Goal: Transaction & Acquisition: Purchase product/service

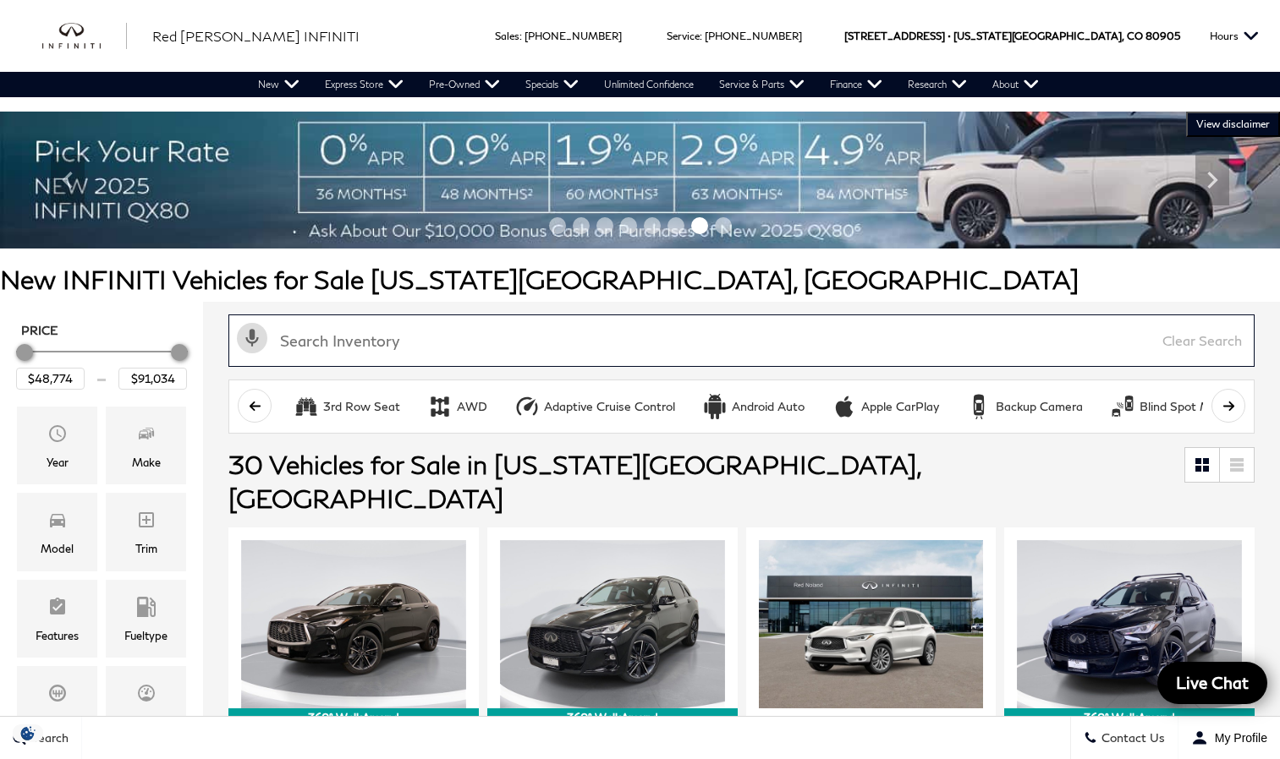
click at [332, 349] on input "text" at bounding box center [741, 341] width 1026 height 52
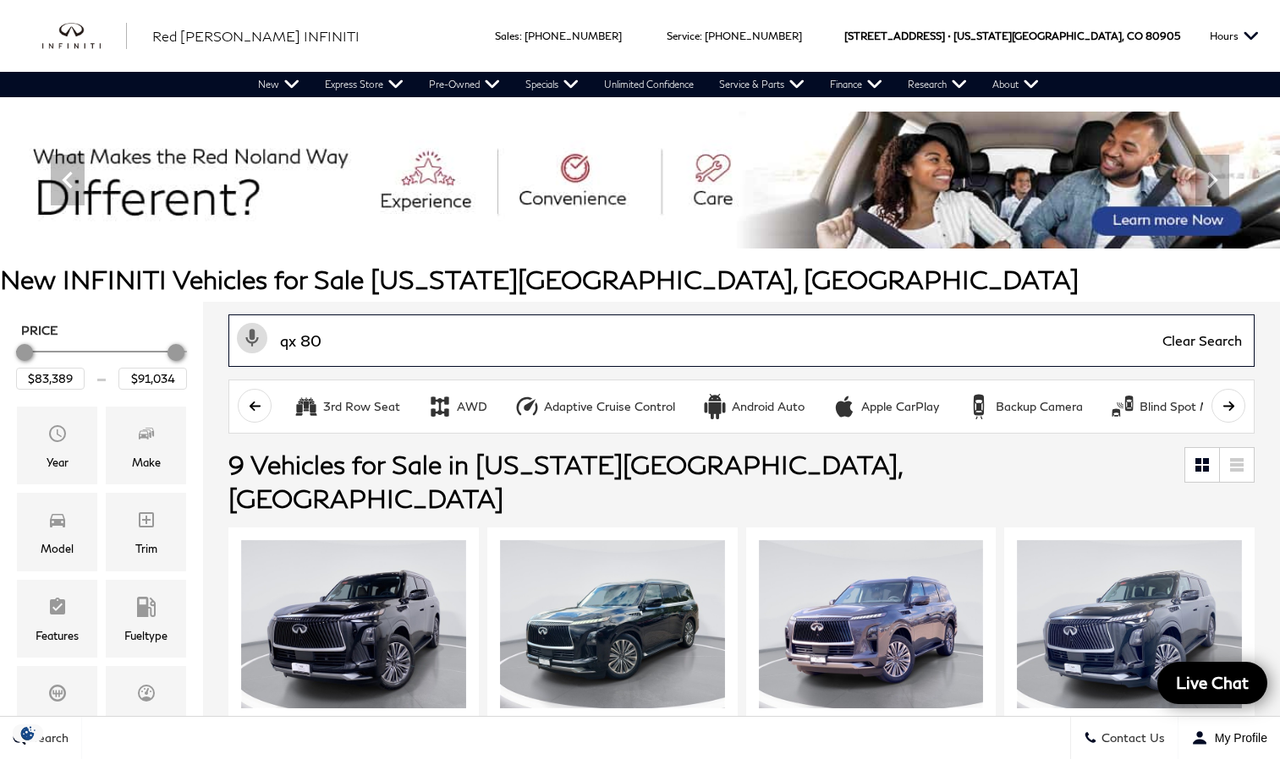
type input "qx 80"
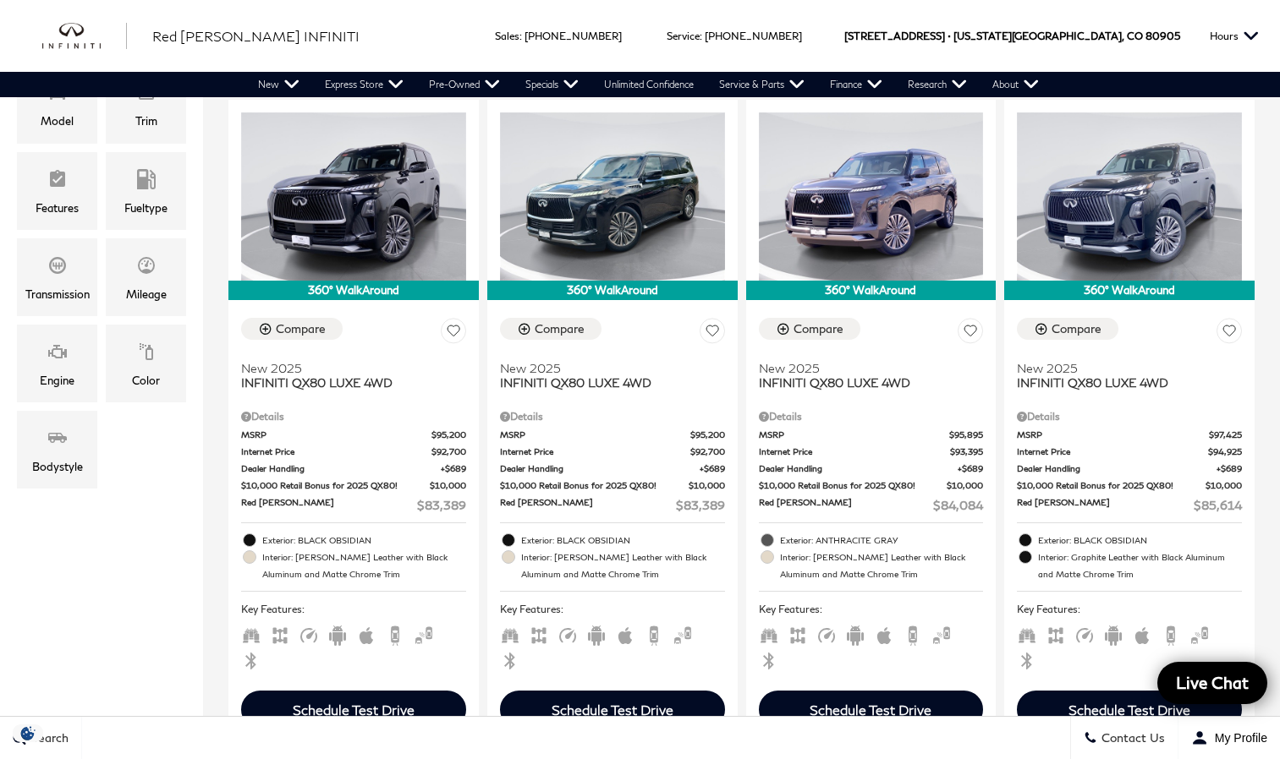
scroll to position [423, 0]
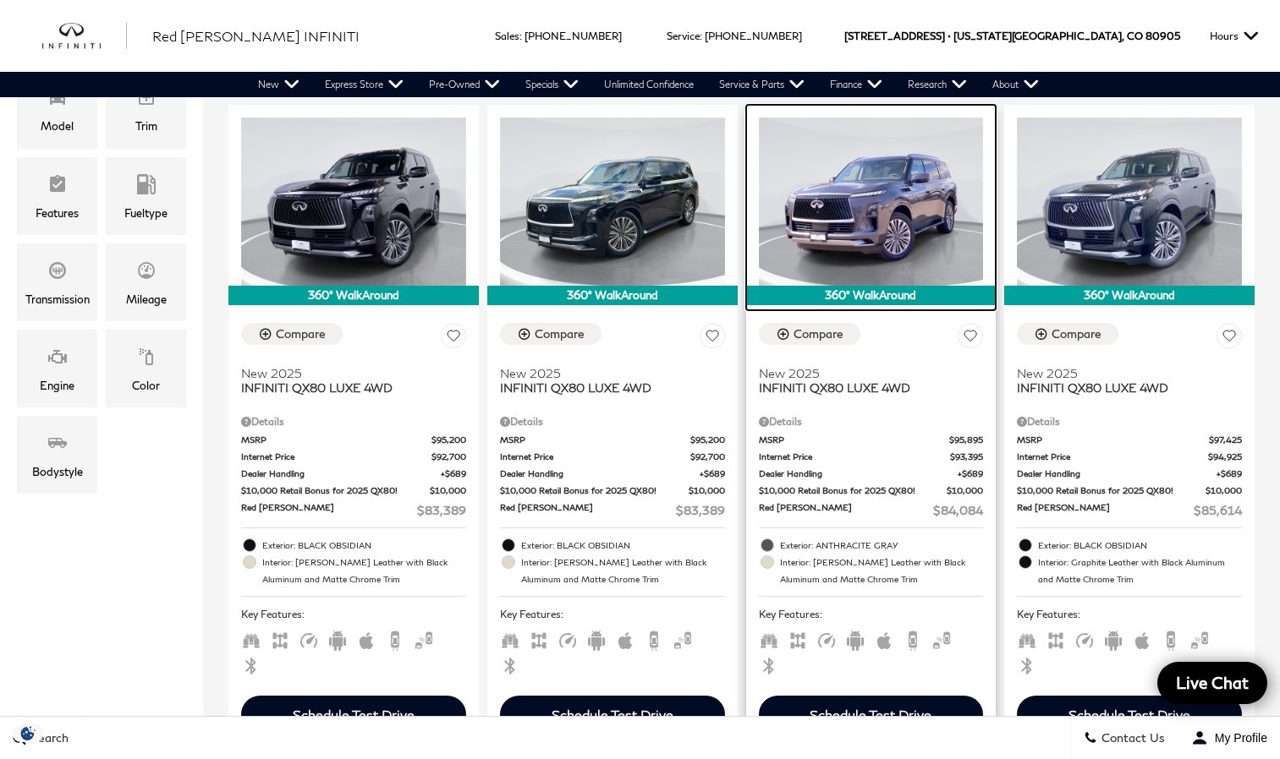
click at [886, 170] on img at bounding box center [871, 202] width 225 height 168
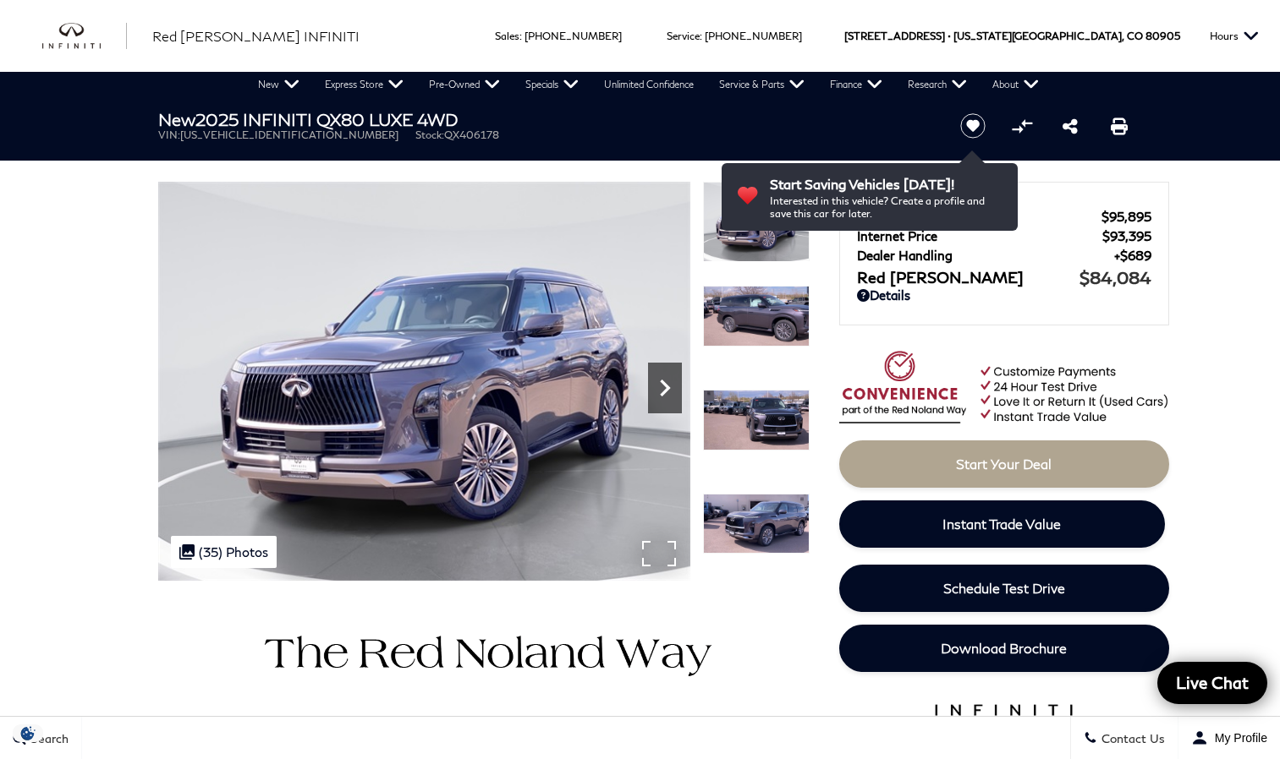
click at [663, 391] on icon "Next" at bounding box center [665, 388] width 34 height 34
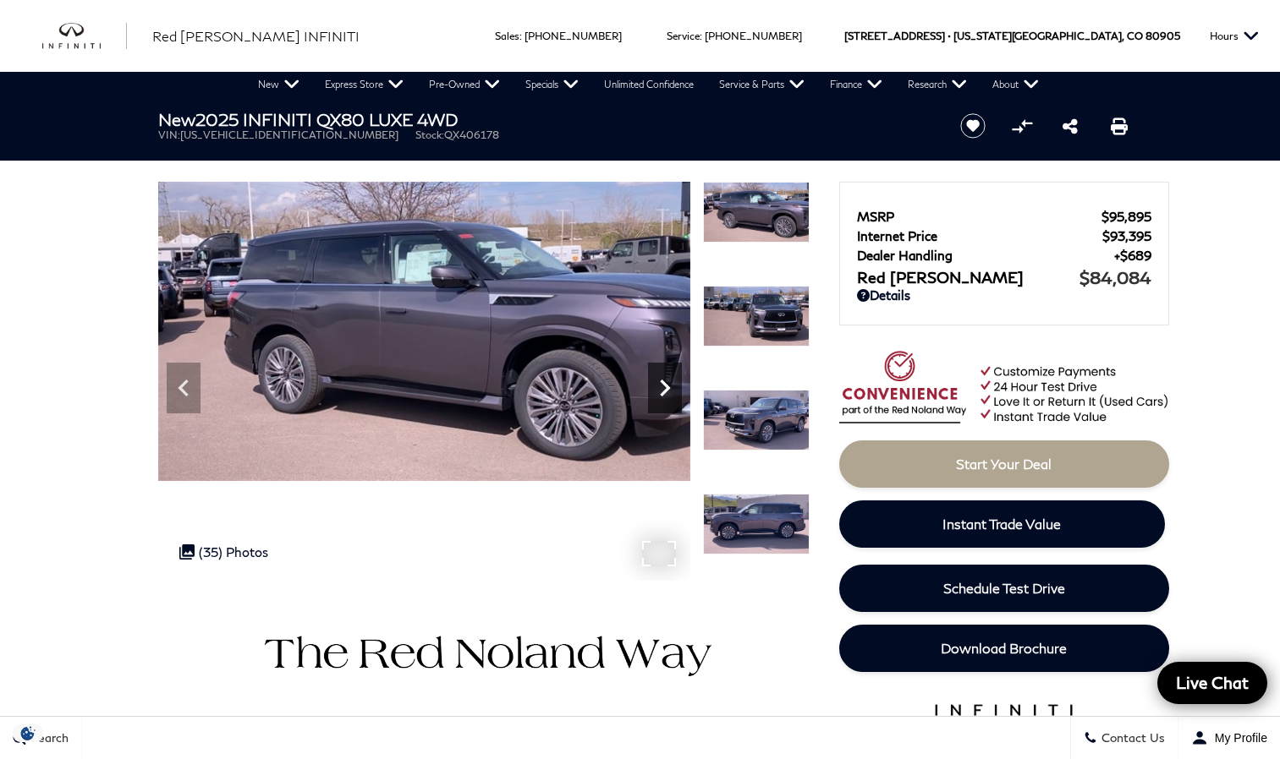
click at [663, 391] on icon "Next" at bounding box center [665, 388] width 34 height 34
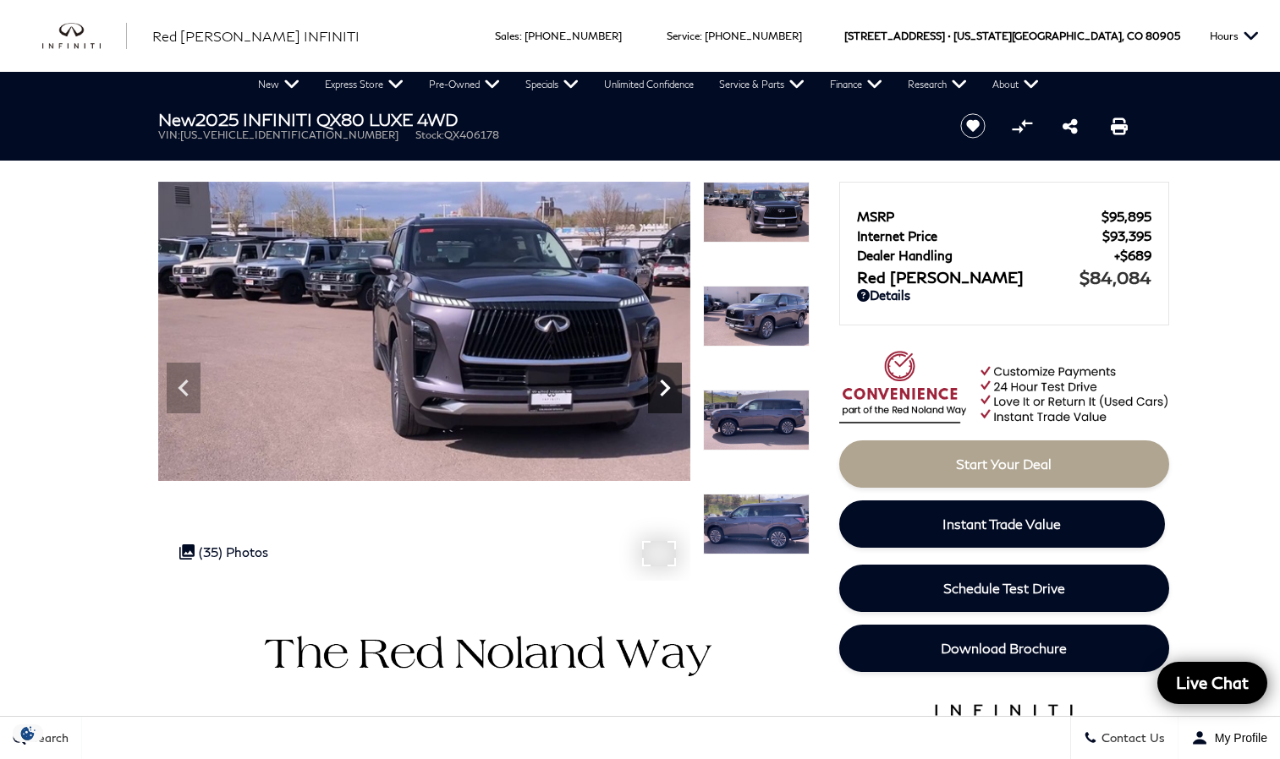
click at [663, 391] on icon "Next" at bounding box center [665, 388] width 34 height 34
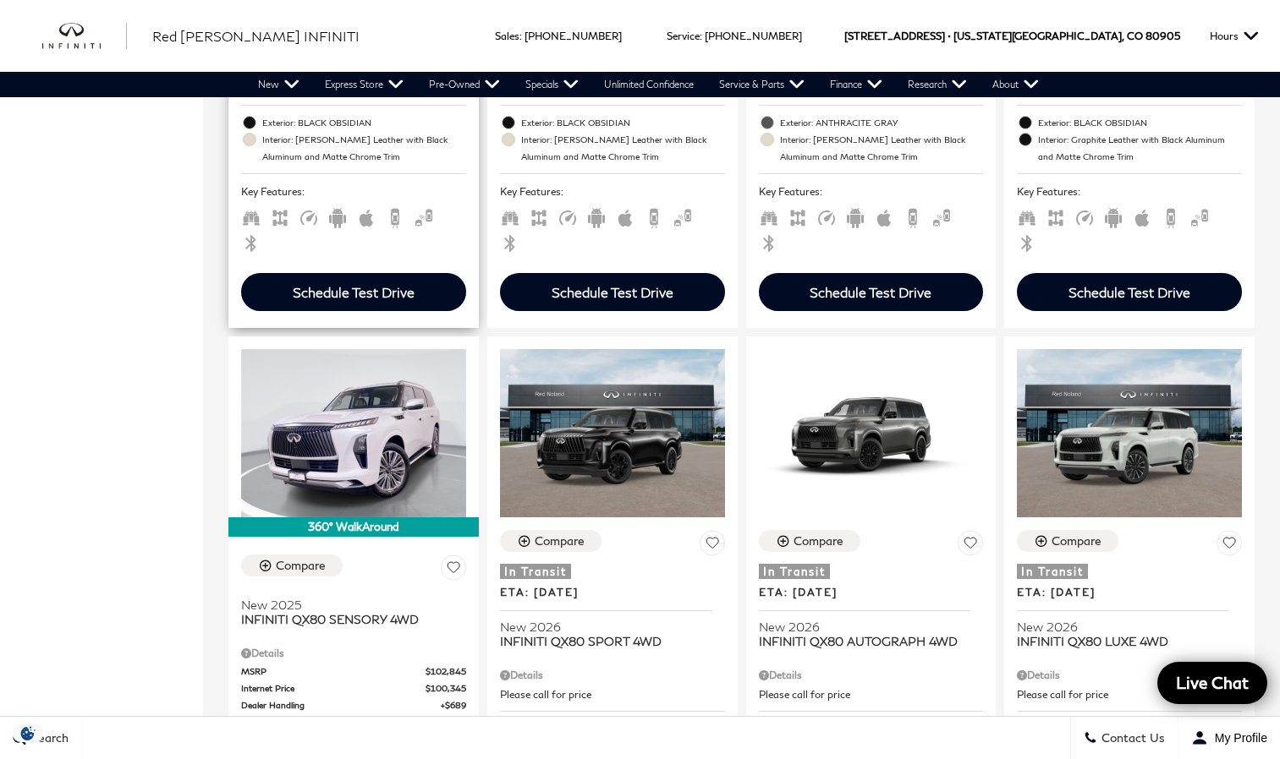
scroll to position [930, 0]
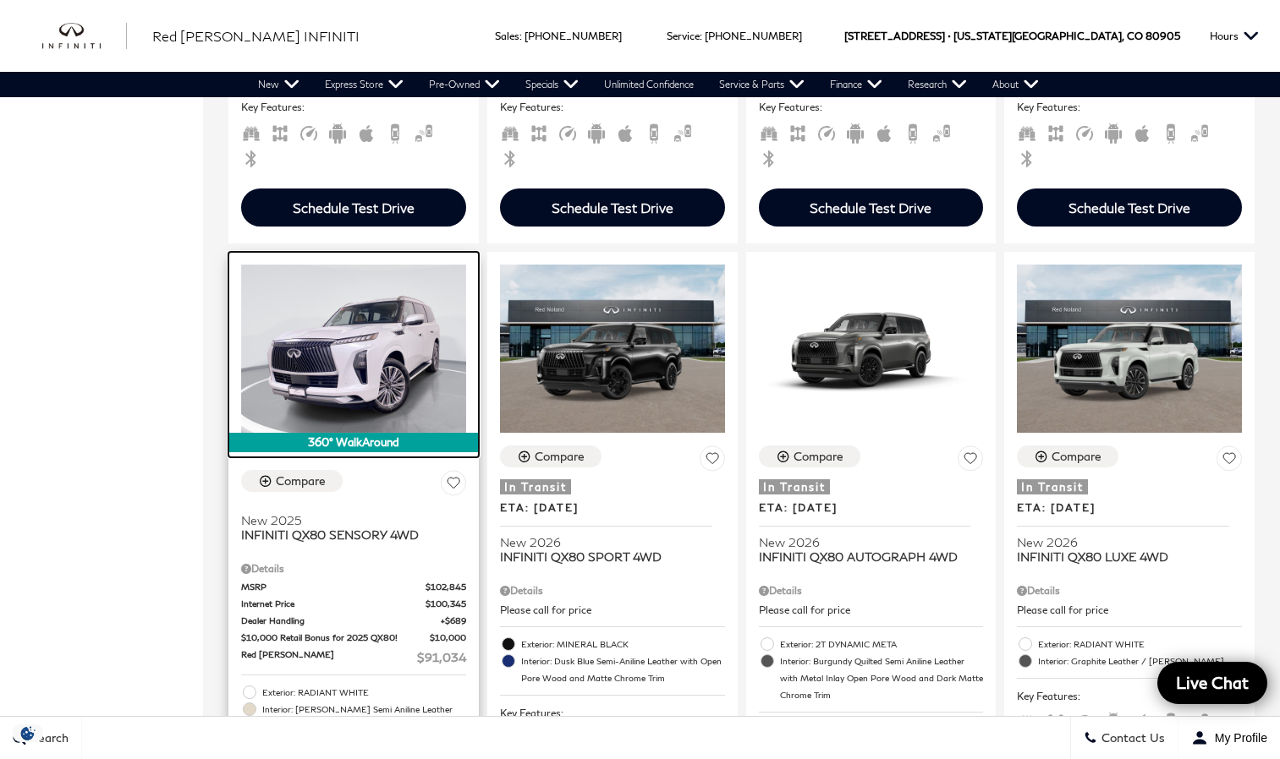
click at [382, 322] on img at bounding box center [353, 349] width 225 height 168
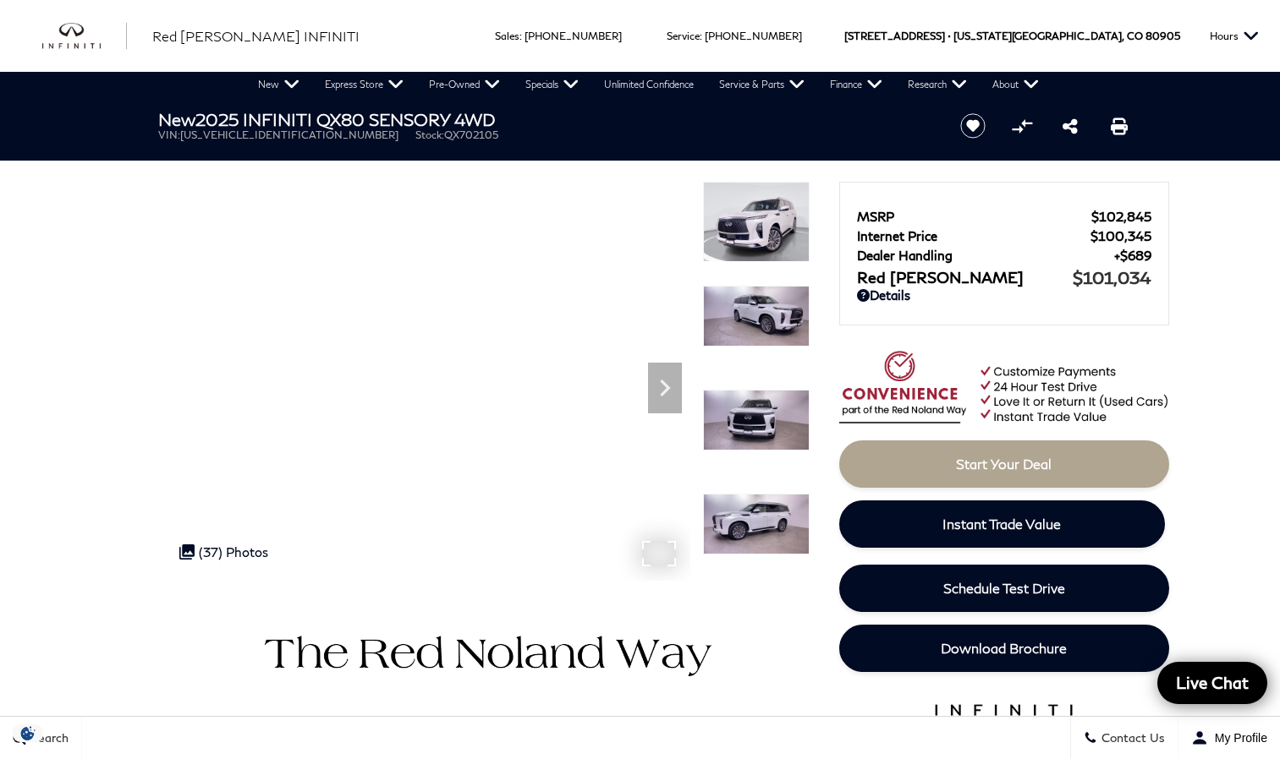
scroll to position [85, 0]
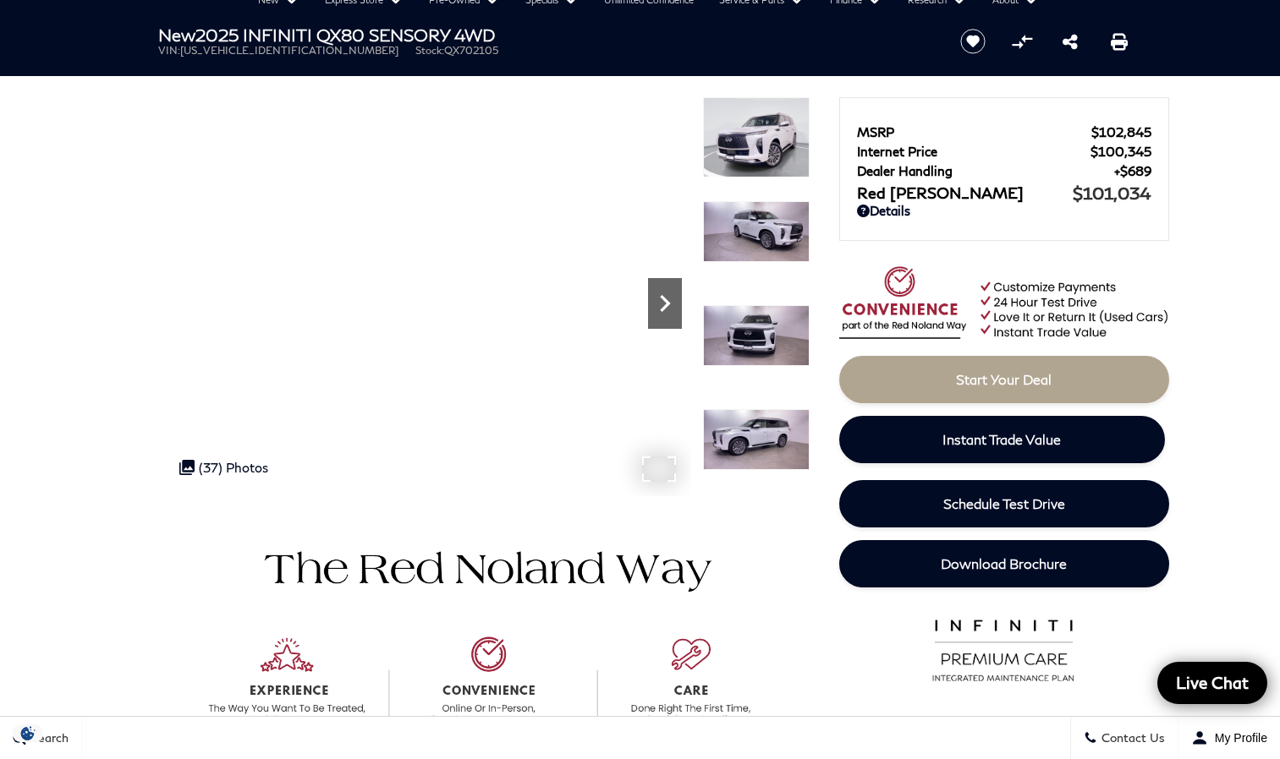
click at [668, 296] on icon "Next" at bounding box center [665, 304] width 34 height 34
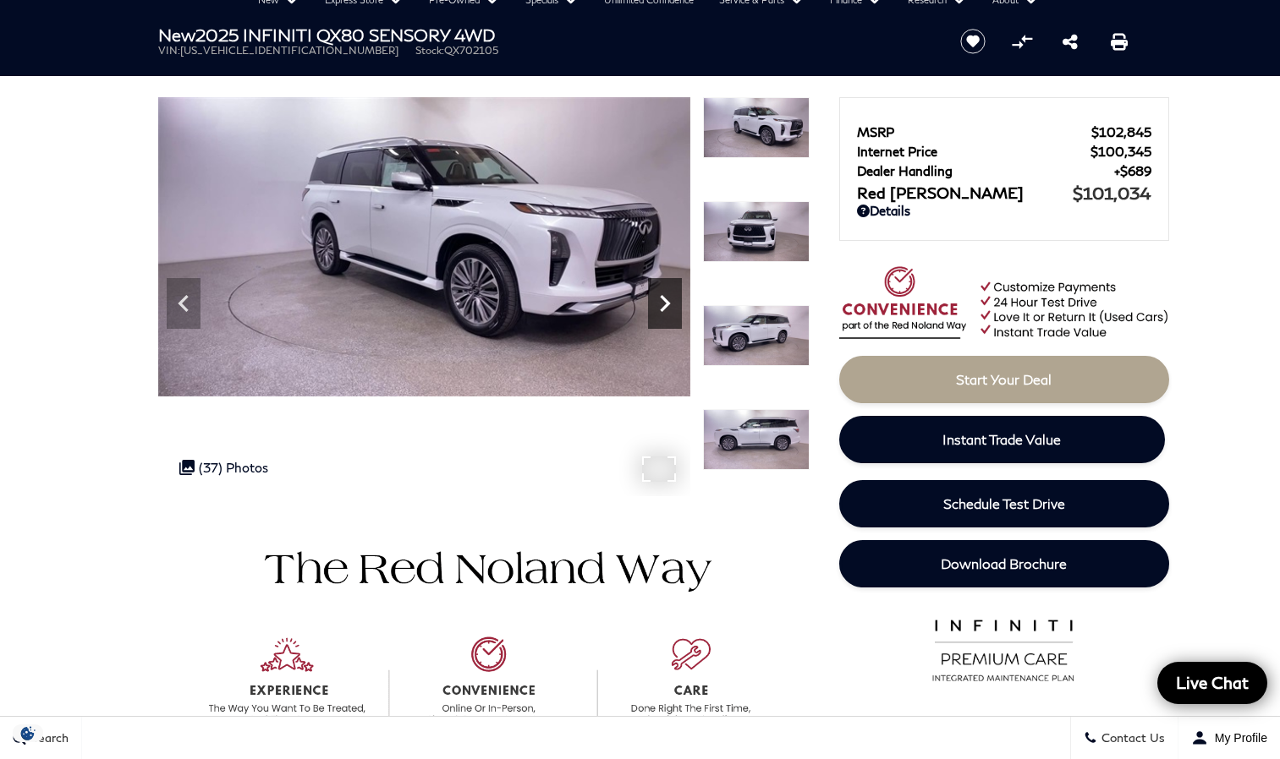
click at [668, 296] on icon "Next" at bounding box center [665, 304] width 34 height 34
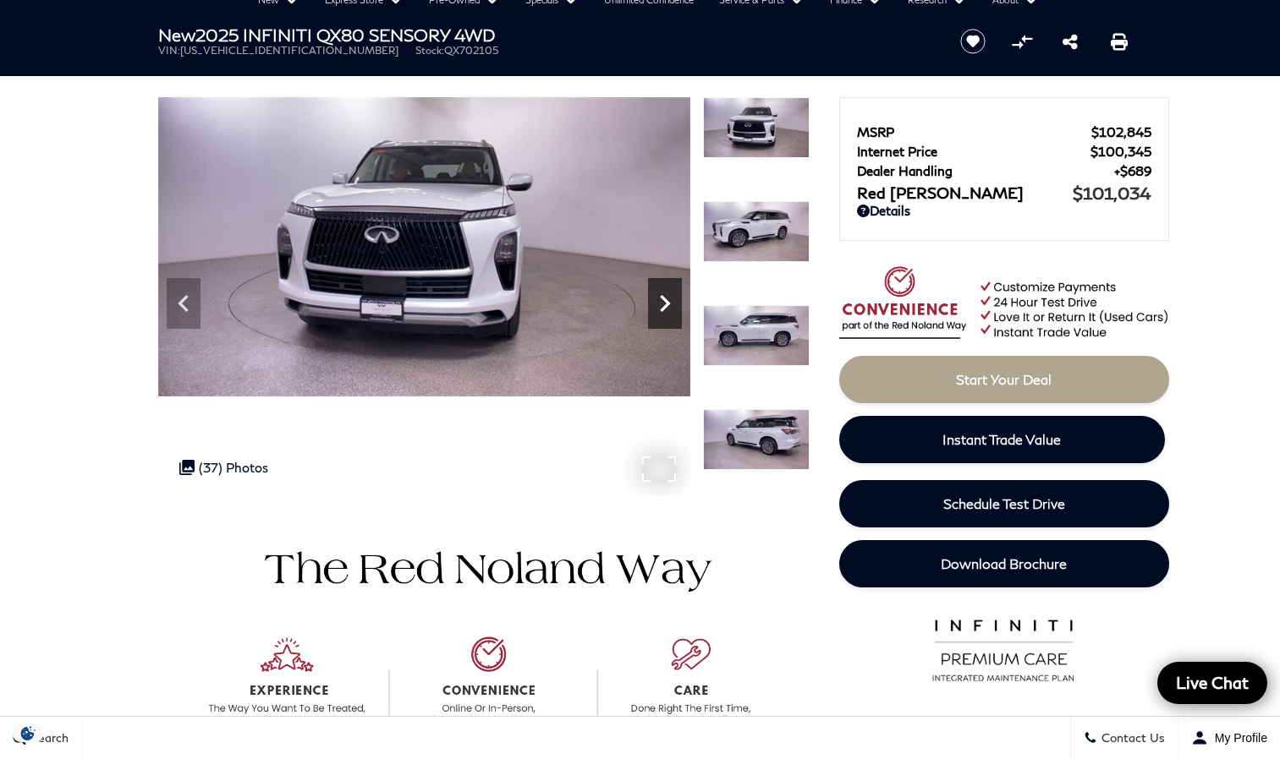
click at [668, 296] on icon "Next" at bounding box center [665, 304] width 34 height 34
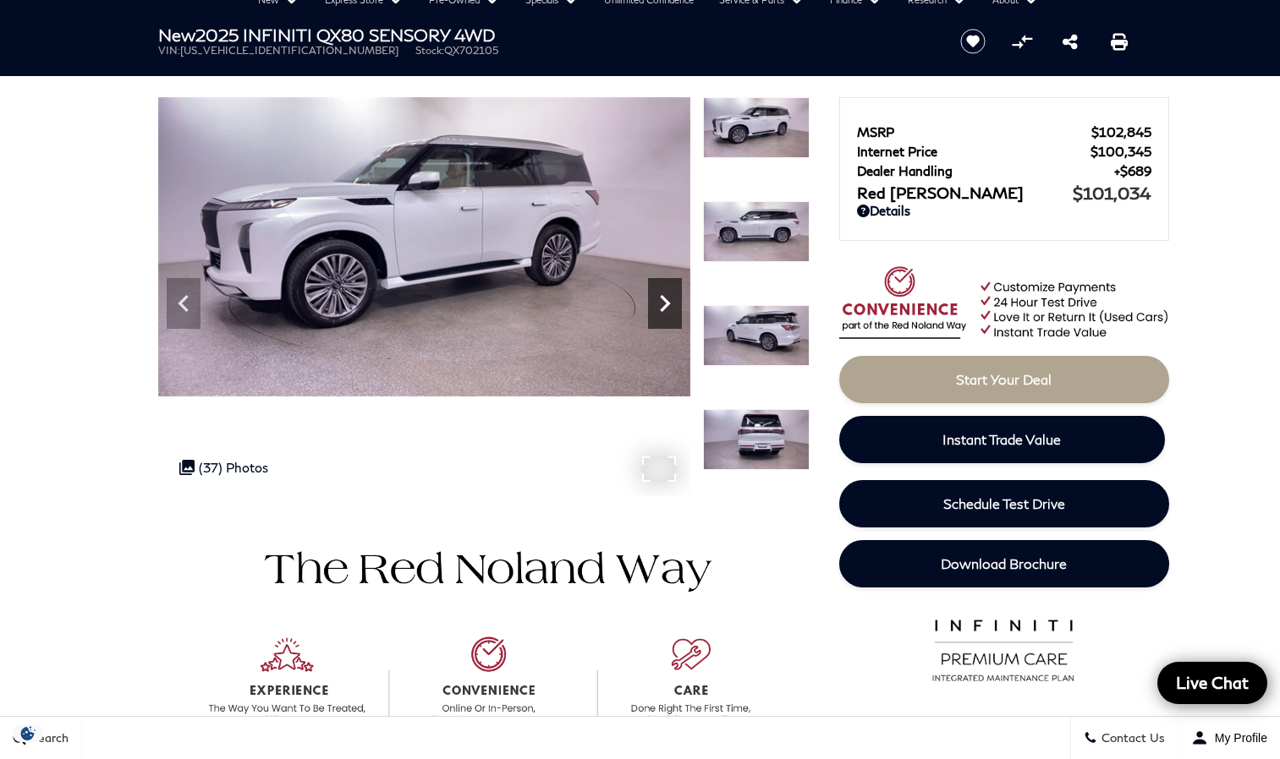
click at [668, 296] on icon "Next" at bounding box center [665, 304] width 34 height 34
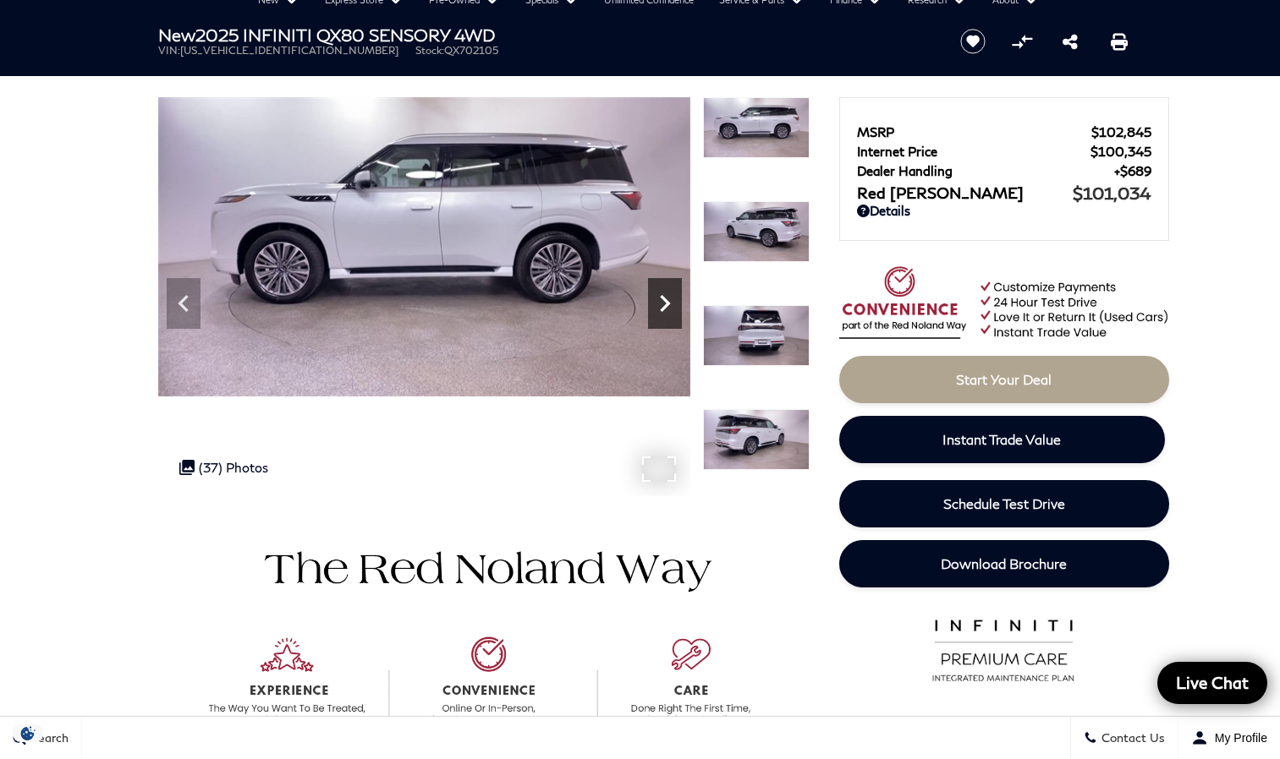
click at [668, 296] on icon "Next" at bounding box center [665, 304] width 34 height 34
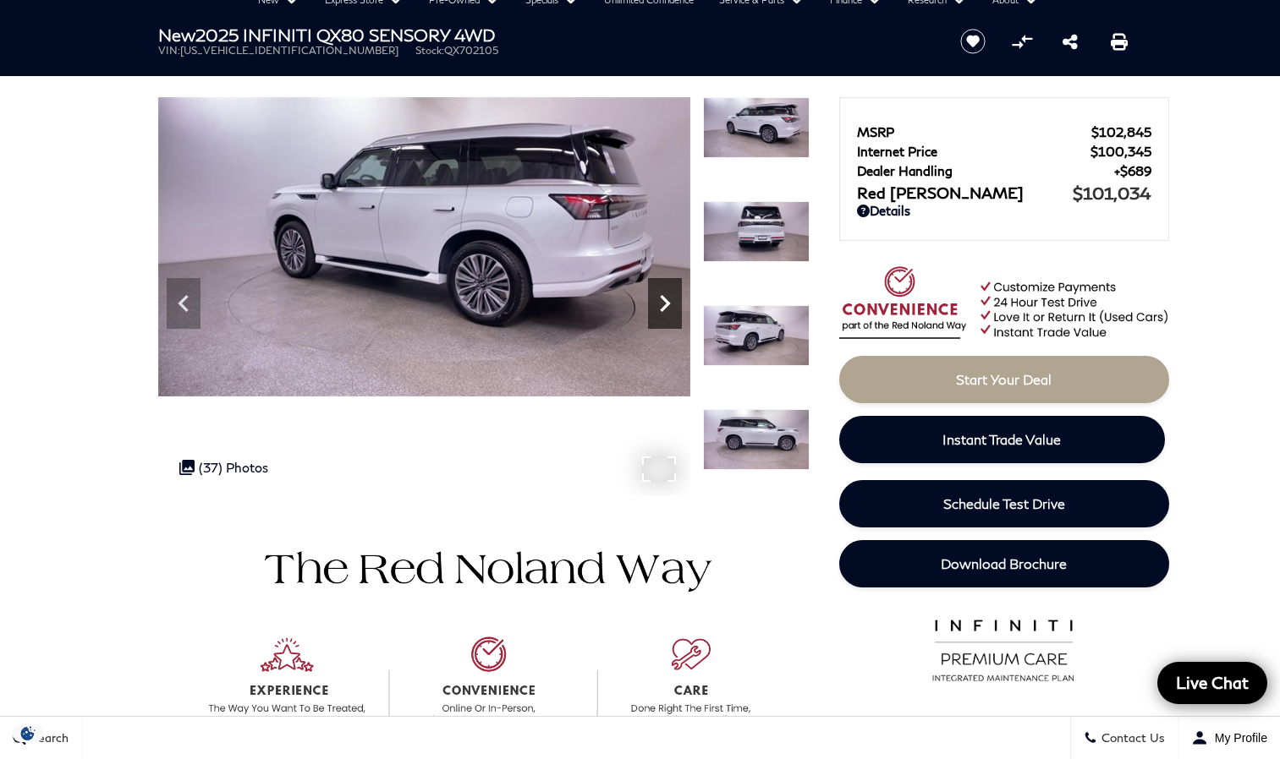
click at [669, 296] on icon "Next" at bounding box center [665, 304] width 34 height 34
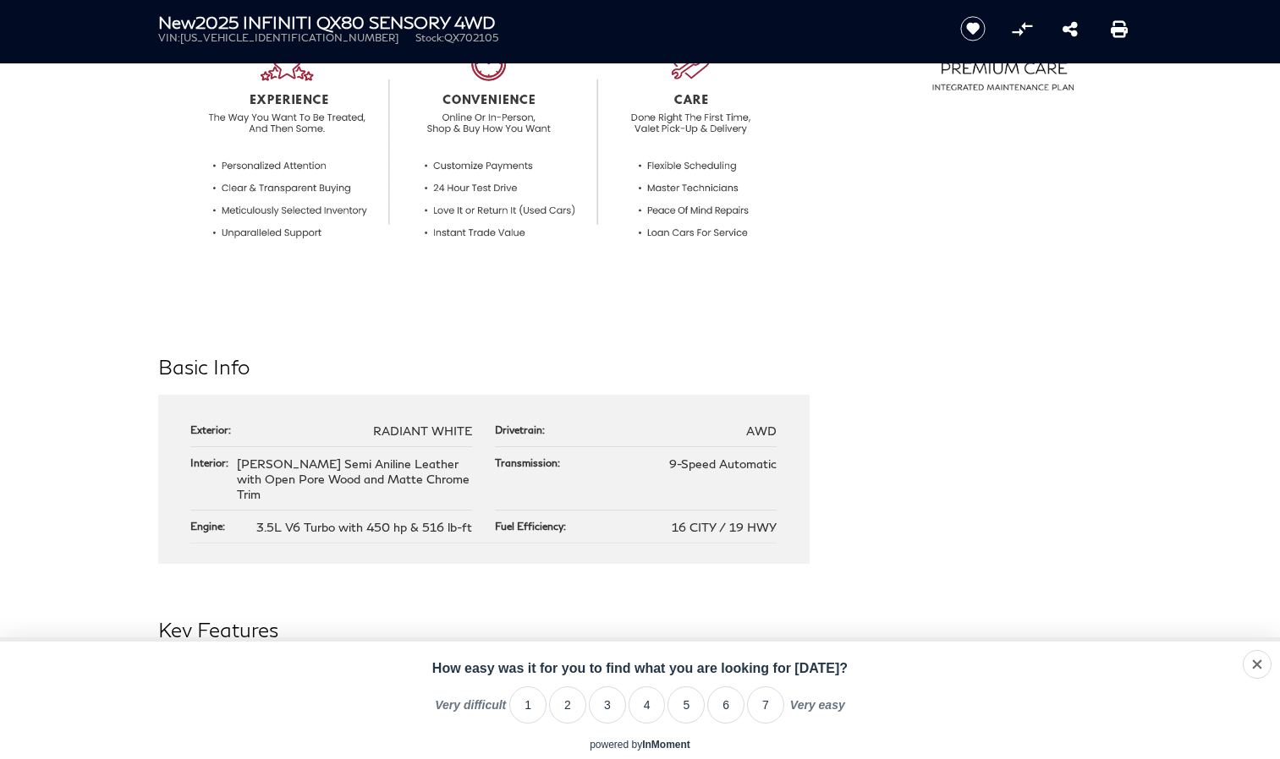
scroll to position [677, 0]
click at [1253, 664] on div "dismiss" at bounding box center [1235, 665] width 40 height 14
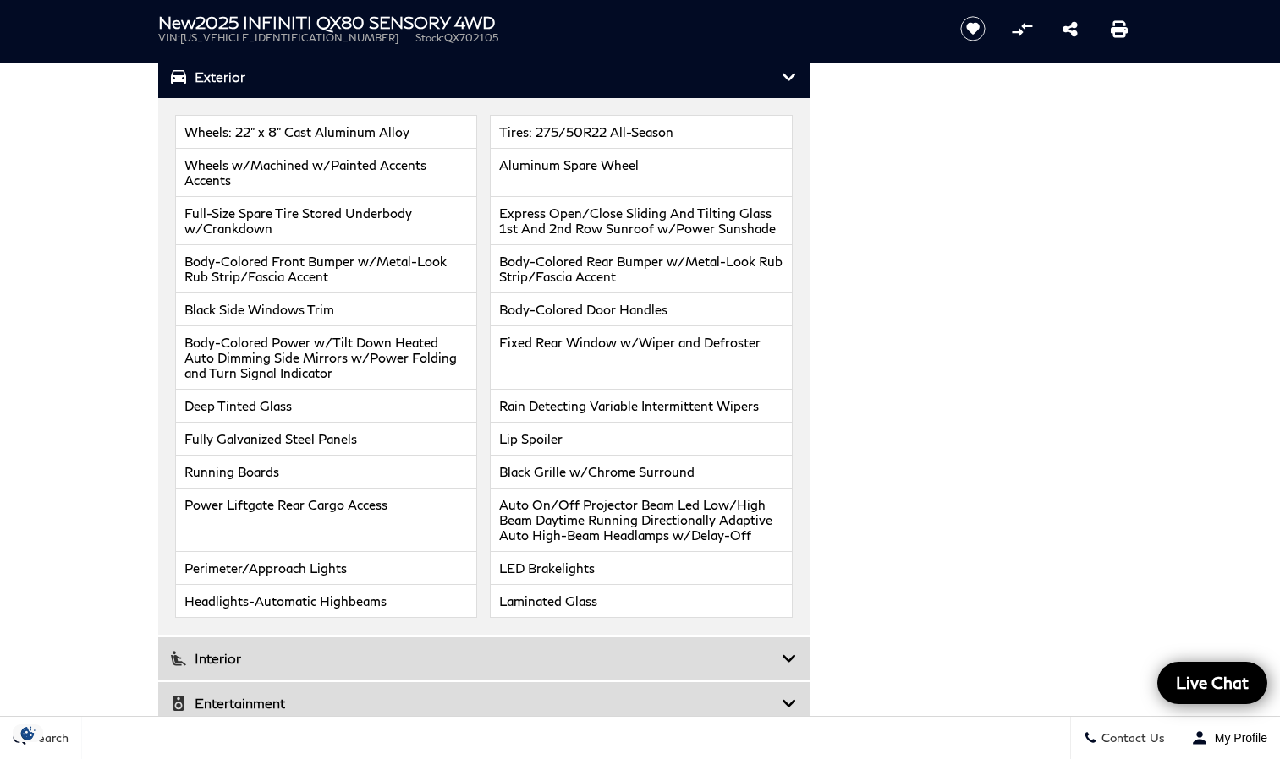
scroll to position [2368, 0]
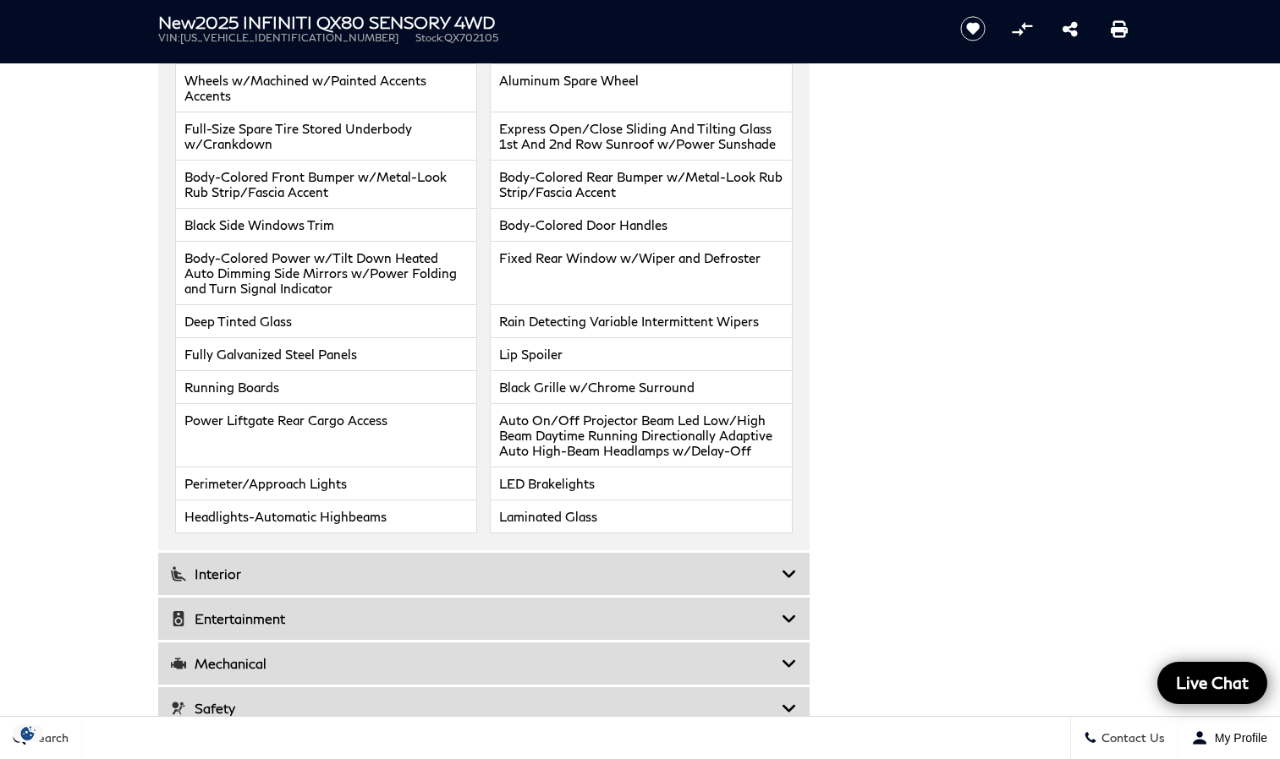
click at [791, 566] on icon at bounding box center [788, 574] width 15 height 17
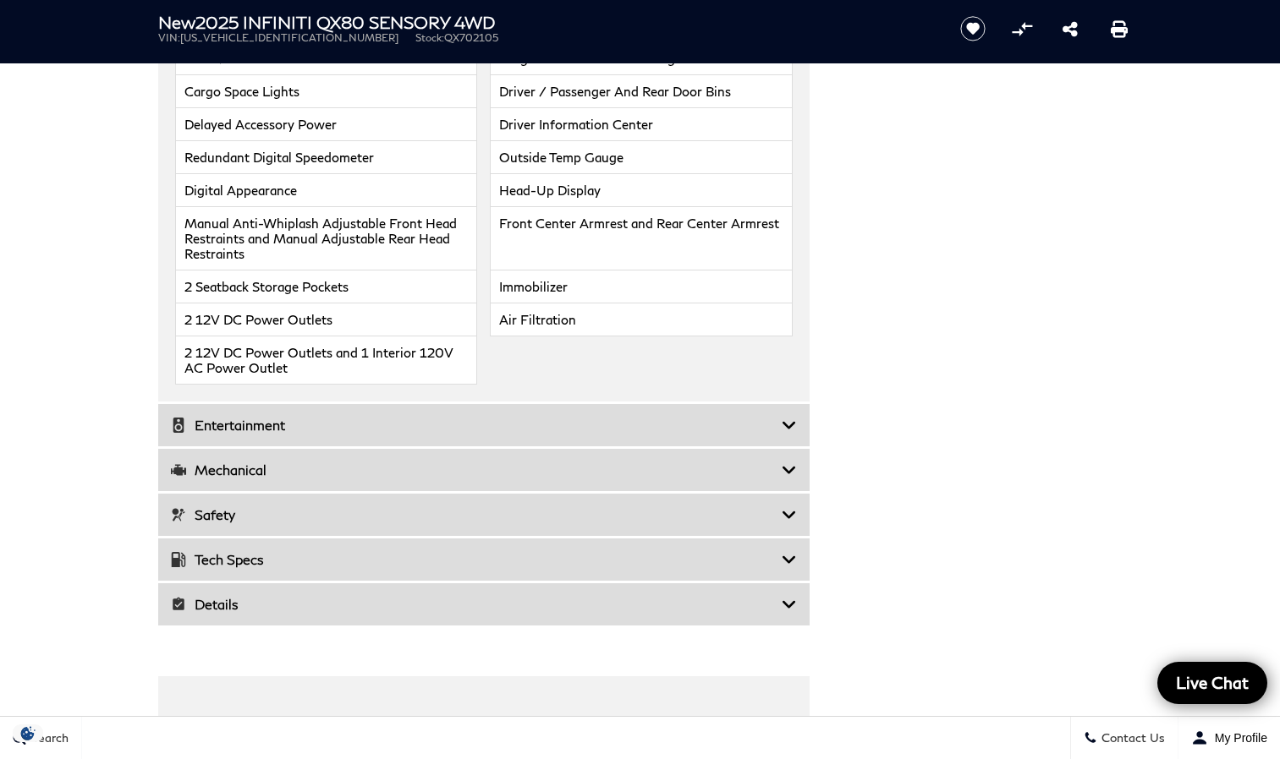
scroll to position [2960, 0]
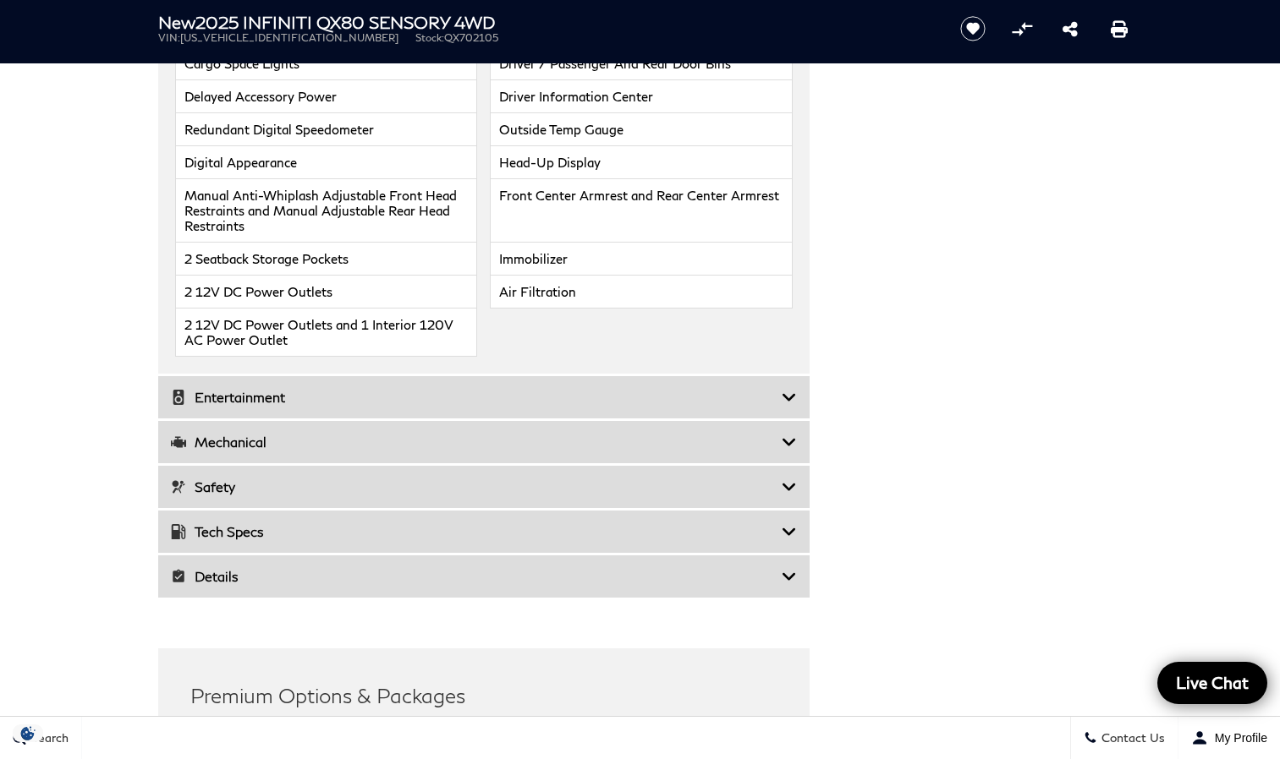
click at [792, 389] on icon at bounding box center [788, 397] width 15 height 17
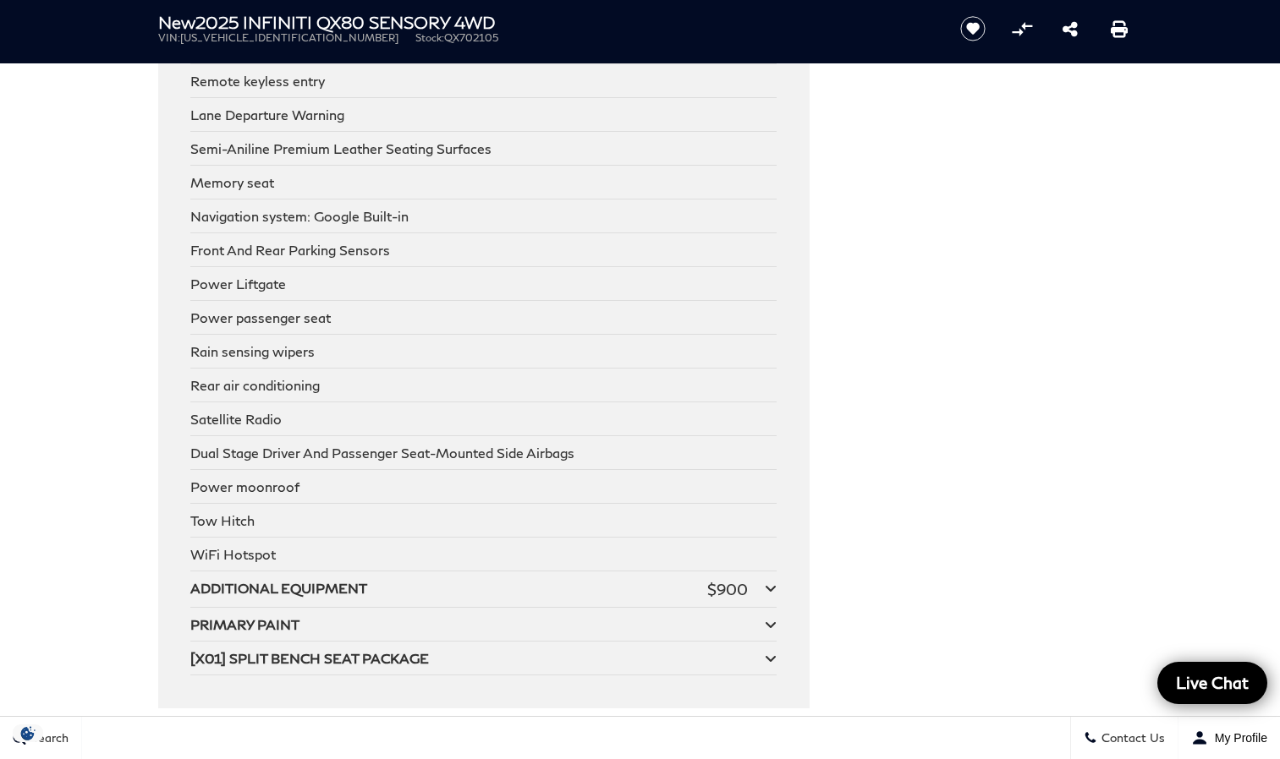
scroll to position [3298, 0]
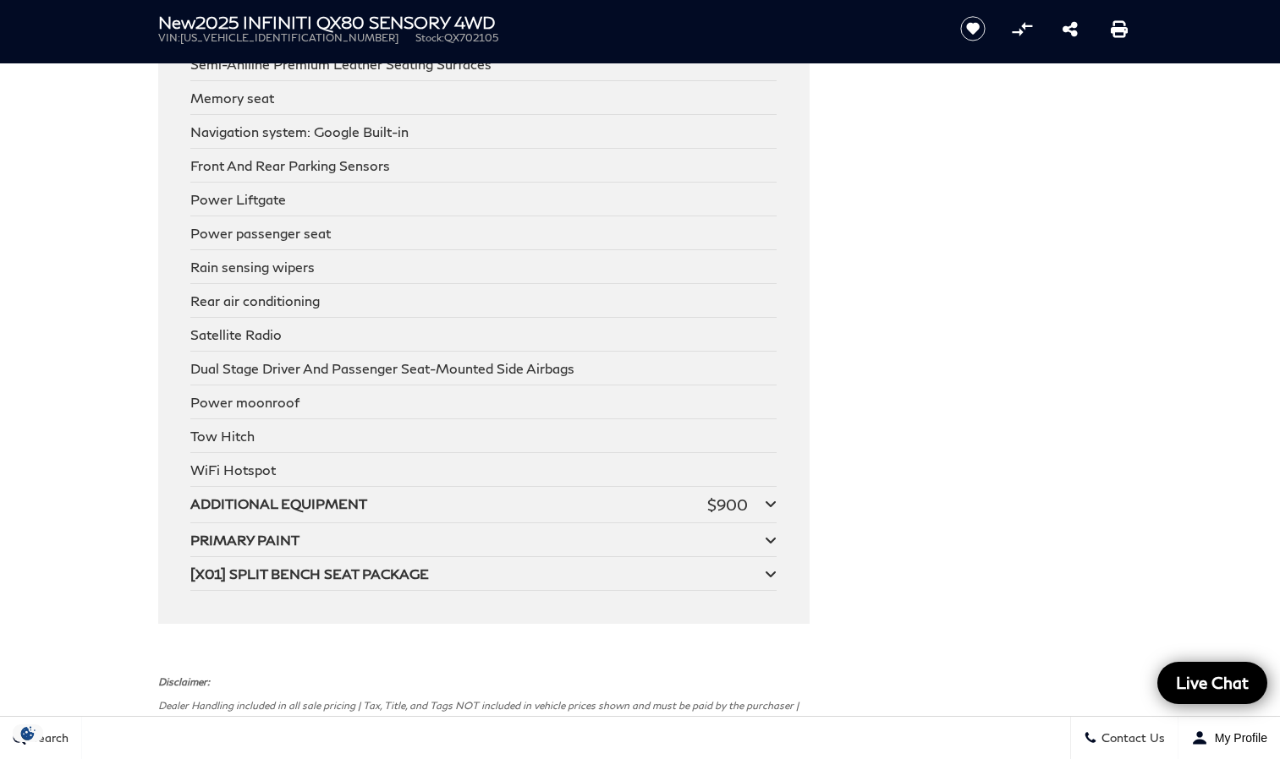
click at [770, 497] on icon at bounding box center [771, 504] width 12 height 14
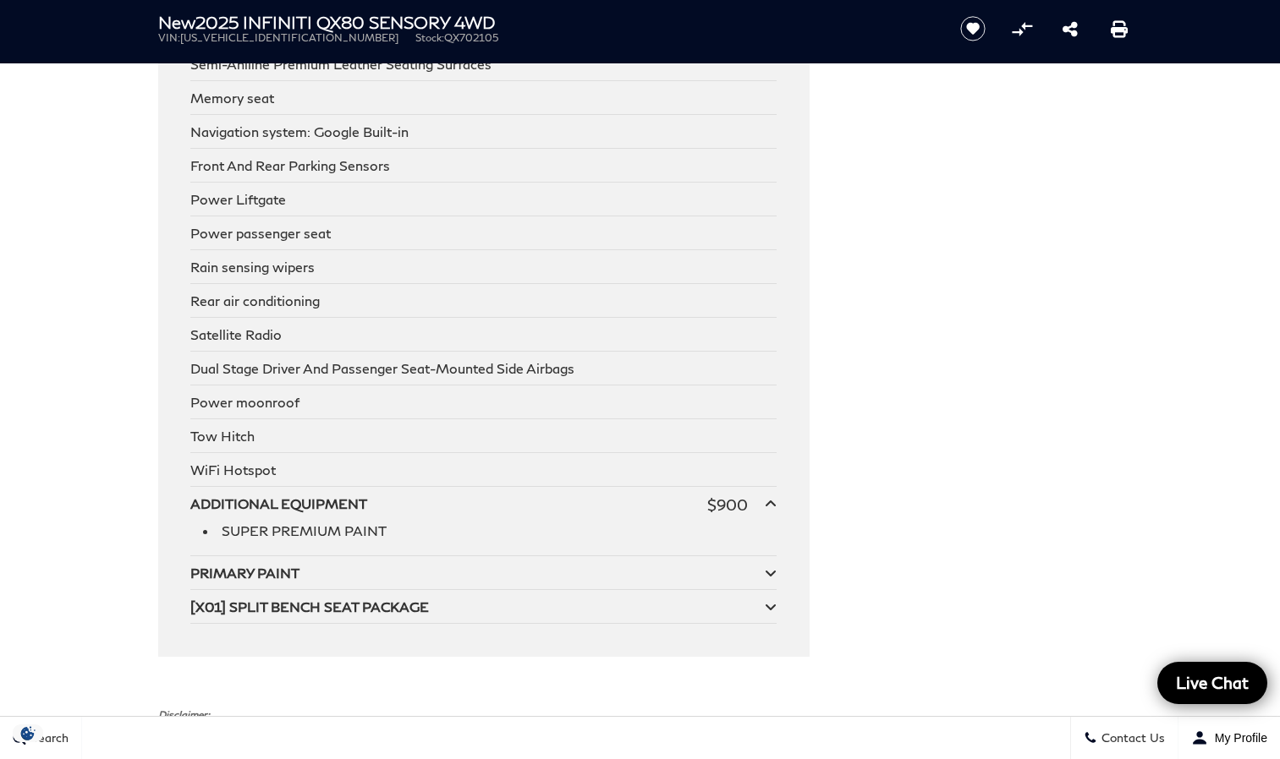
click at [770, 567] on icon at bounding box center [771, 574] width 12 height 14
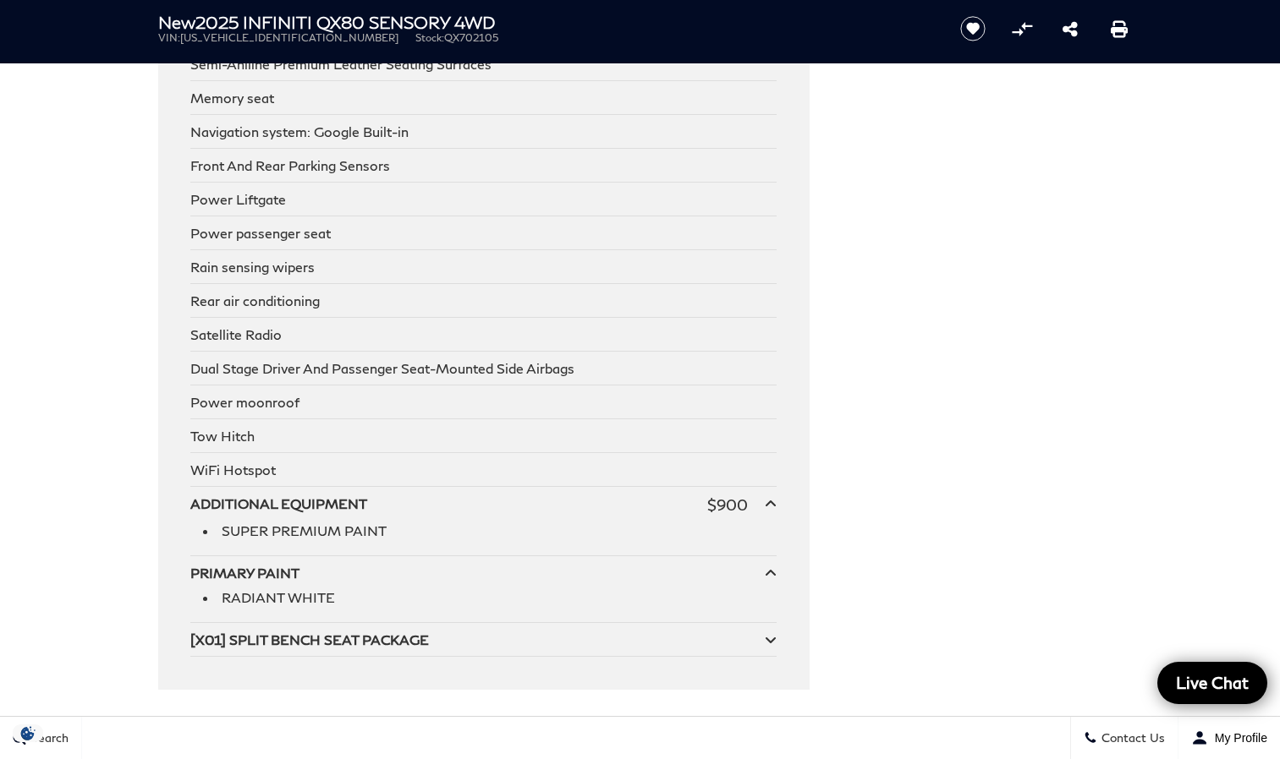
click at [767, 633] on icon at bounding box center [771, 640] width 12 height 14
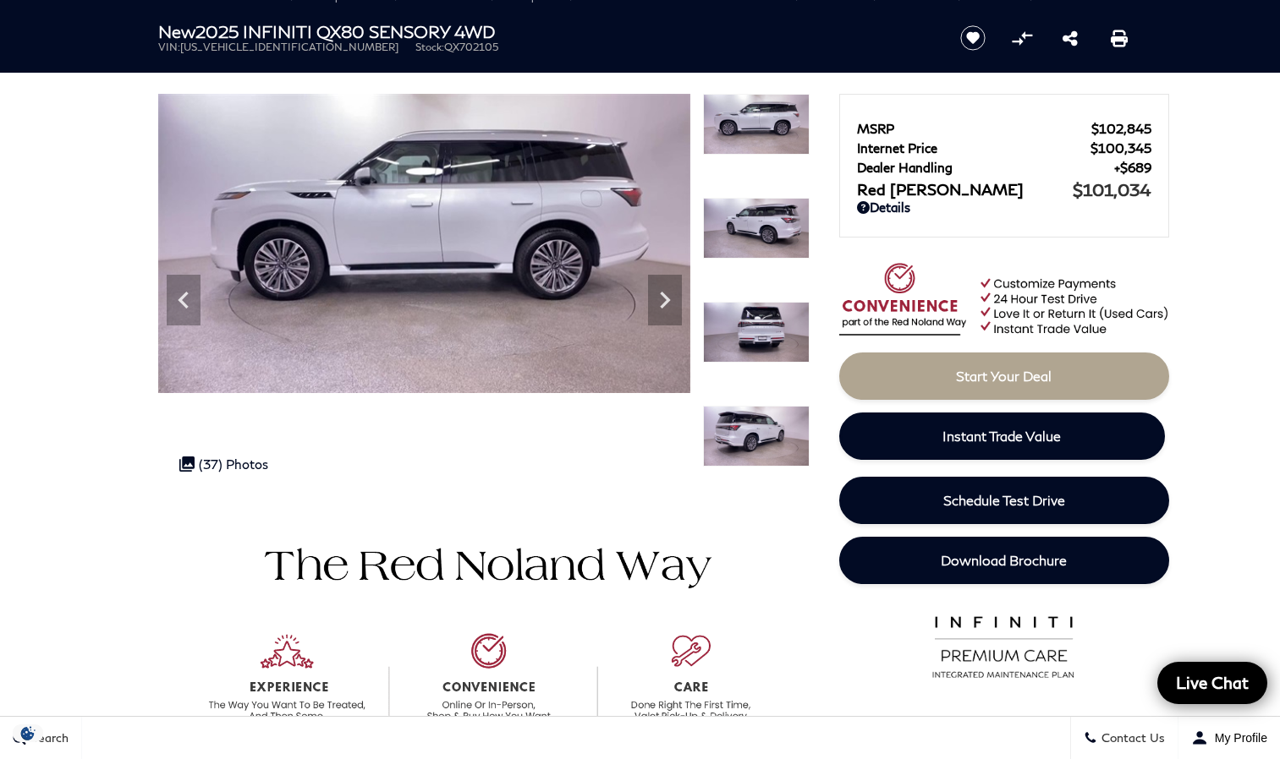
scroll to position [0, 0]
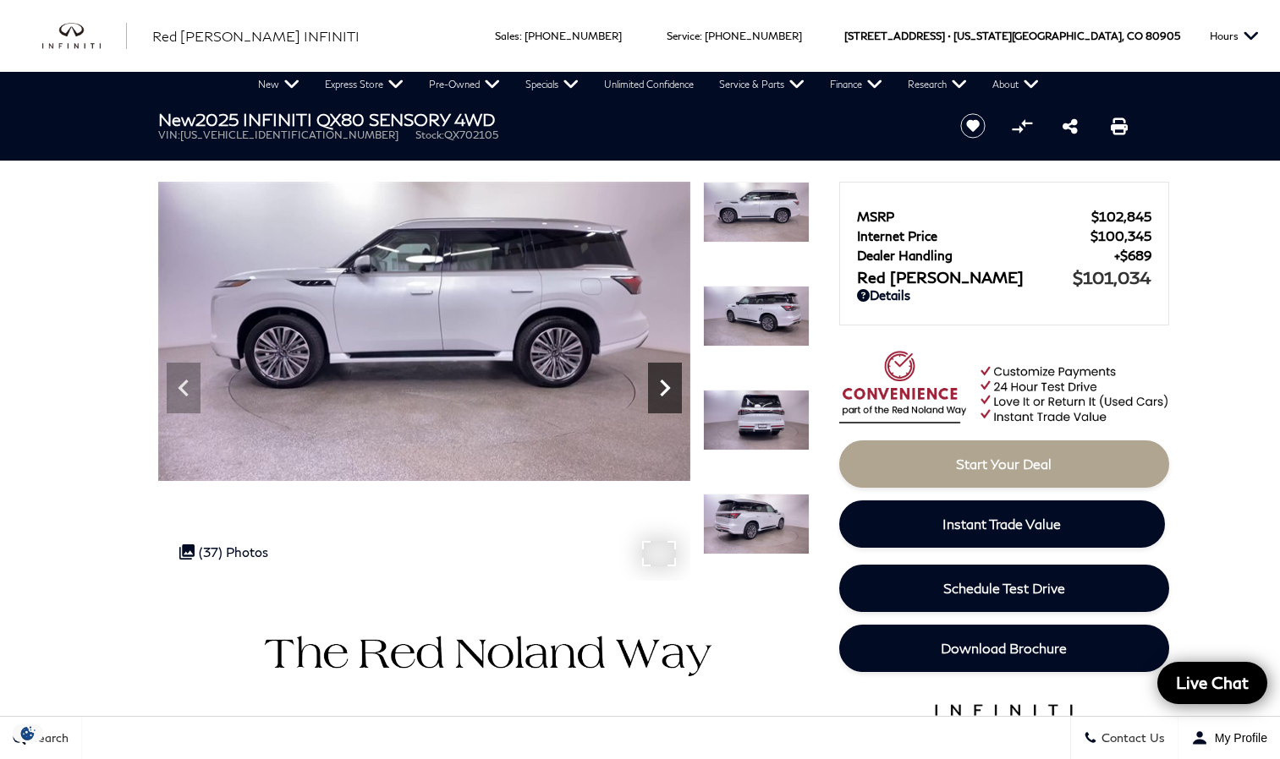
click at [664, 381] on icon "Next" at bounding box center [665, 388] width 34 height 34
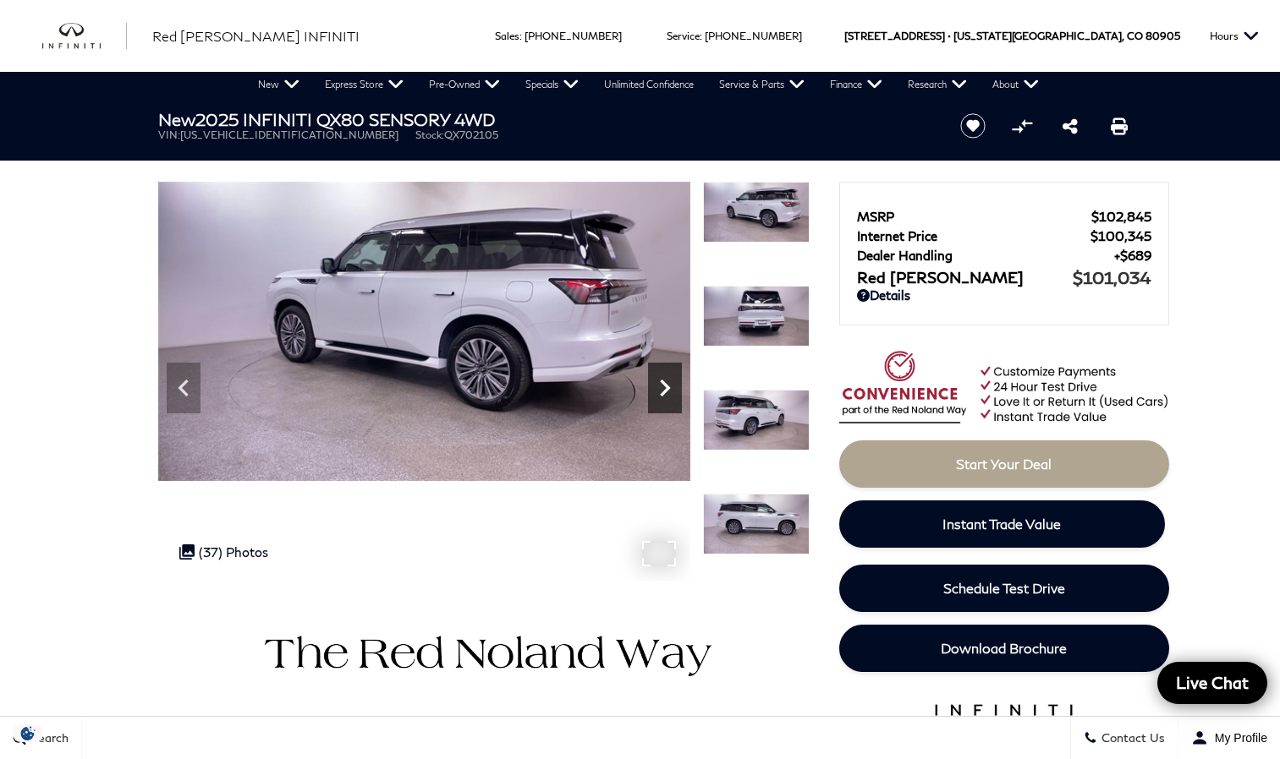
click at [664, 381] on icon "Next" at bounding box center [665, 388] width 34 height 34
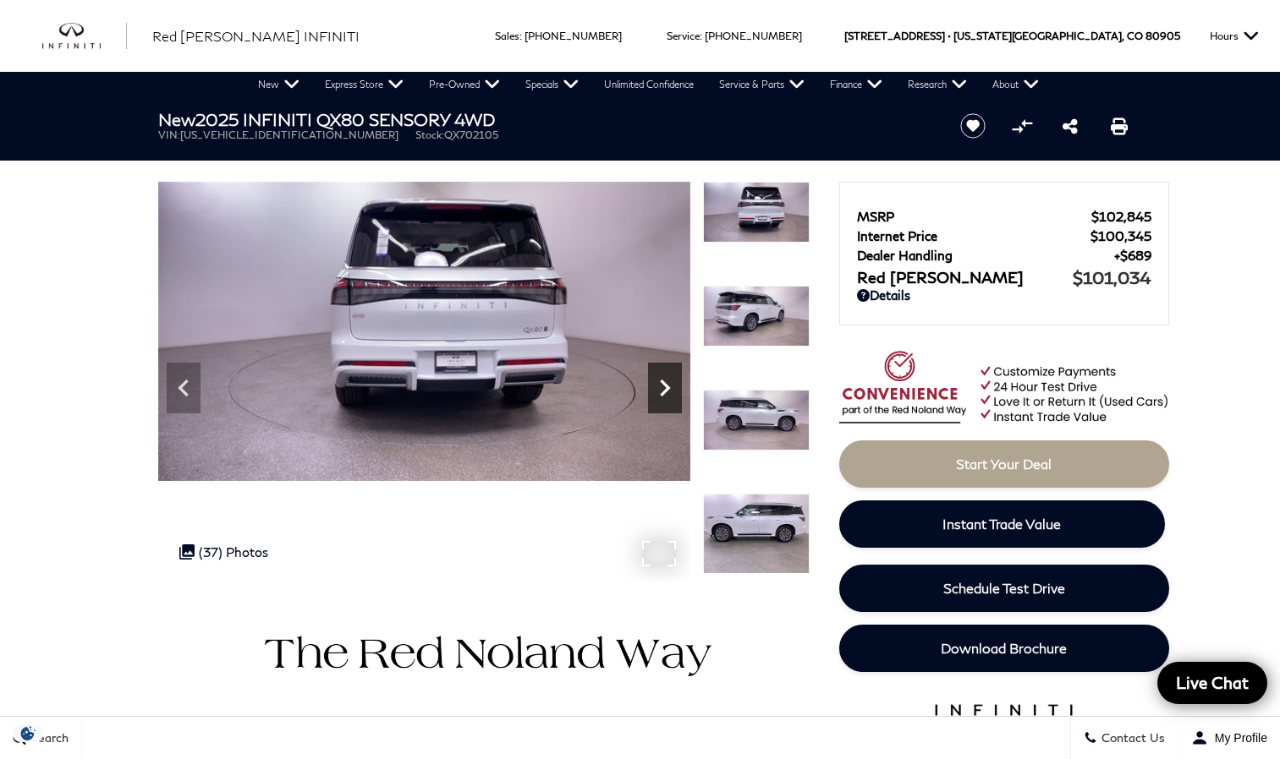
click at [664, 381] on icon "Next" at bounding box center [665, 388] width 34 height 34
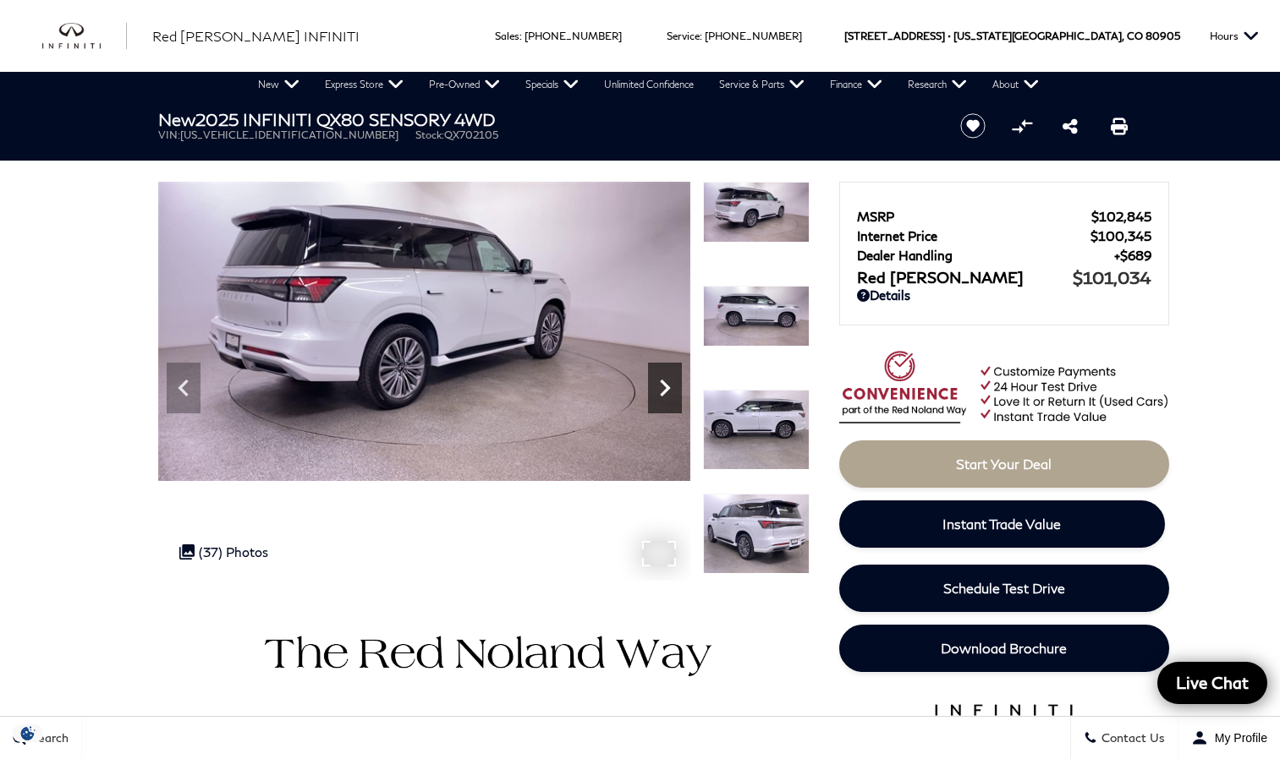
click at [664, 381] on icon "Next" at bounding box center [665, 388] width 34 height 34
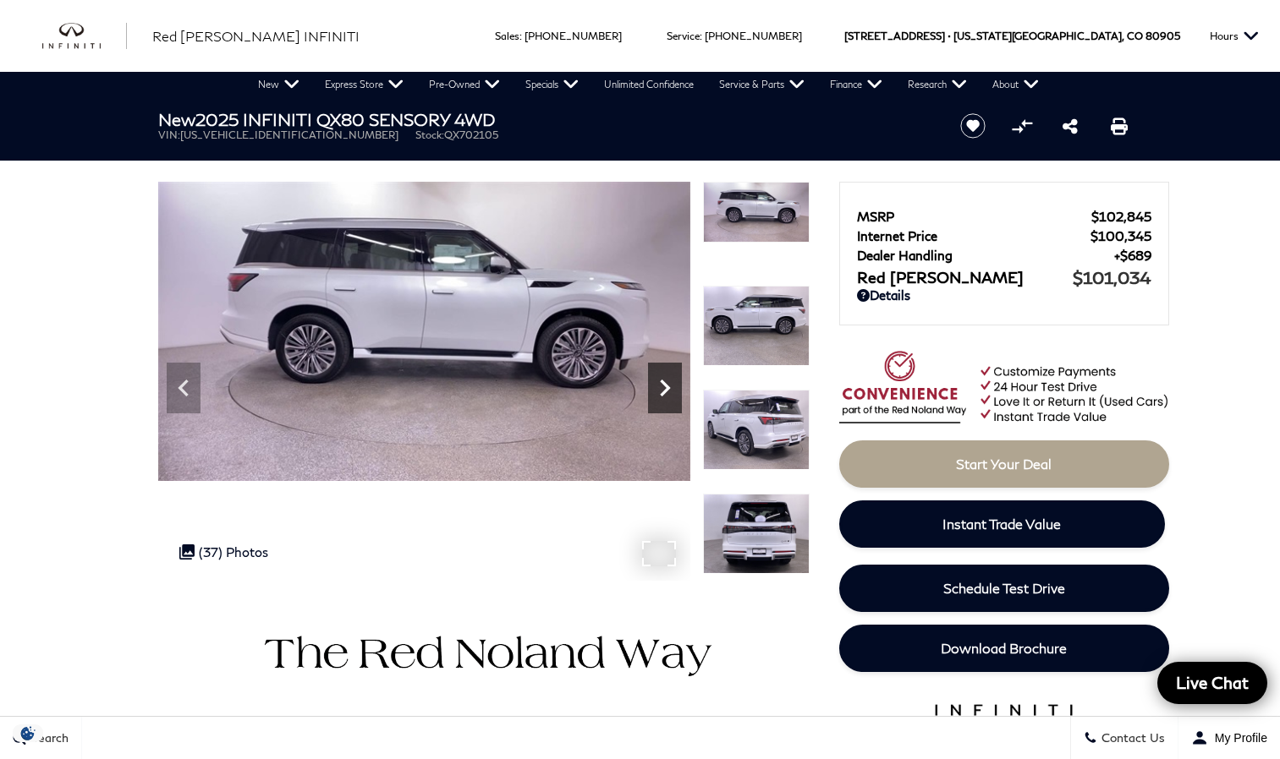
click at [665, 381] on icon "Next" at bounding box center [665, 388] width 34 height 34
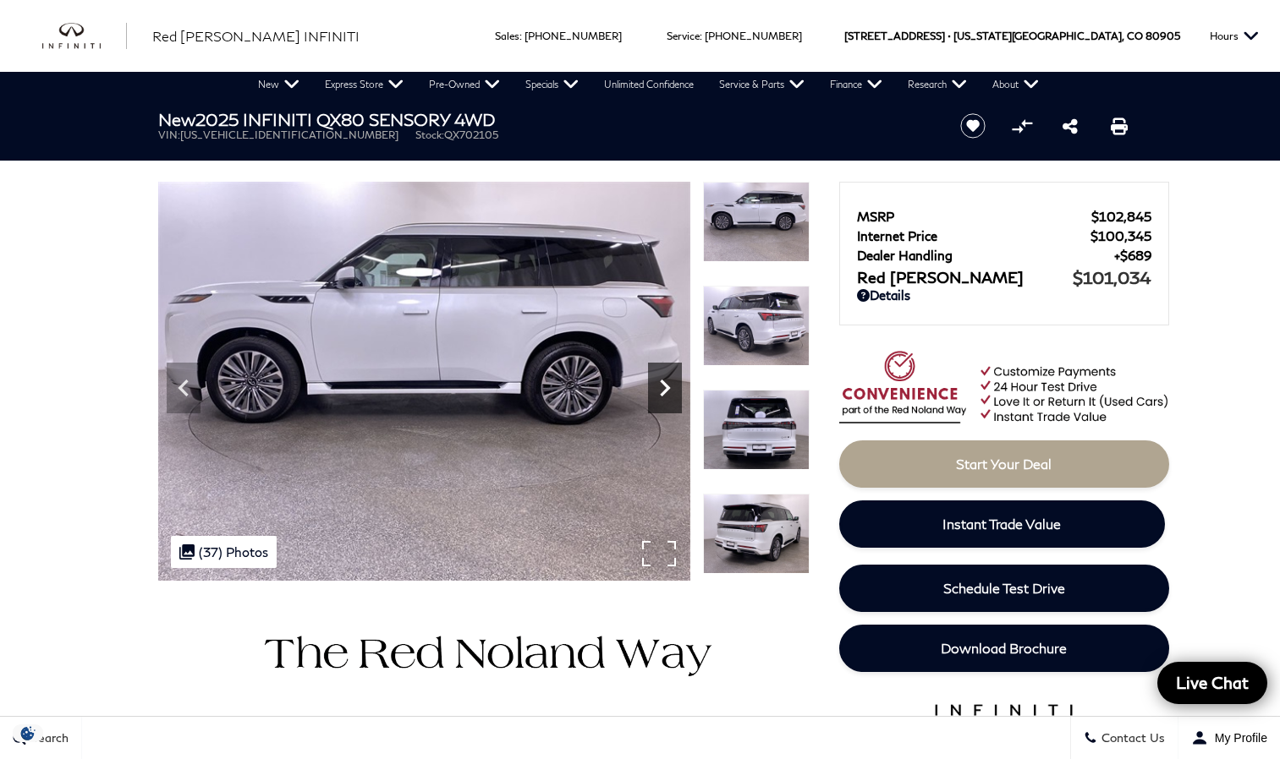
click at [665, 381] on icon "Next" at bounding box center [665, 388] width 34 height 34
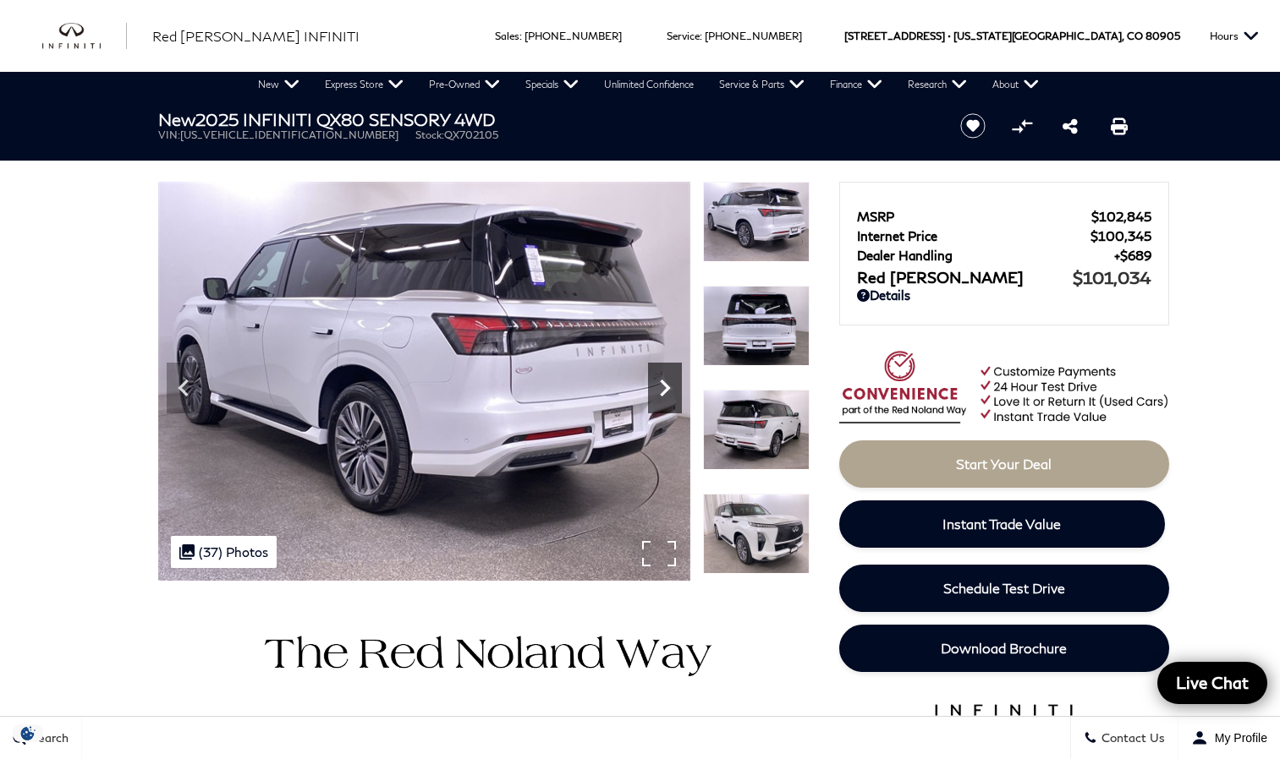
click at [665, 381] on icon "Next" at bounding box center [665, 388] width 34 height 34
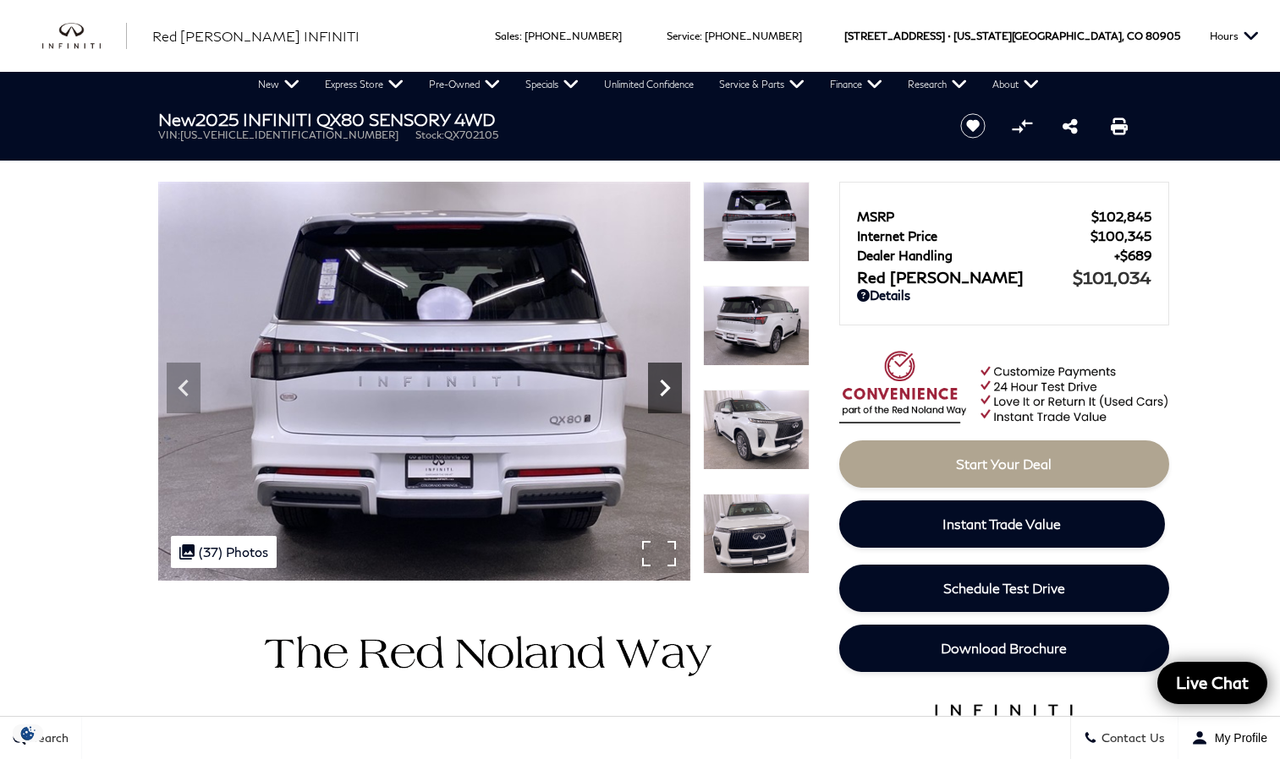
click at [665, 381] on icon "Next" at bounding box center [665, 388] width 34 height 34
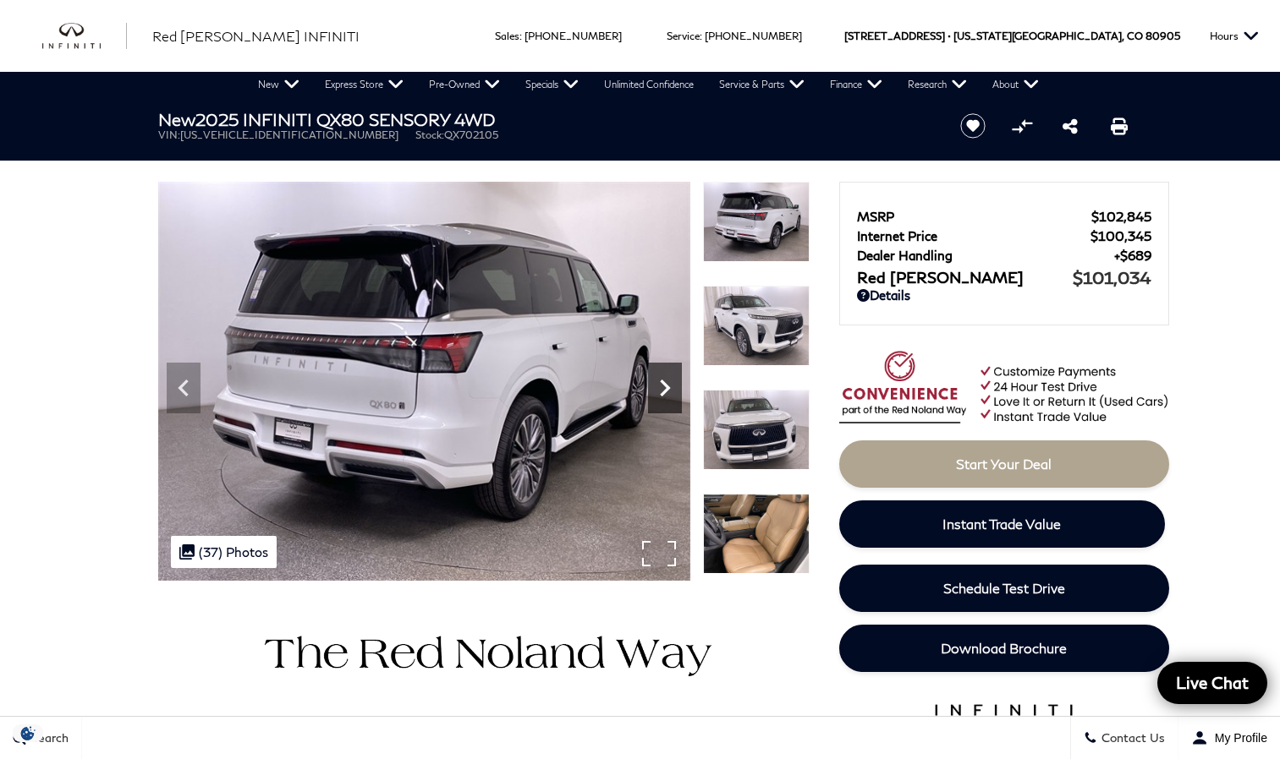
click at [665, 381] on icon "Next" at bounding box center [665, 388] width 34 height 34
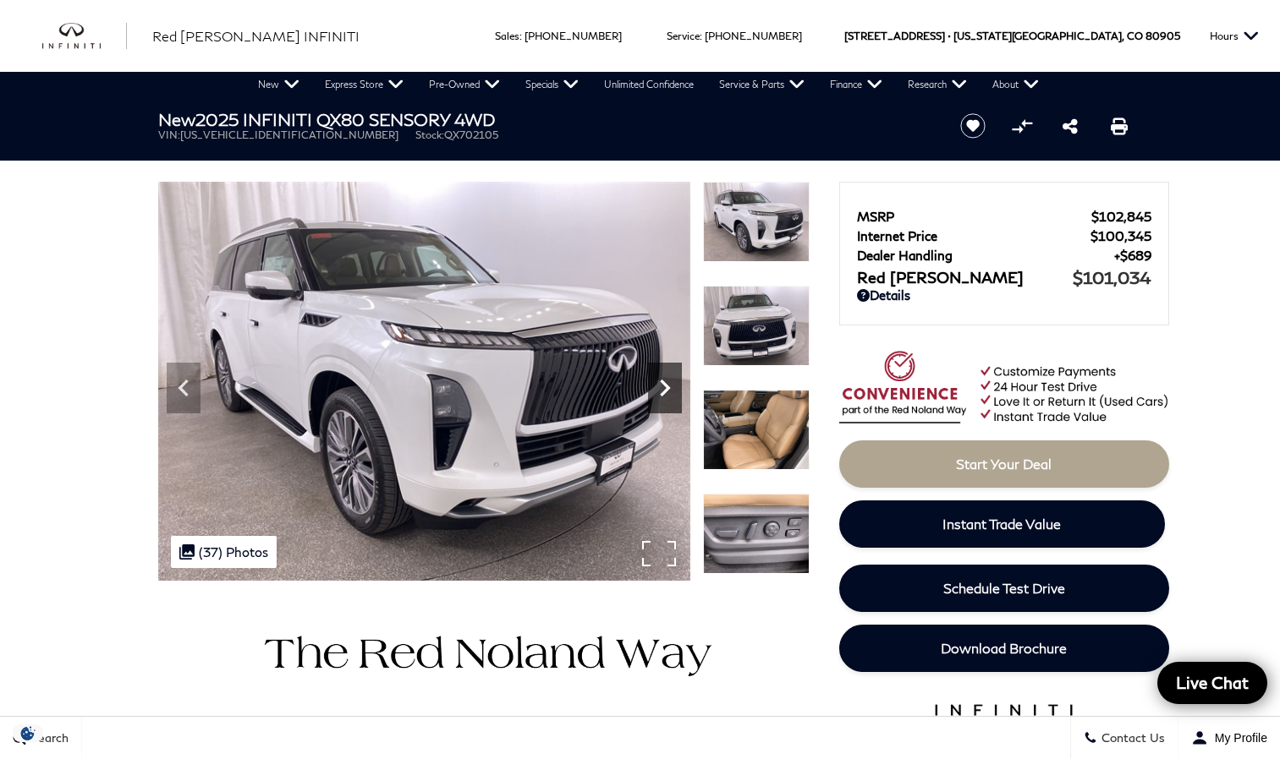
click at [665, 381] on icon "Next" at bounding box center [665, 388] width 34 height 34
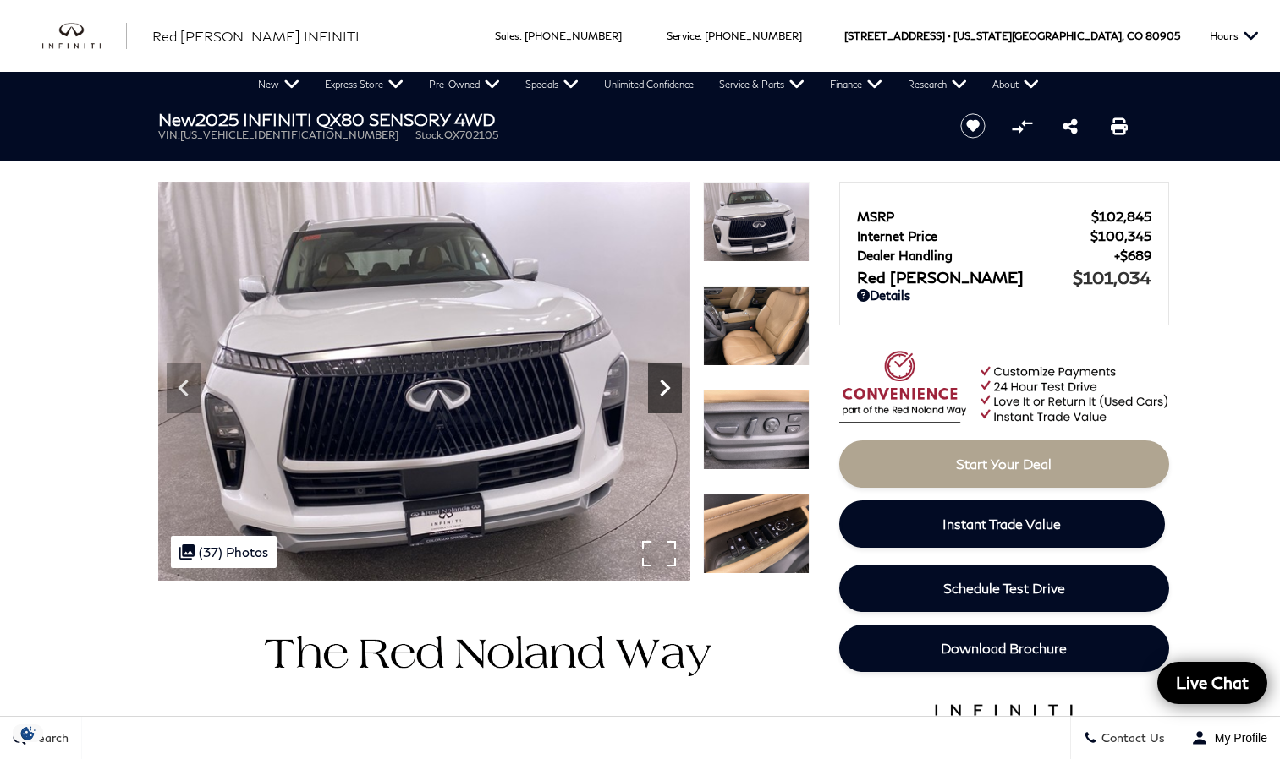
click at [665, 381] on icon "Next" at bounding box center [665, 388] width 34 height 34
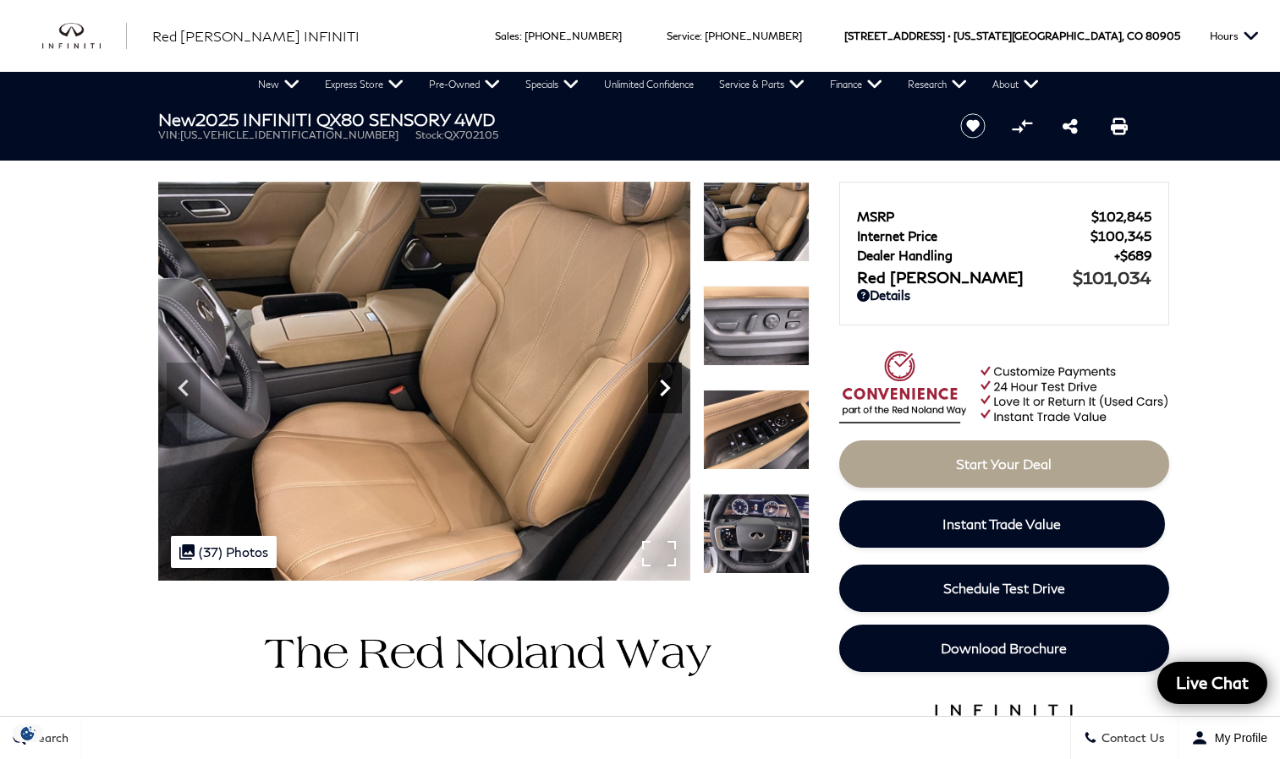
click at [665, 381] on icon "Next" at bounding box center [665, 388] width 34 height 34
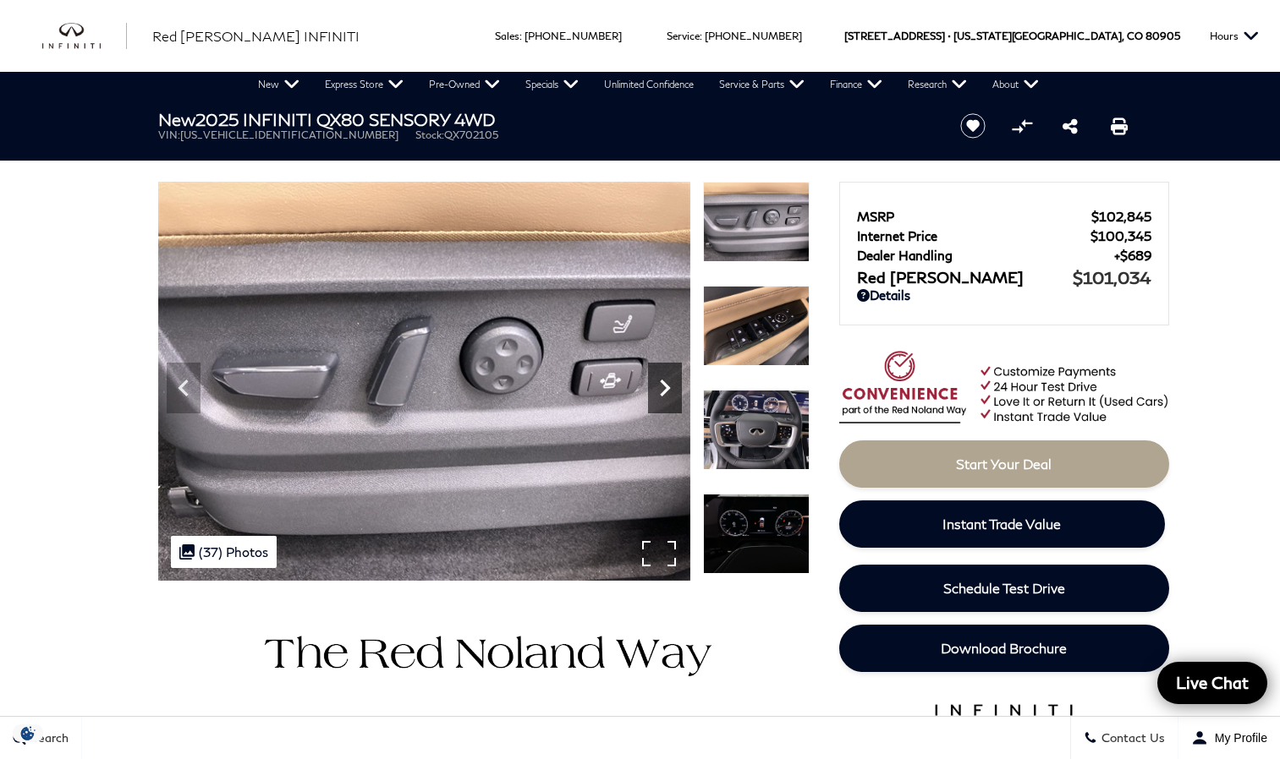
click at [665, 381] on icon "Next" at bounding box center [665, 388] width 34 height 34
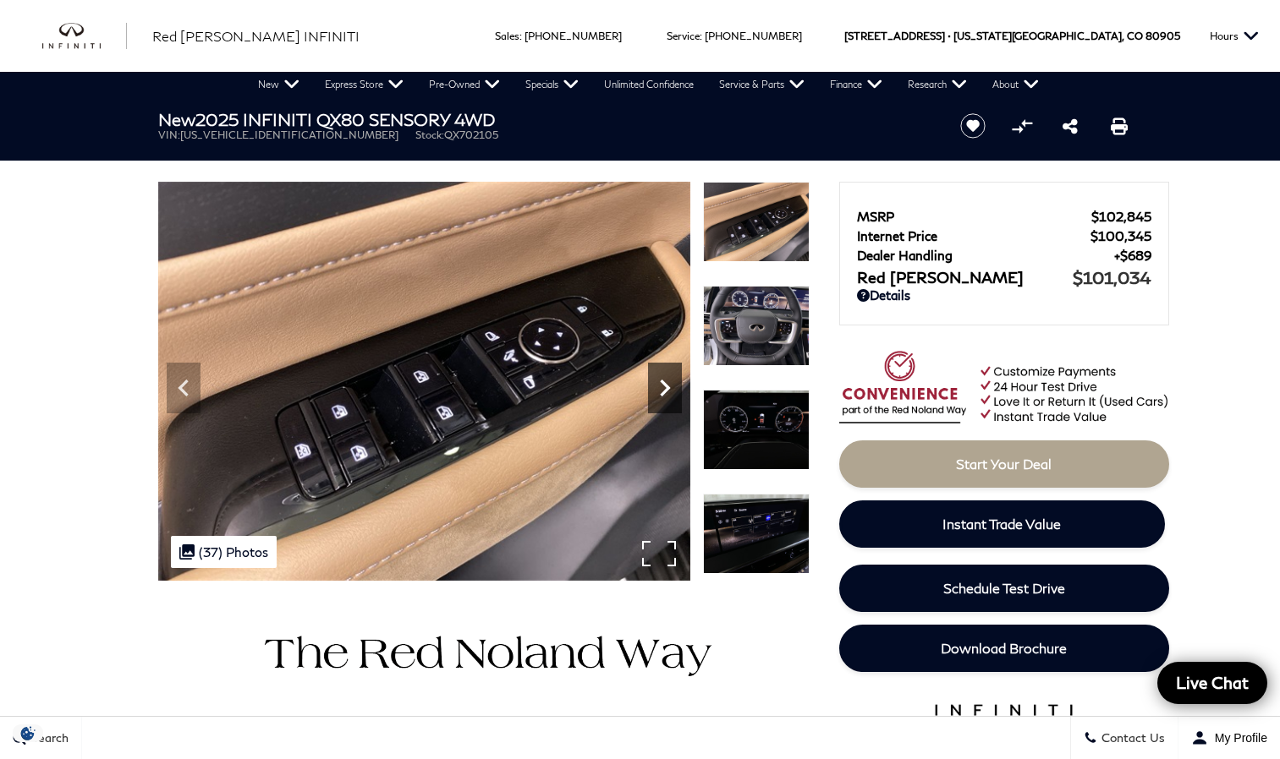
click at [665, 381] on icon "Next" at bounding box center [665, 388] width 34 height 34
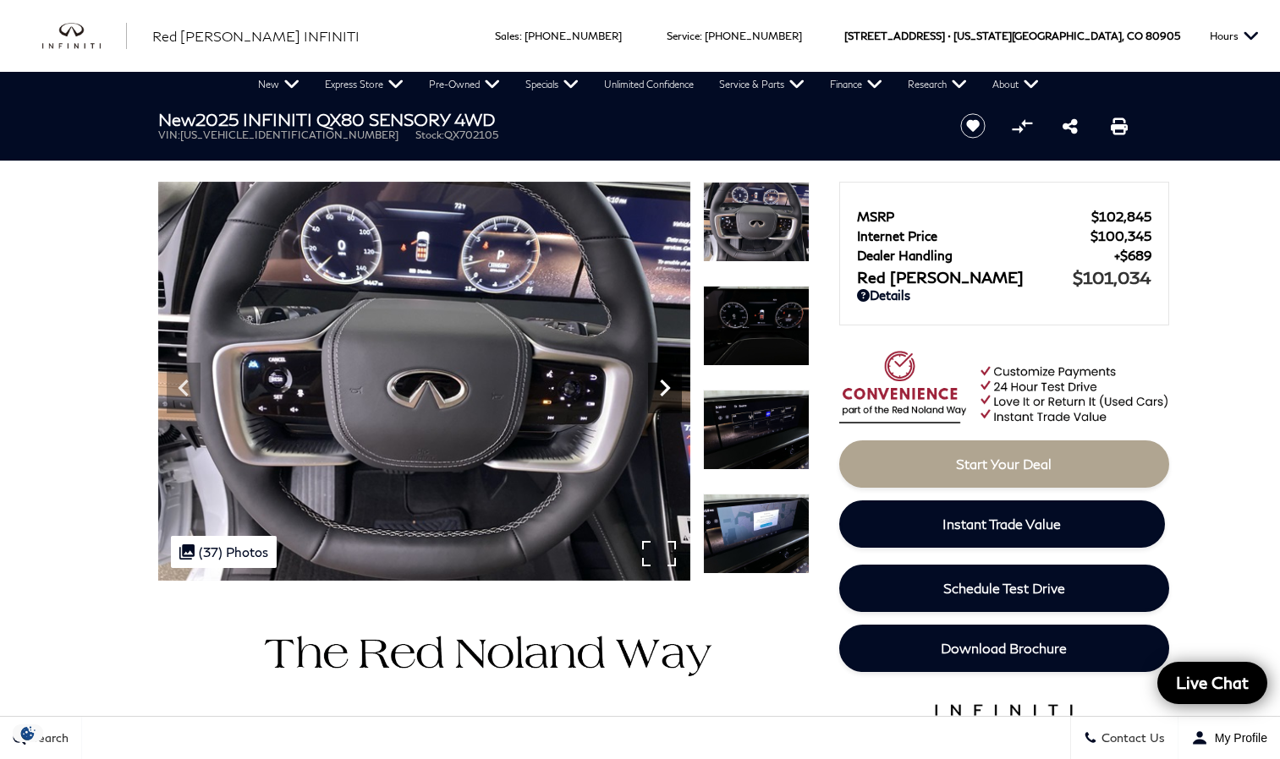
click at [665, 381] on icon "Next" at bounding box center [665, 388] width 34 height 34
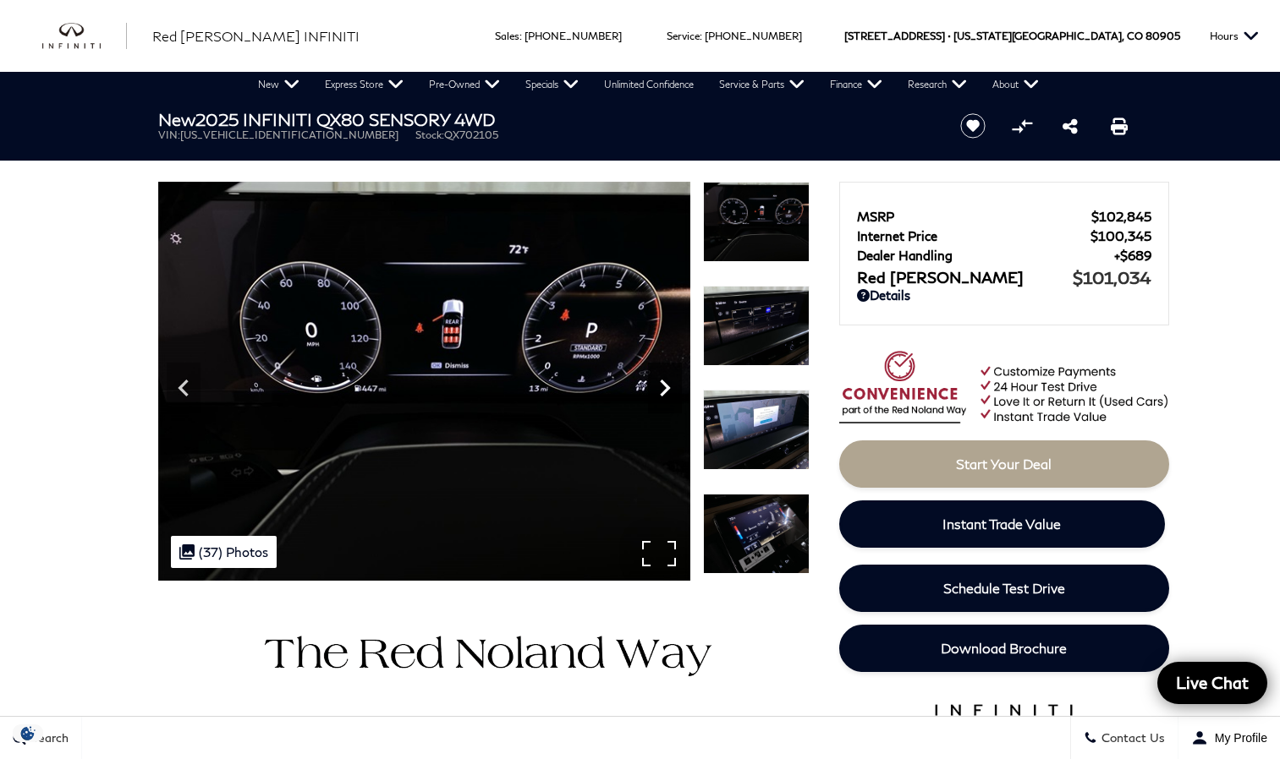
click at [665, 381] on icon "Next" at bounding box center [665, 388] width 34 height 34
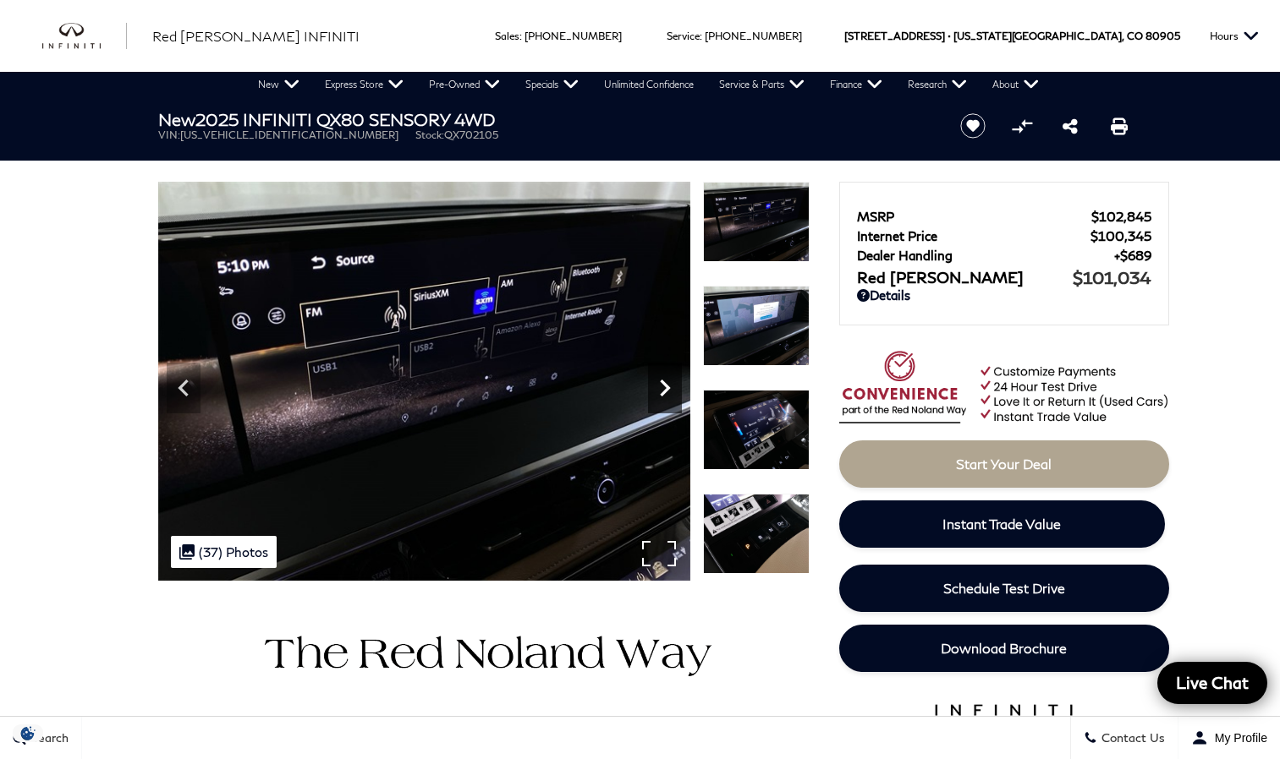
click at [665, 381] on icon "Next" at bounding box center [665, 388] width 34 height 34
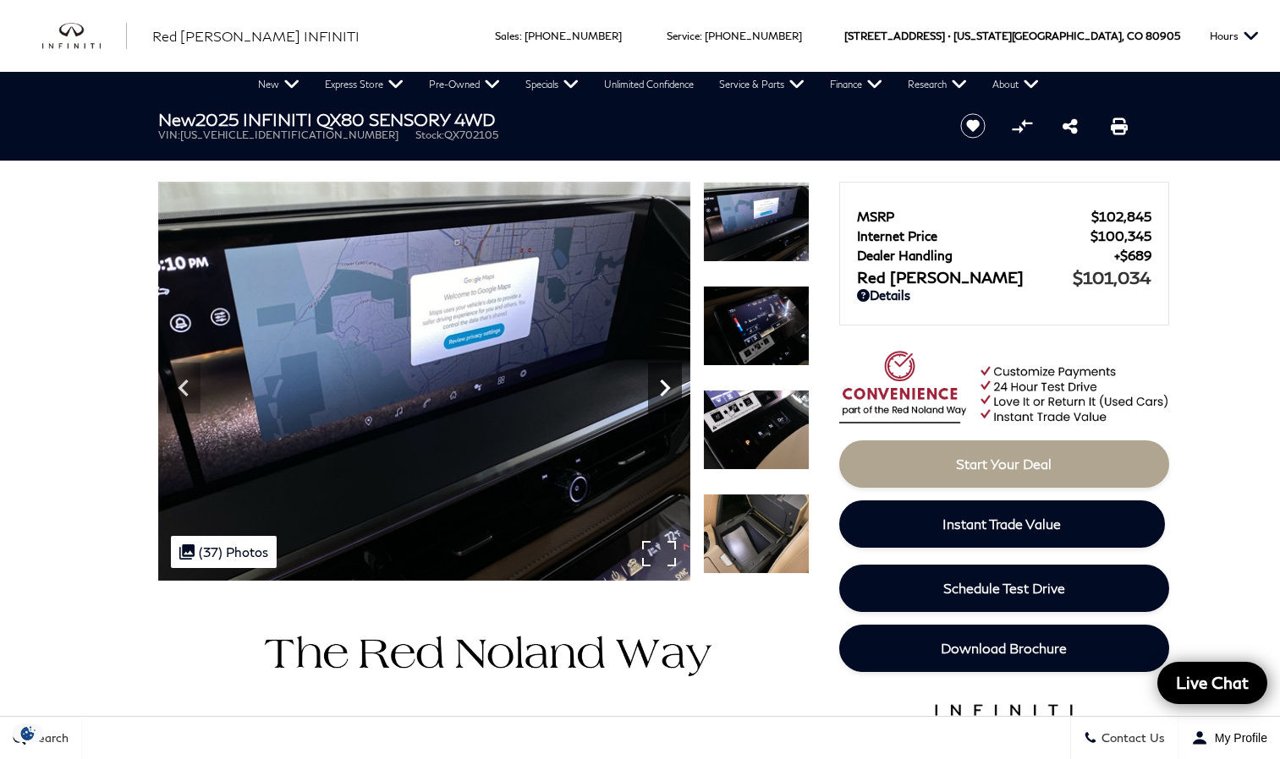
click at [665, 381] on icon "Next" at bounding box center [665, 388] width 34 height 34
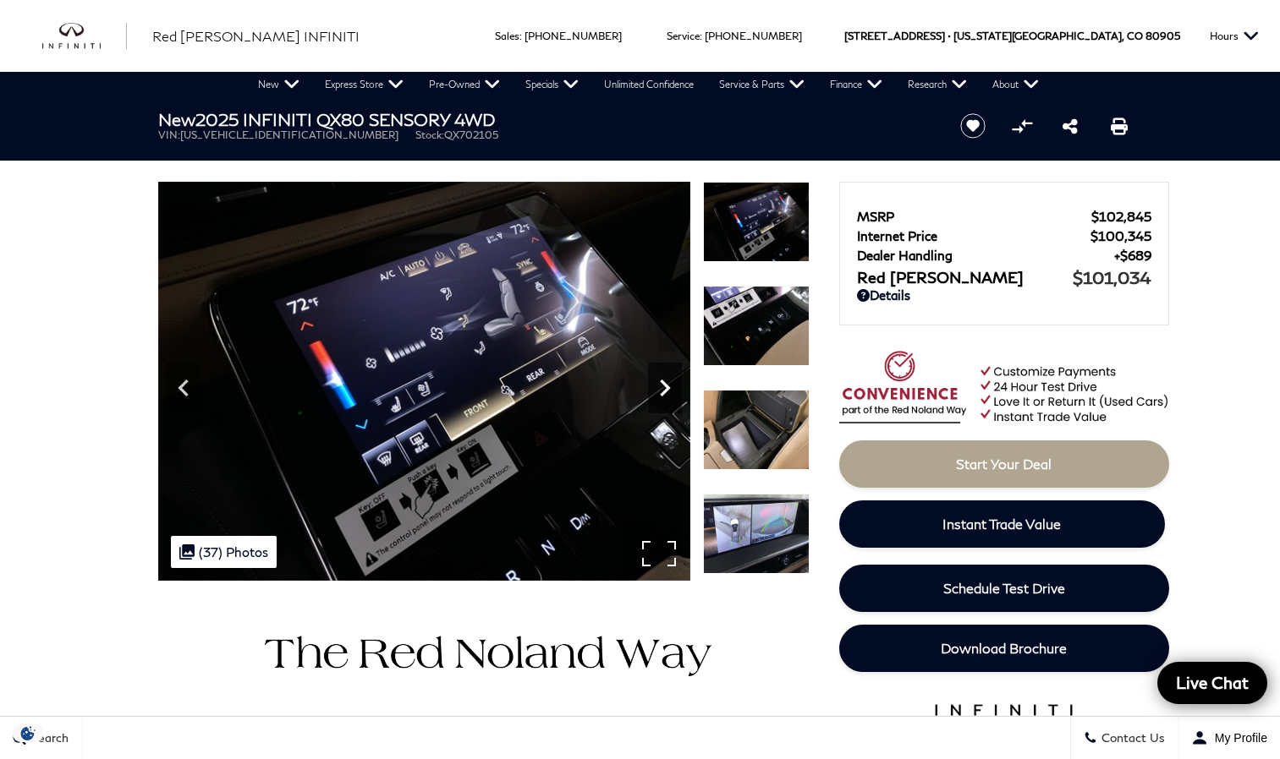
click at [665, 381] on icon "Next" at bounding box center [665, 388] width 34 height 34
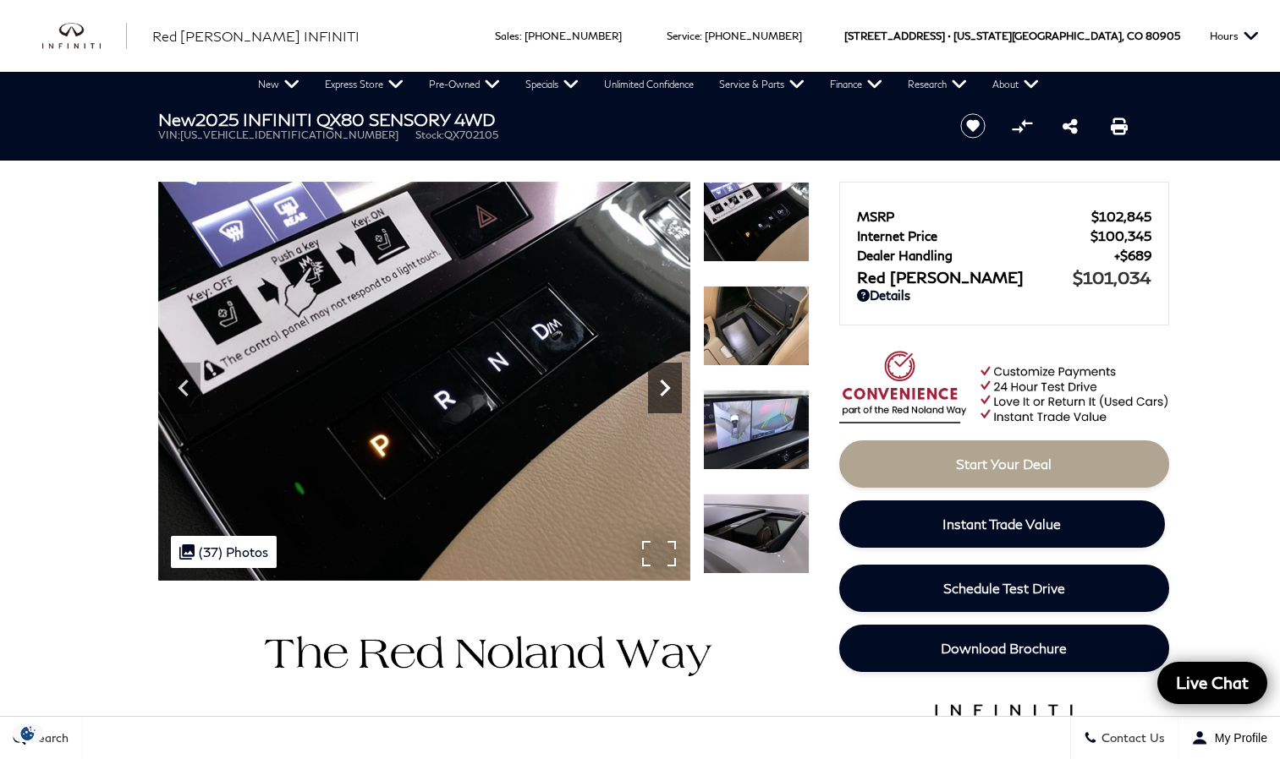
click at [665, 381] on icon "Next" at bounding box center [665, 388] width 34 height 34
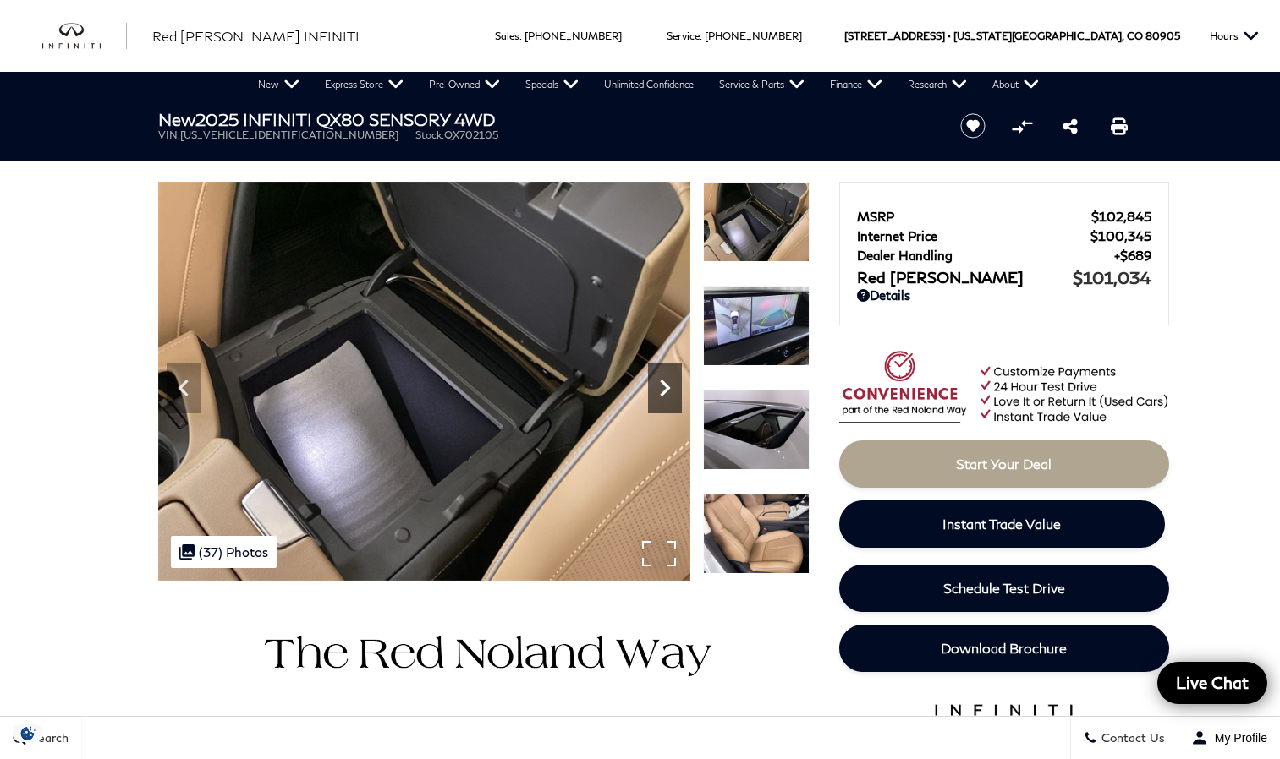
click at [665, 381] on icon "Next" at bounding box center [665, 388] width 34 height 34
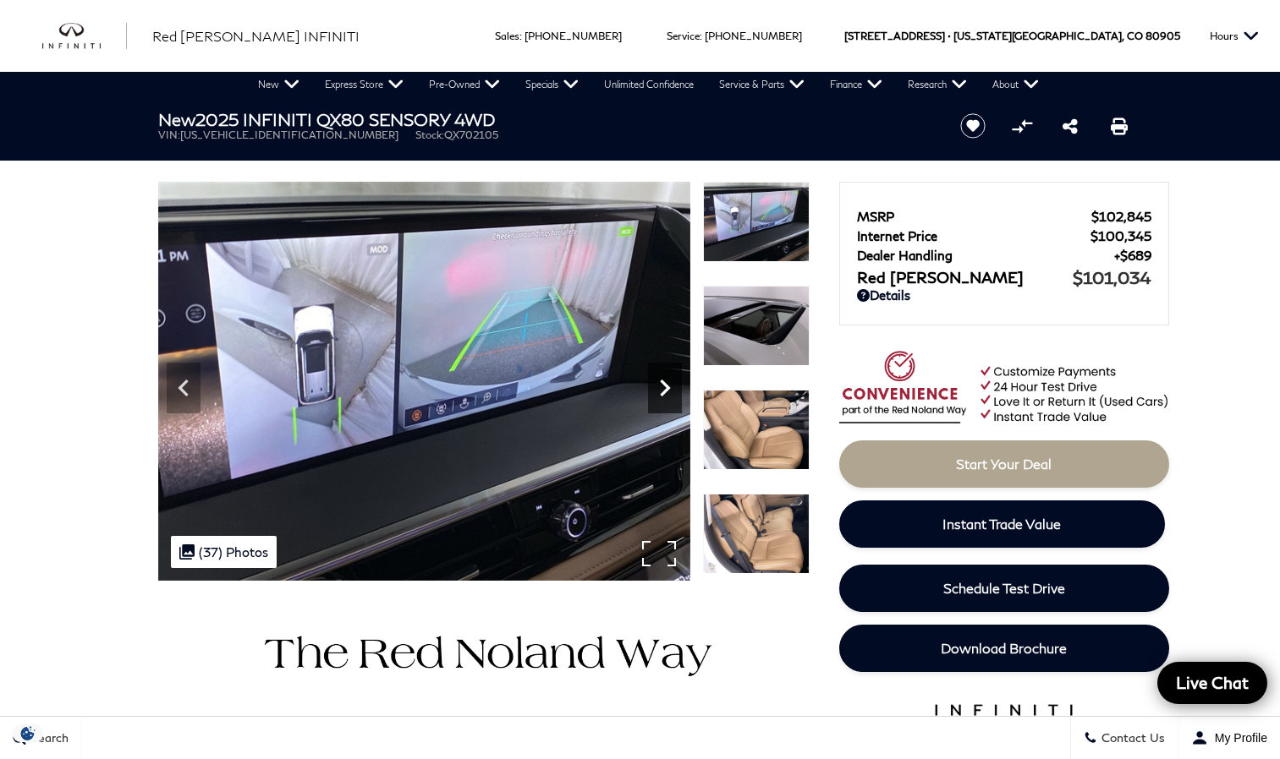
click at [665, 381] on icon "Next" at bounding box center [665, 388] width 34 height 34
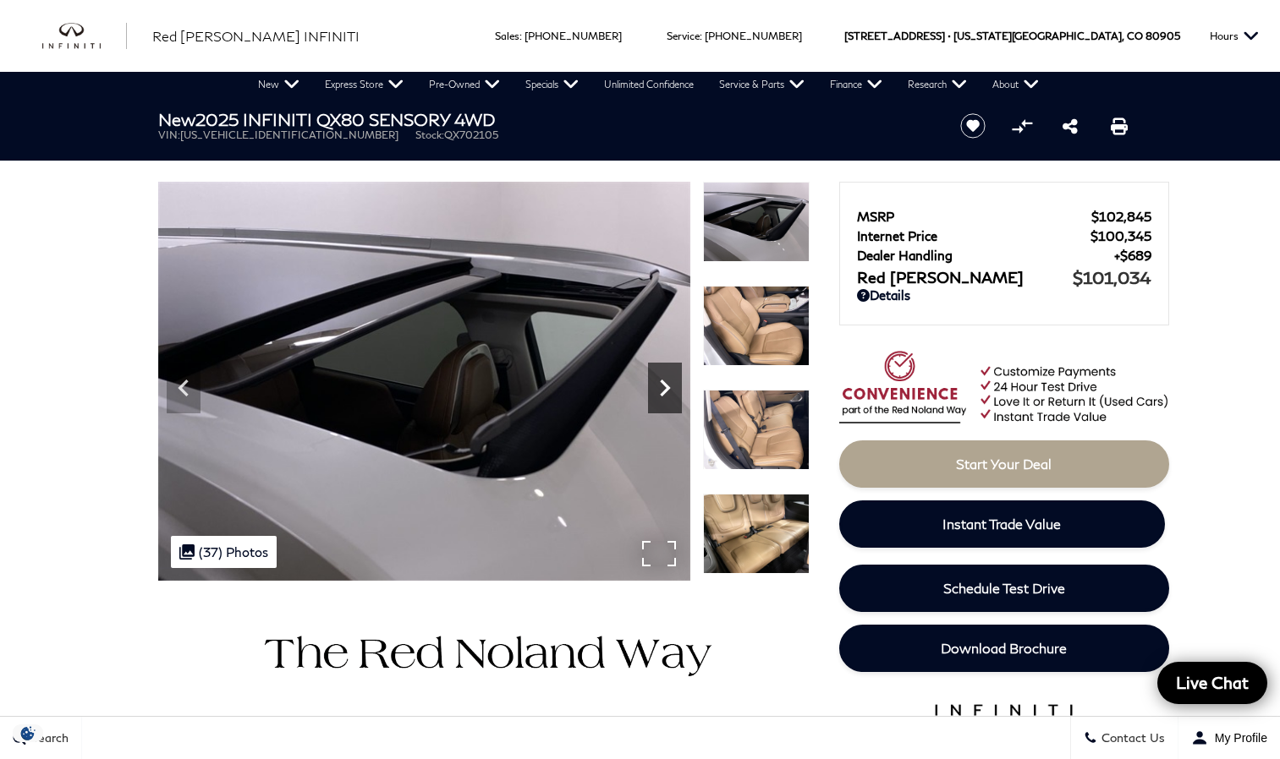
click at [665, 381] on icon "Next" at bounding box center [665, 388] width 34 height 34
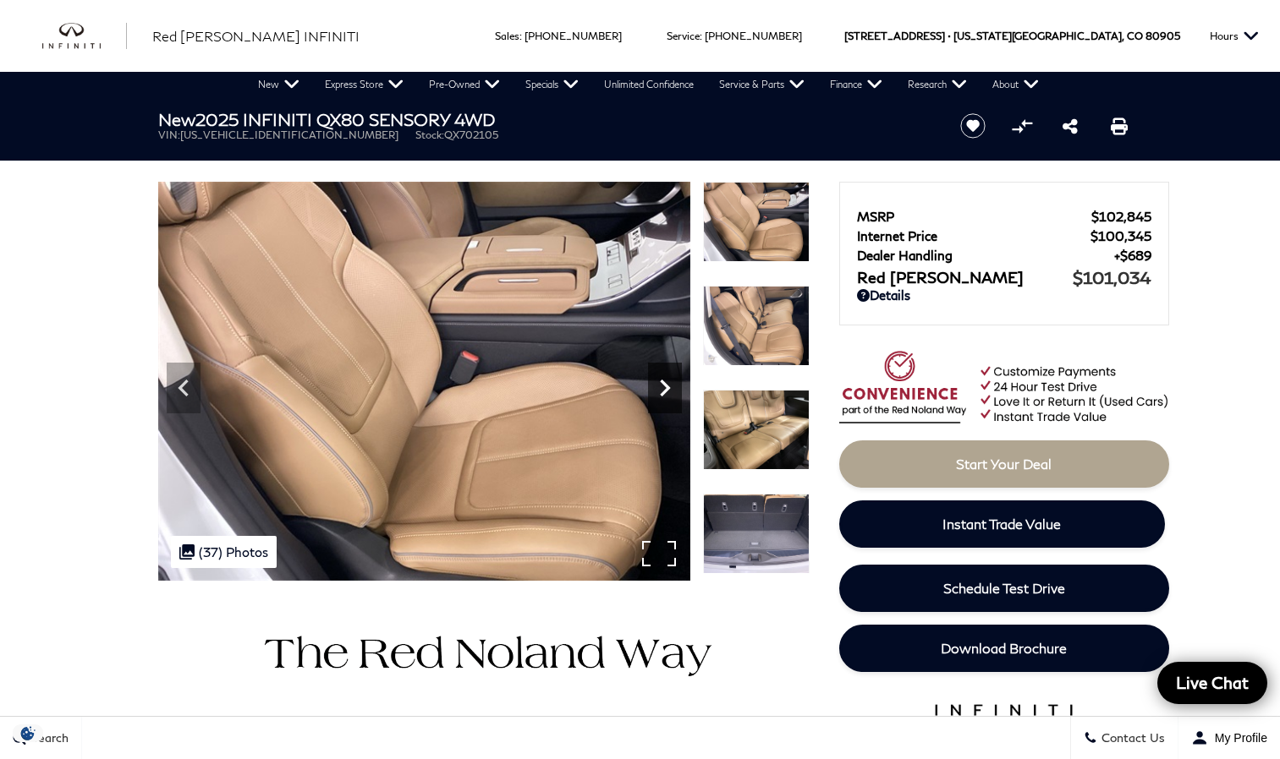
click at [665, 381] on icon "Next" at bounding box center [665, 388] width 34 height 34
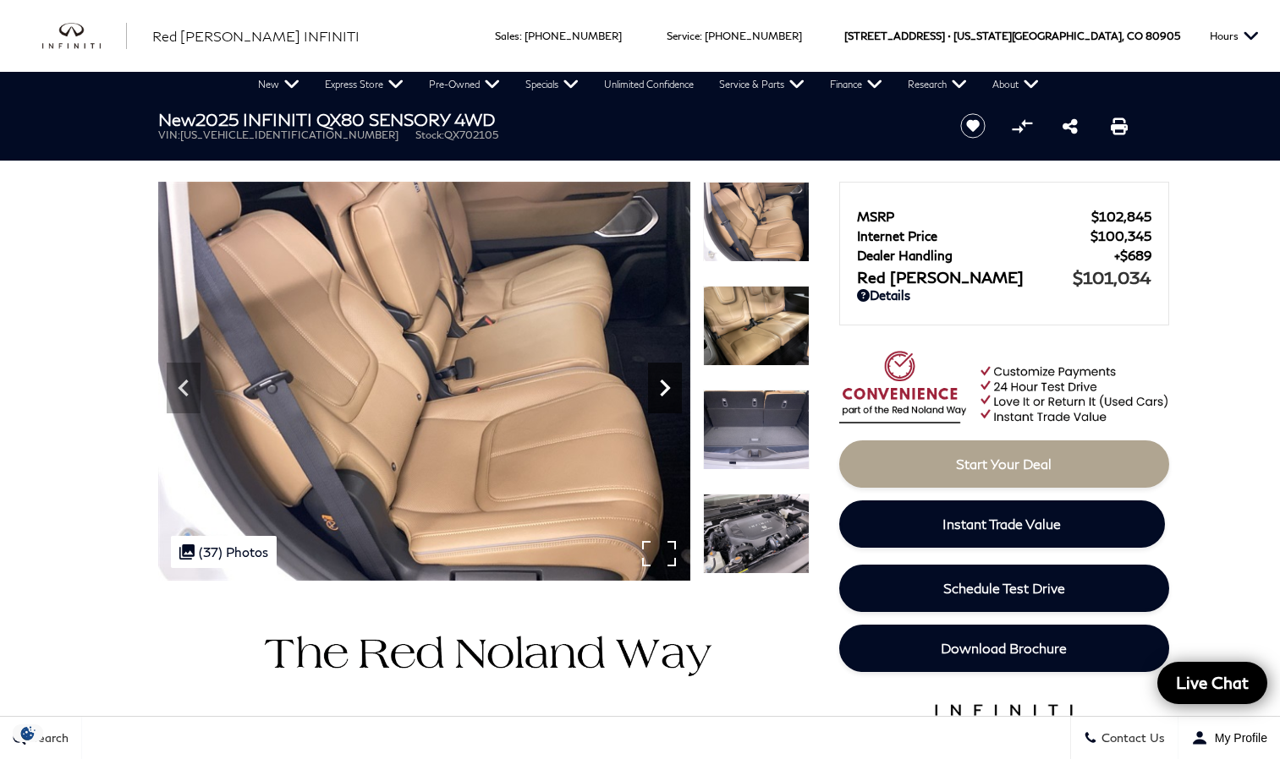
click at [665, 381] on icon "Next" at bounding box center [665, 388] width 34 height 34
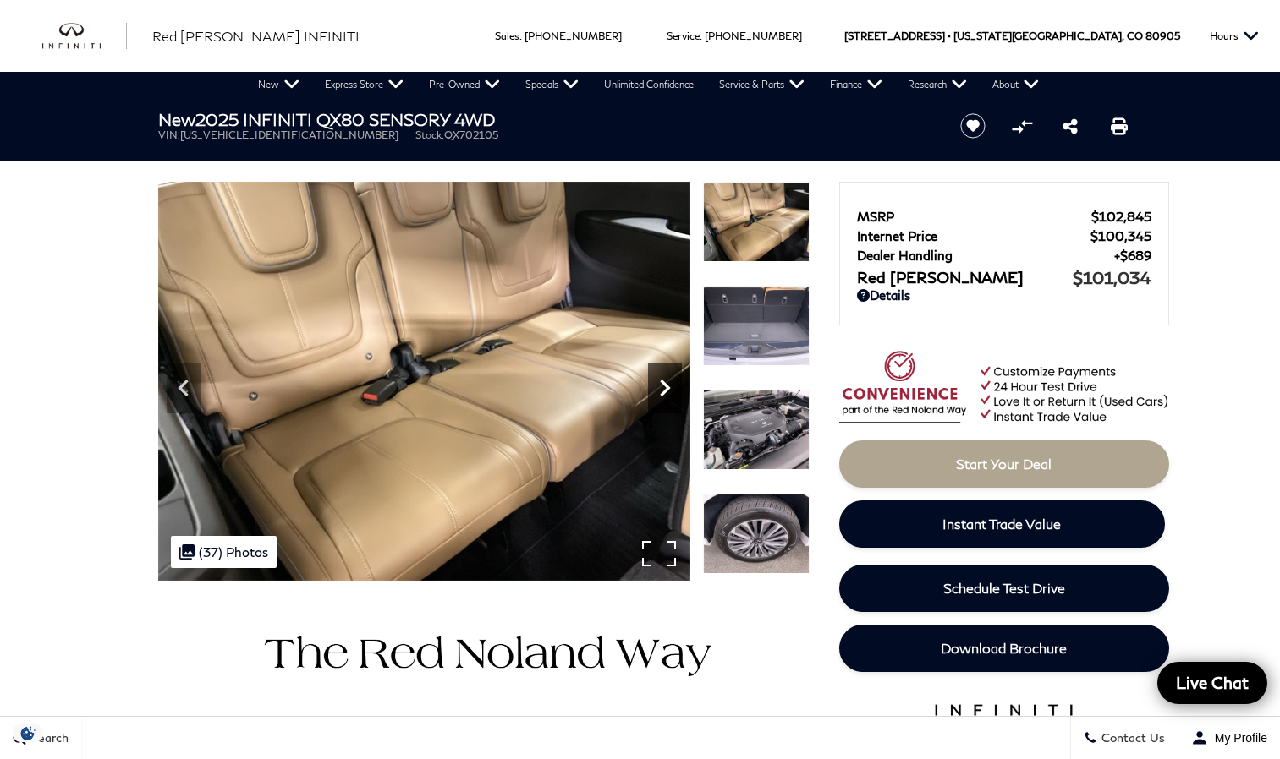
click at [665, 381] on icon "Next" at bounding box center [665, 388] width 34 height 34
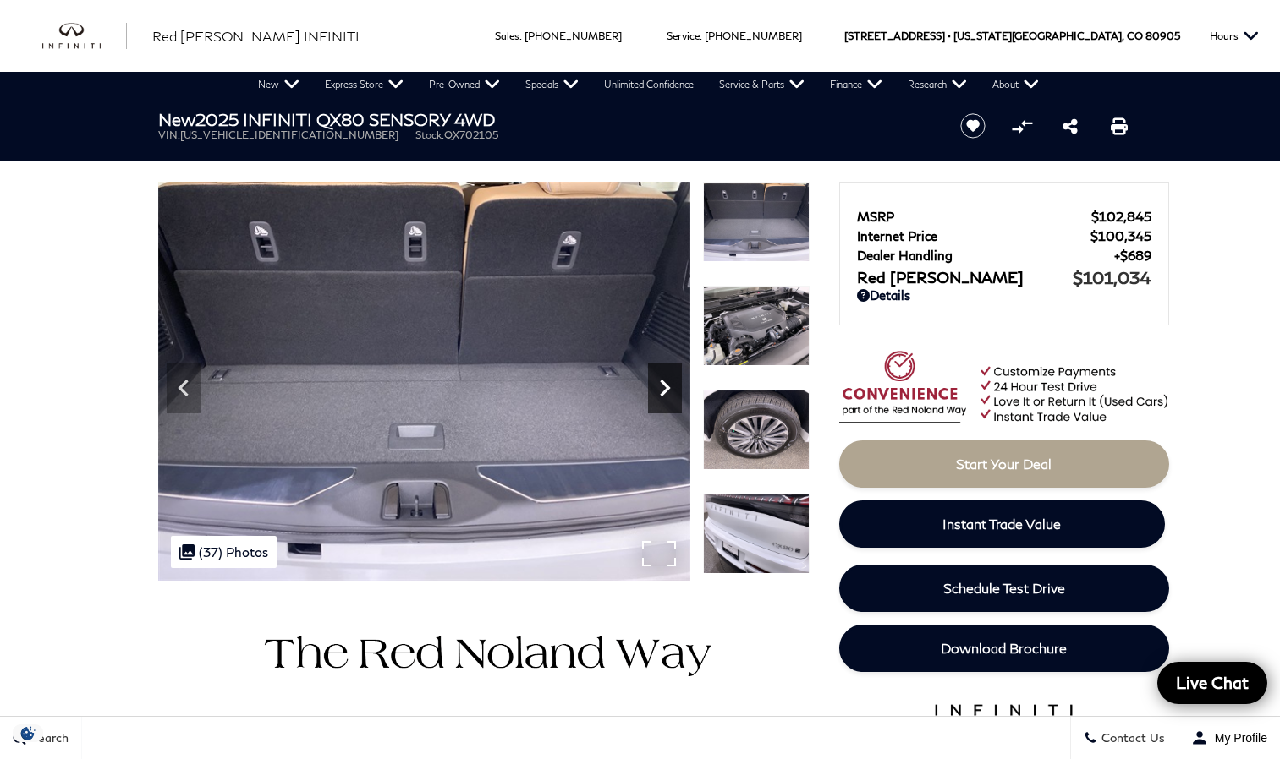
click at [665, 381] on icon "Next" at bounding box center [665, 388] width 34 height 34
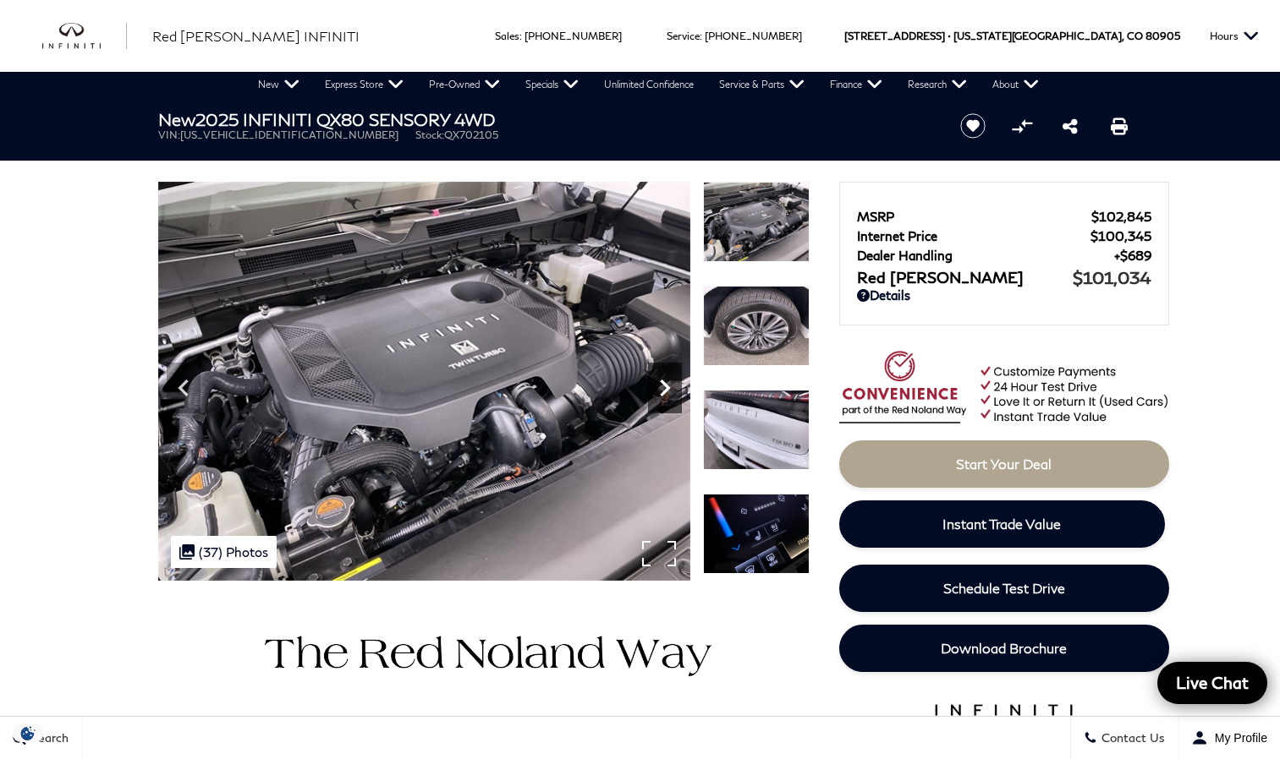
click at [665, 381] on icon "Next" at bounding box center [665, 388] width 34 height 34
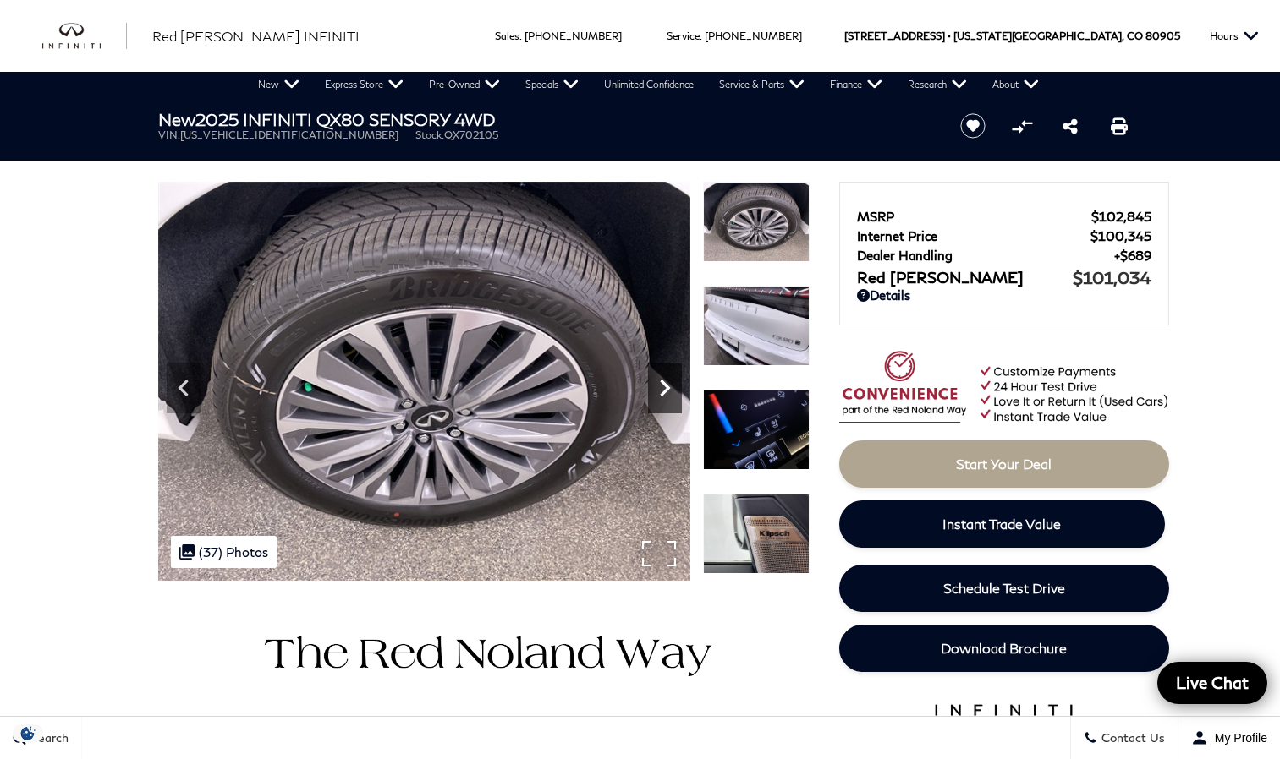
click at [665, 381] on icon "Next" at bounding box center [665, 388] width 34 height 34
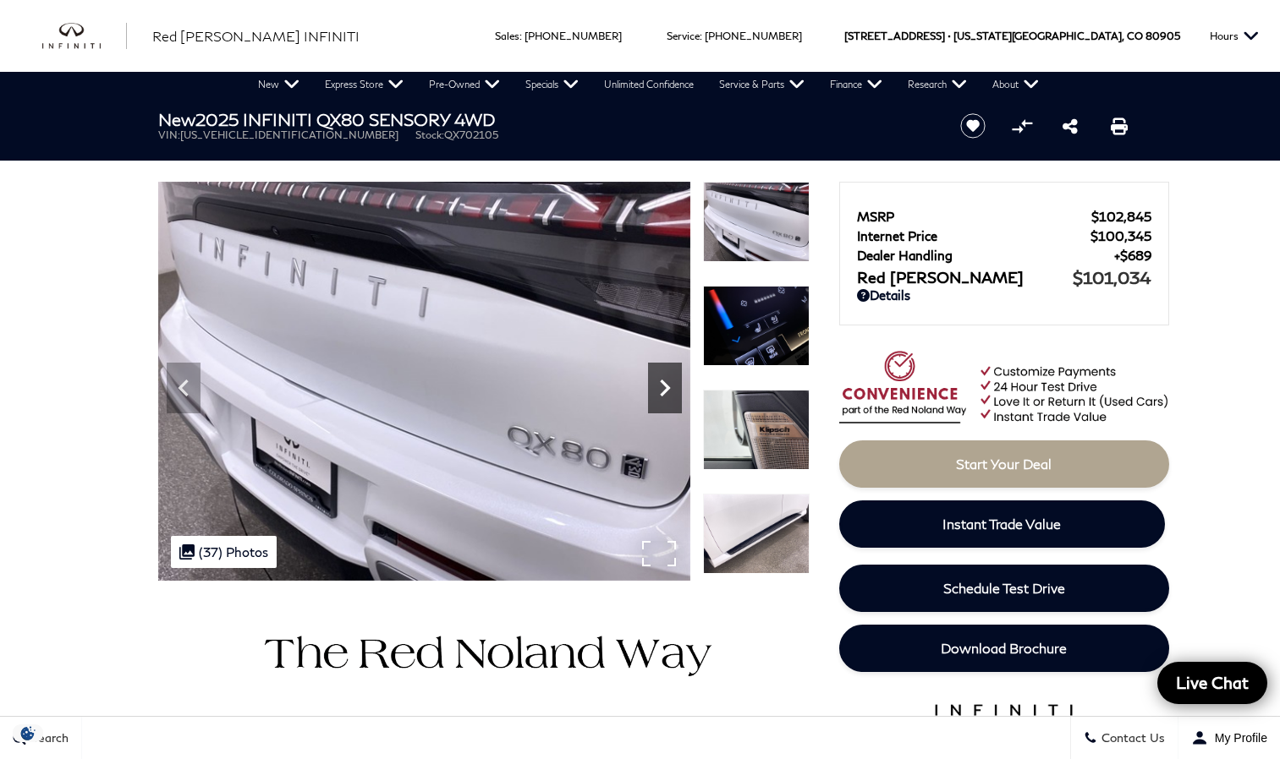
click at [665, 381] on icon "Next" at bounding box center [665, 388] width 34 height 34
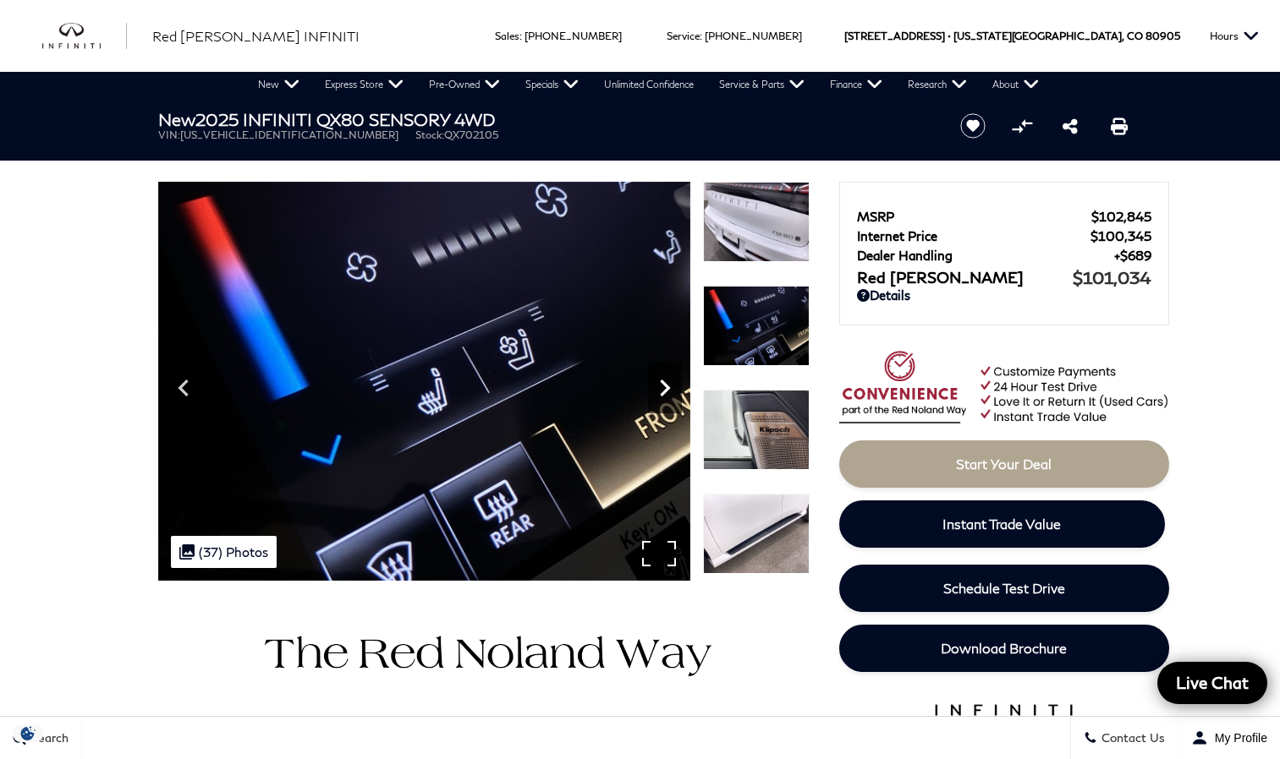
click at [665, 381] on icon "Next" at bounding box center [665, 388] width 34 height 34
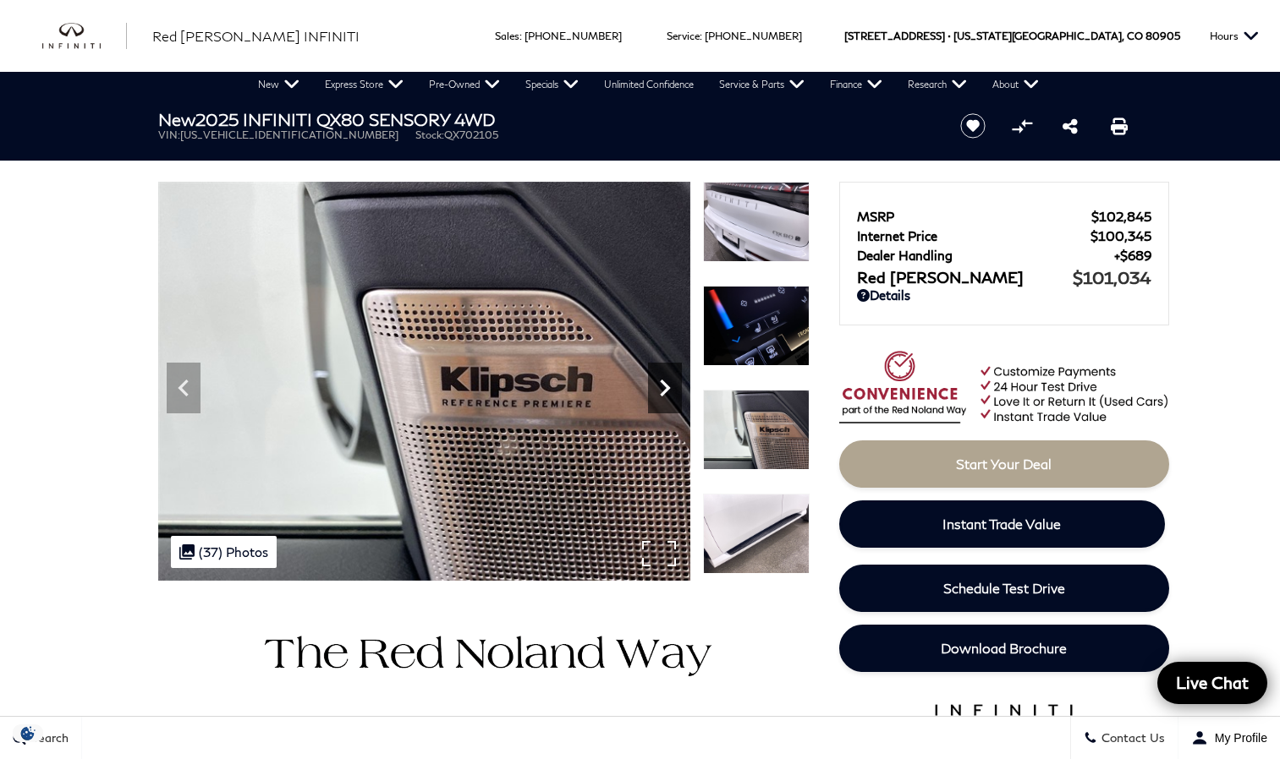
click at [667, 383] on icon "Next" at bounding box center [665, 388] width 34 height 34
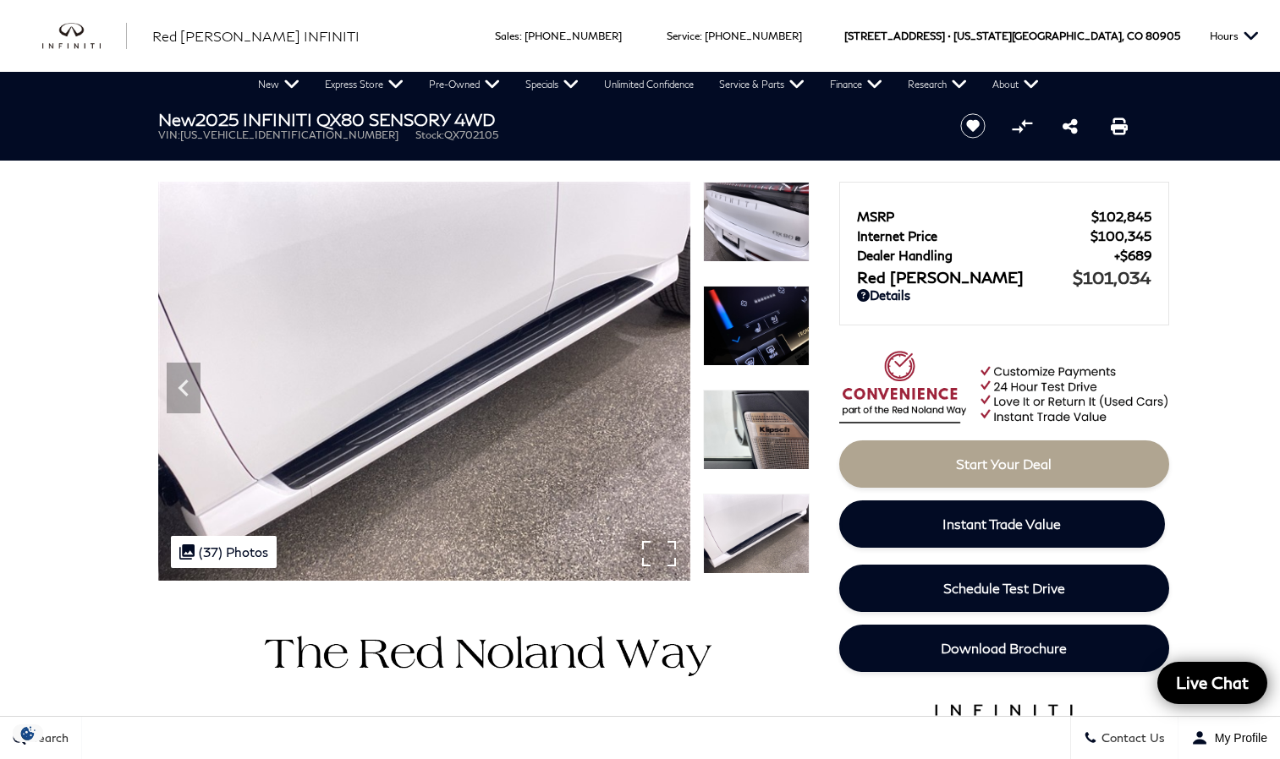
click at [667, 383] on img at bounding box center [424, 381] width 532 height 399
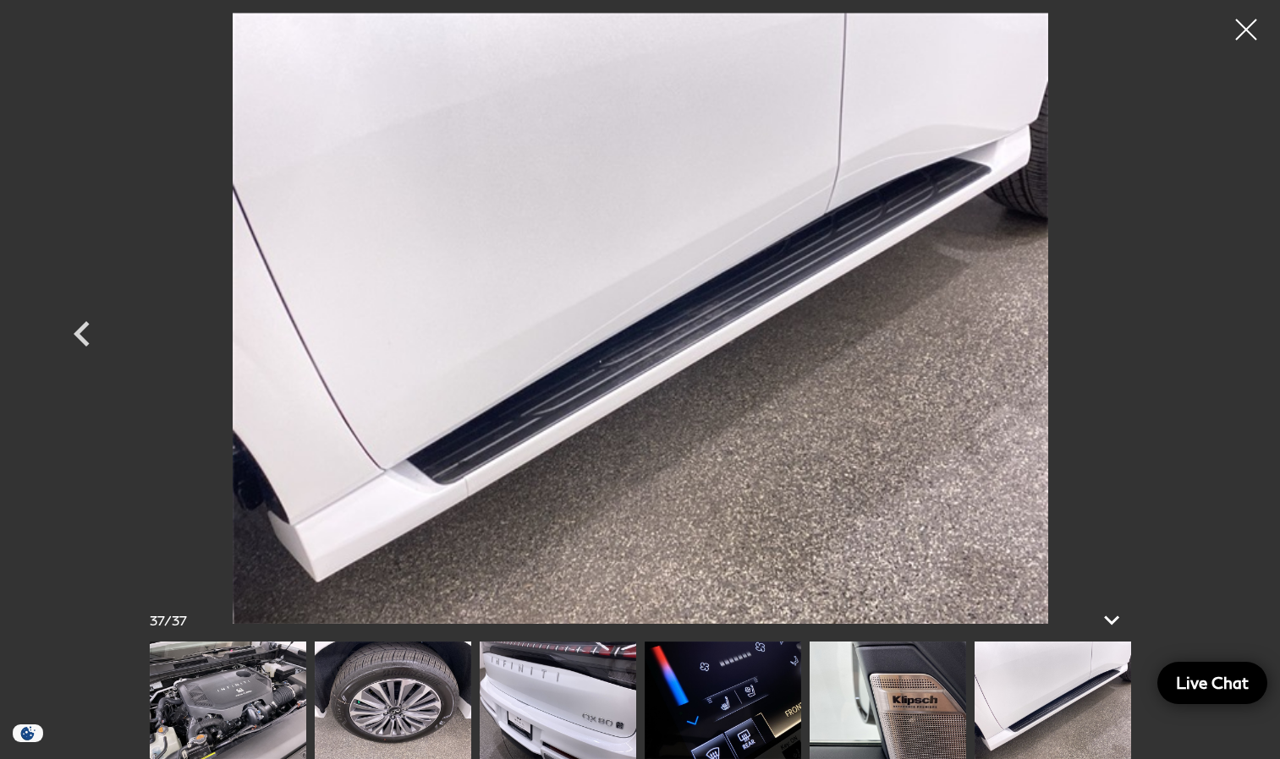
click at [667, 383] on img at bounding box center [640, 318] width 1015 height 611
click at [1241, 33] on div at bounding box center [1246, 30] width 45 height 45
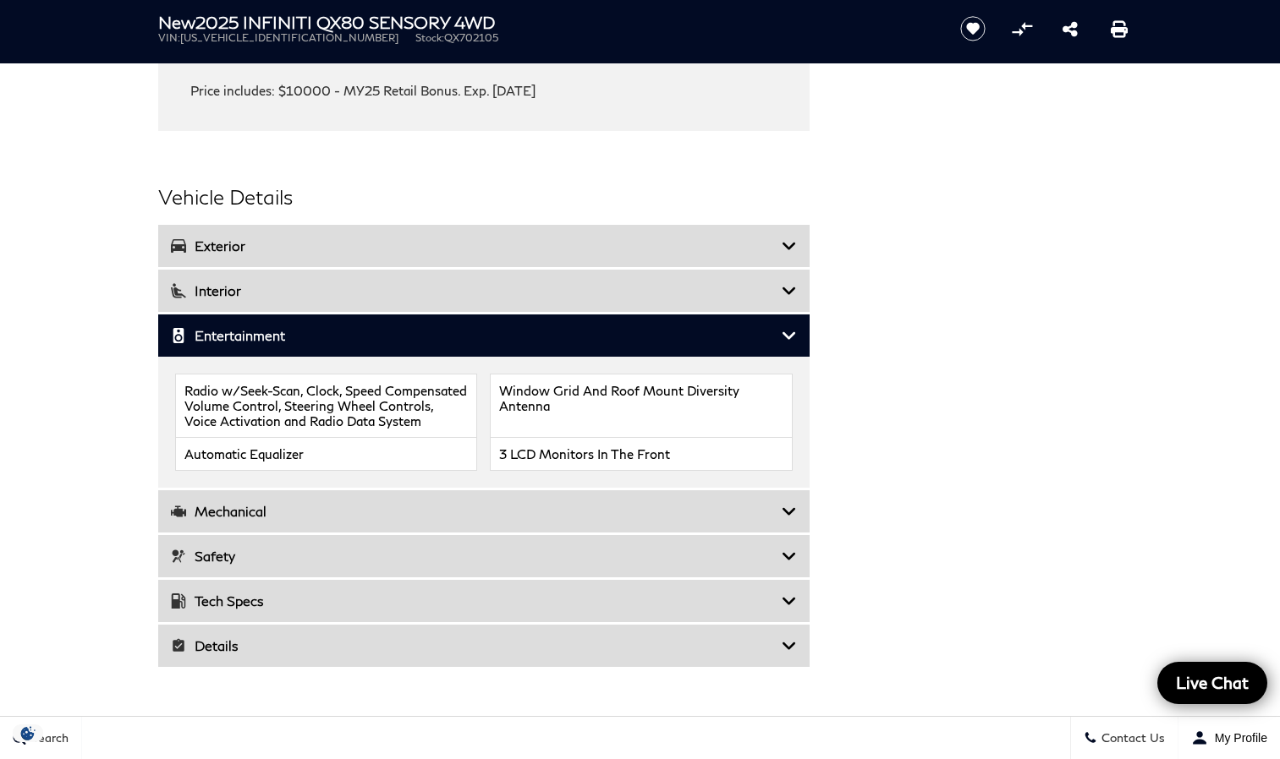
scroll to position [2199, 0]
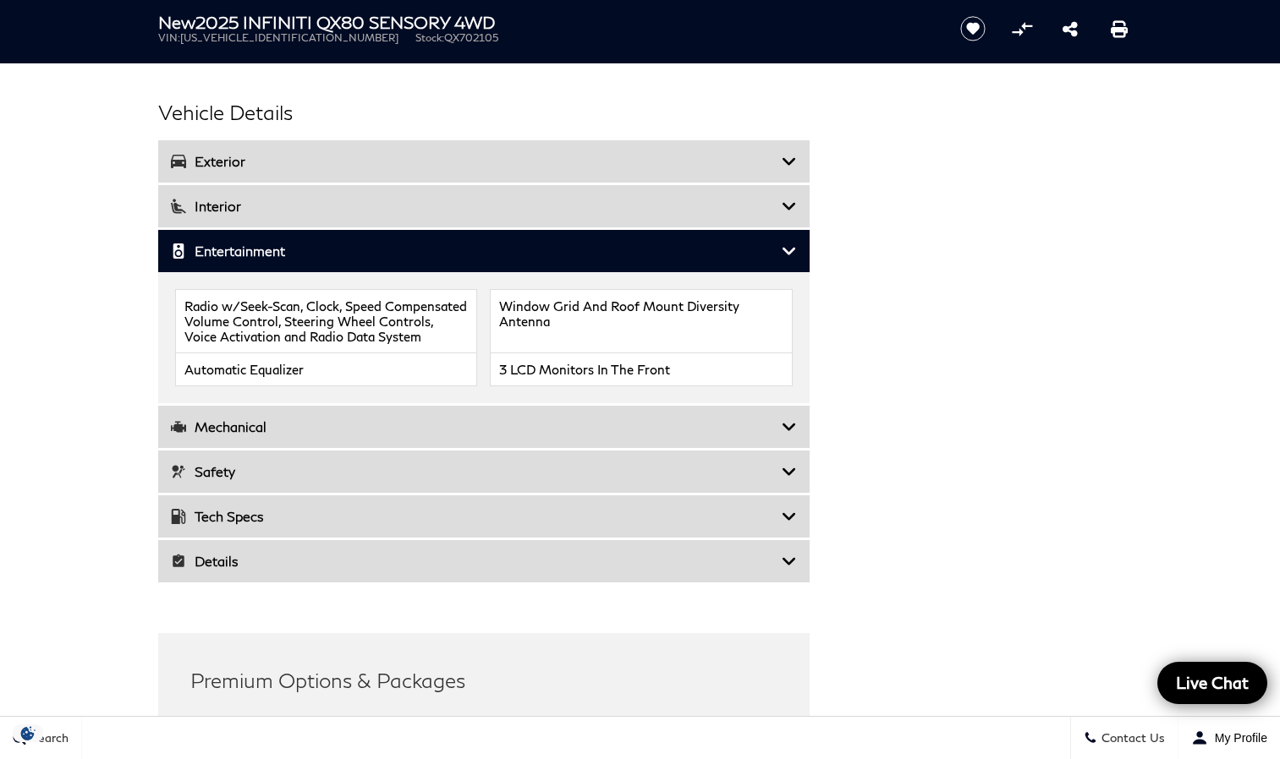
click at [770, 153] on h3 "Exterior" at bounding box center [476, 161] width 611 height 17
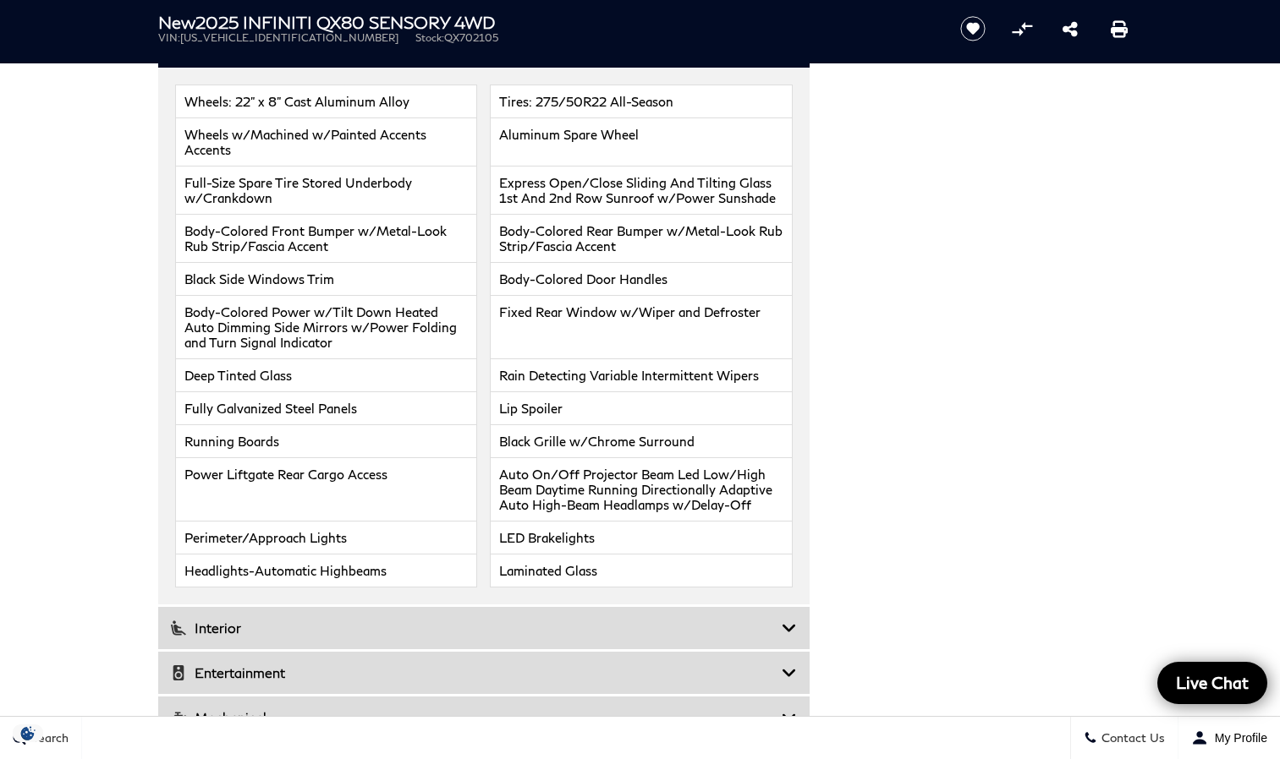
scroll to position [2368, 0]
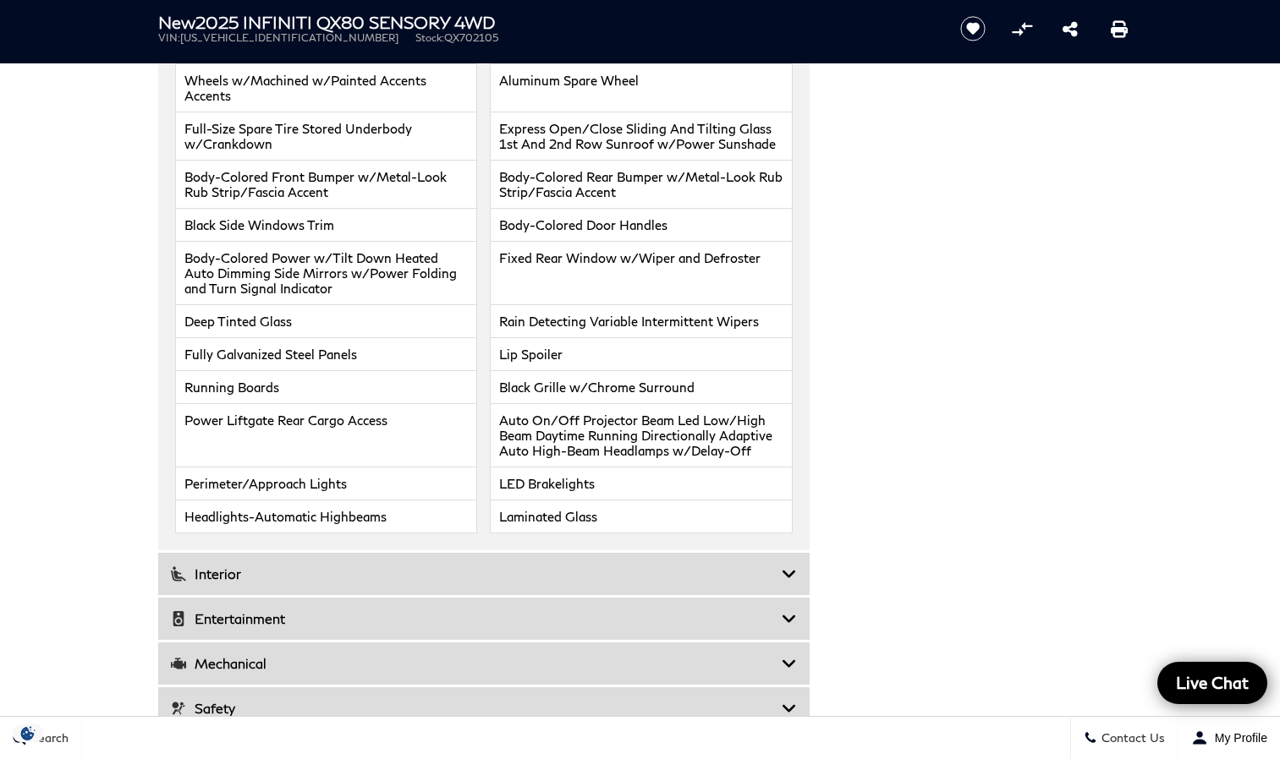
click at [785, 566] on icon at bounding box center [788, 574] width 15 height 17
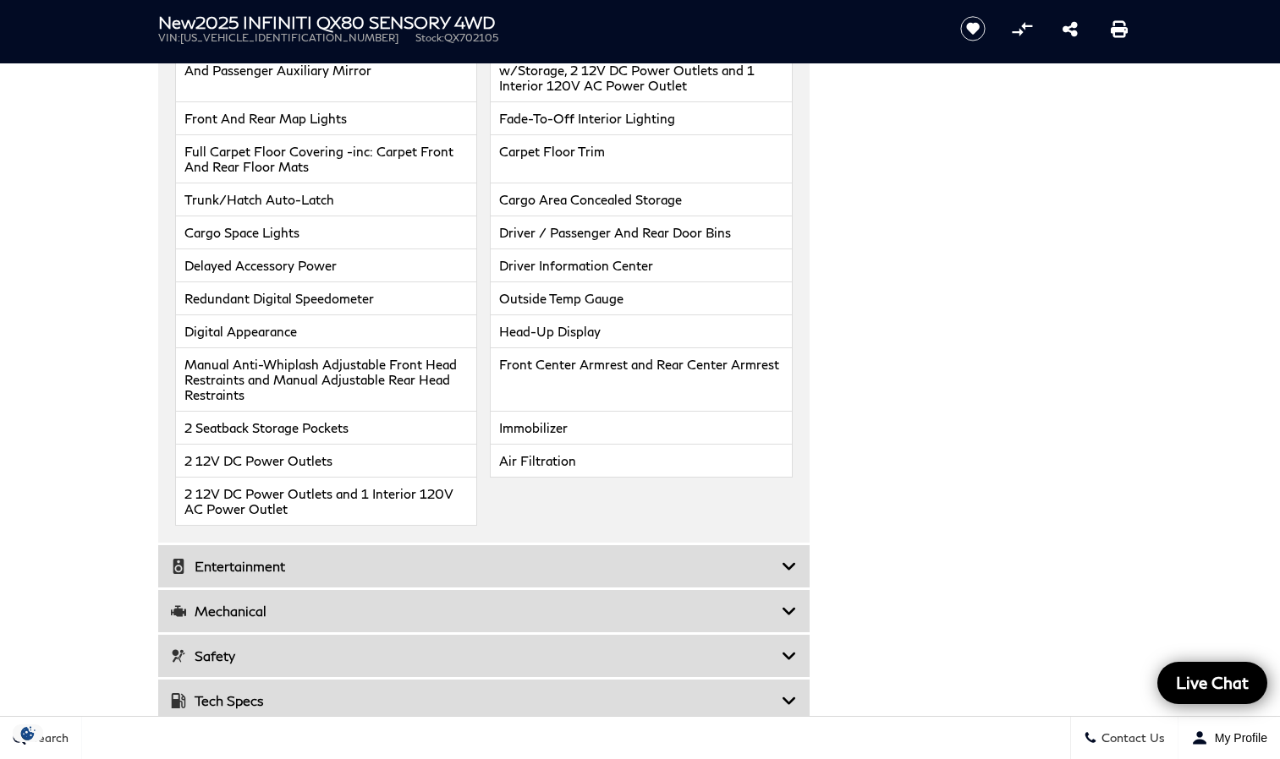
scroll to position [2876, 0]
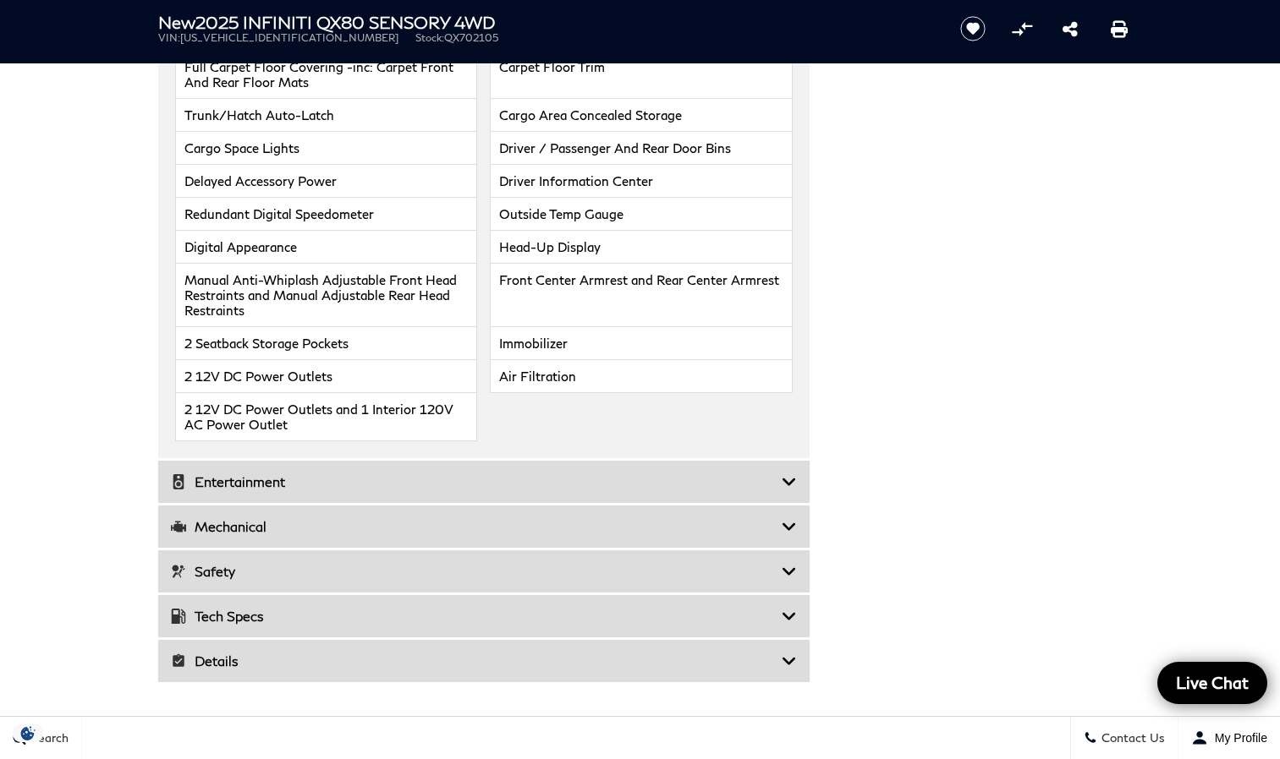
click at [775, 474] on h3 "Entertainment" at bounding box center [476, 482] width 611 height 17
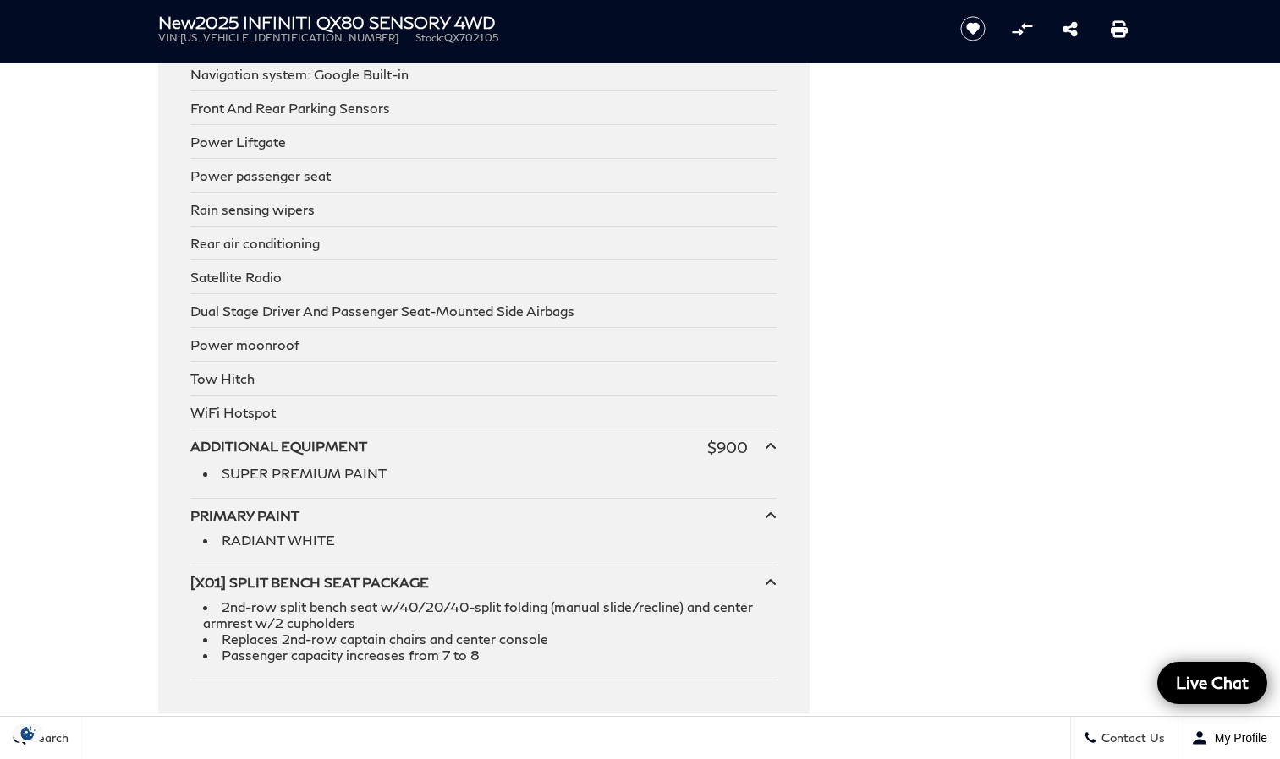
scroll to position [3383, 0]
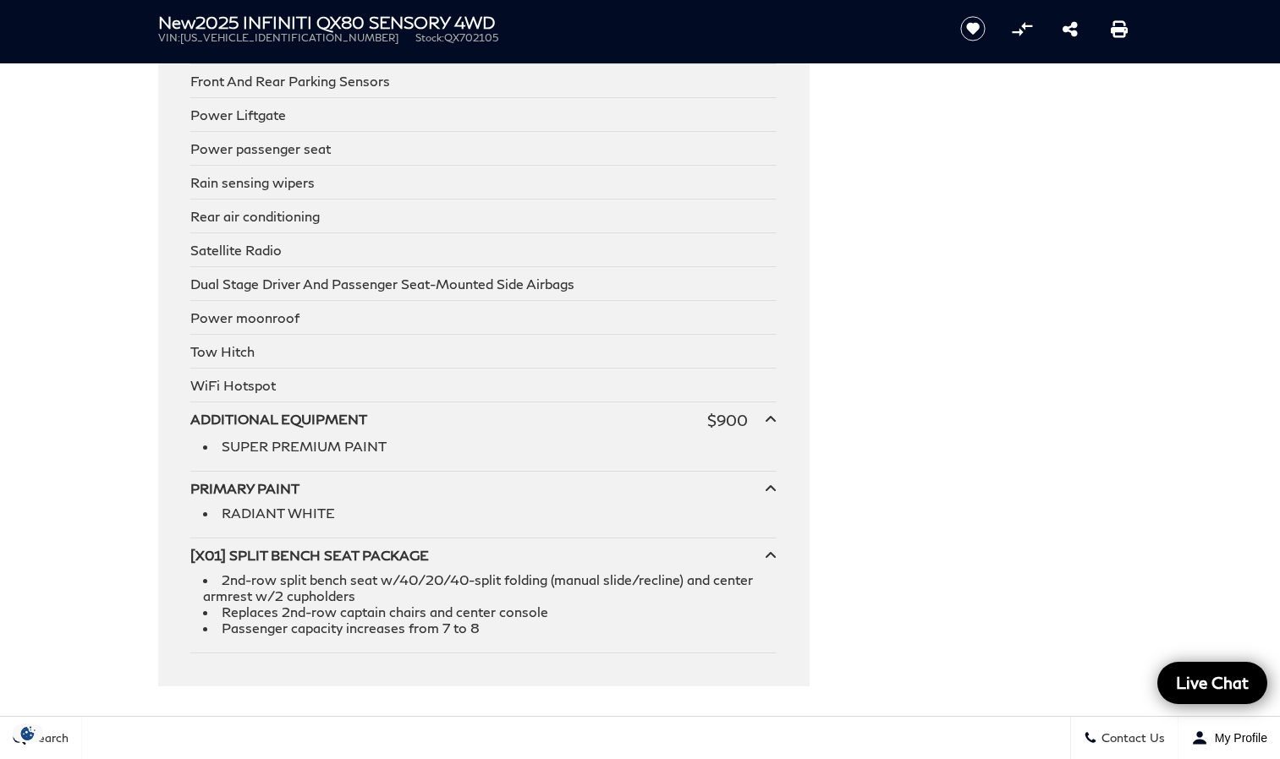
click at [767, 480] on div at bounding box center [771, 488] width 12 height 16
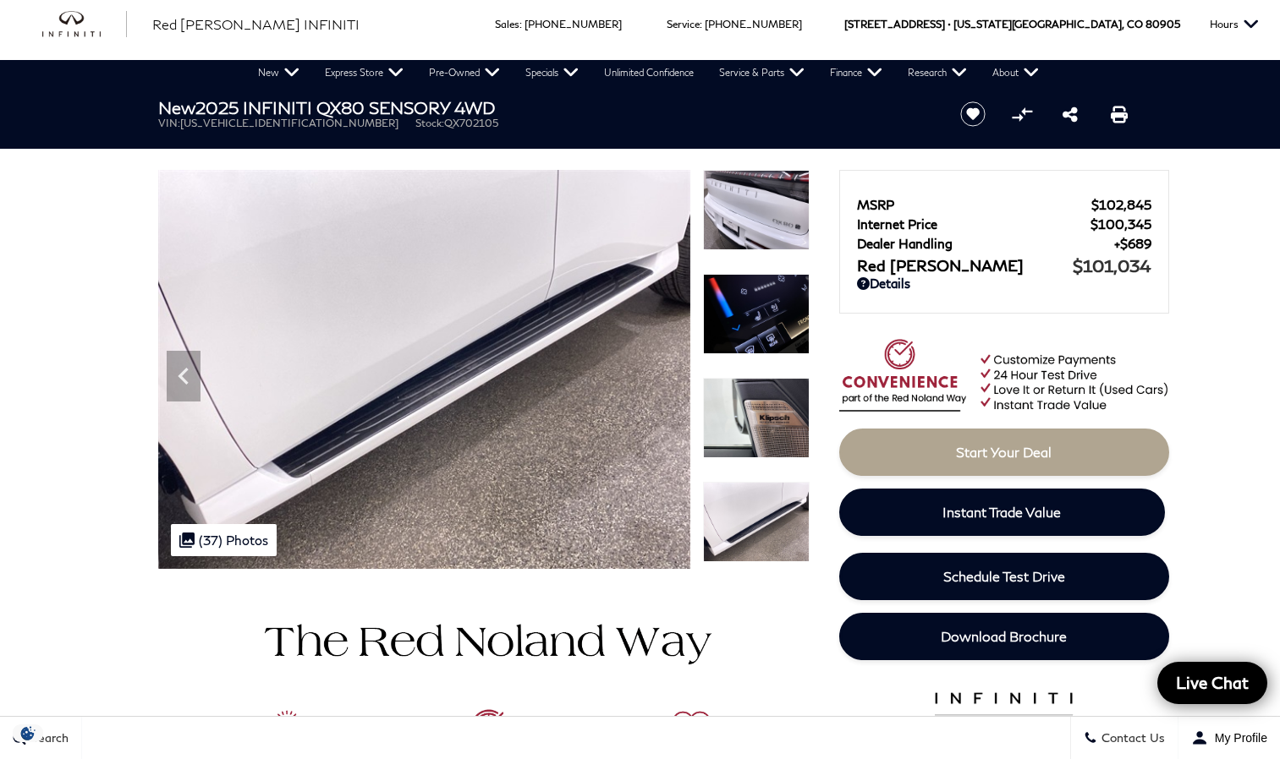
scroll to position [0, 0]
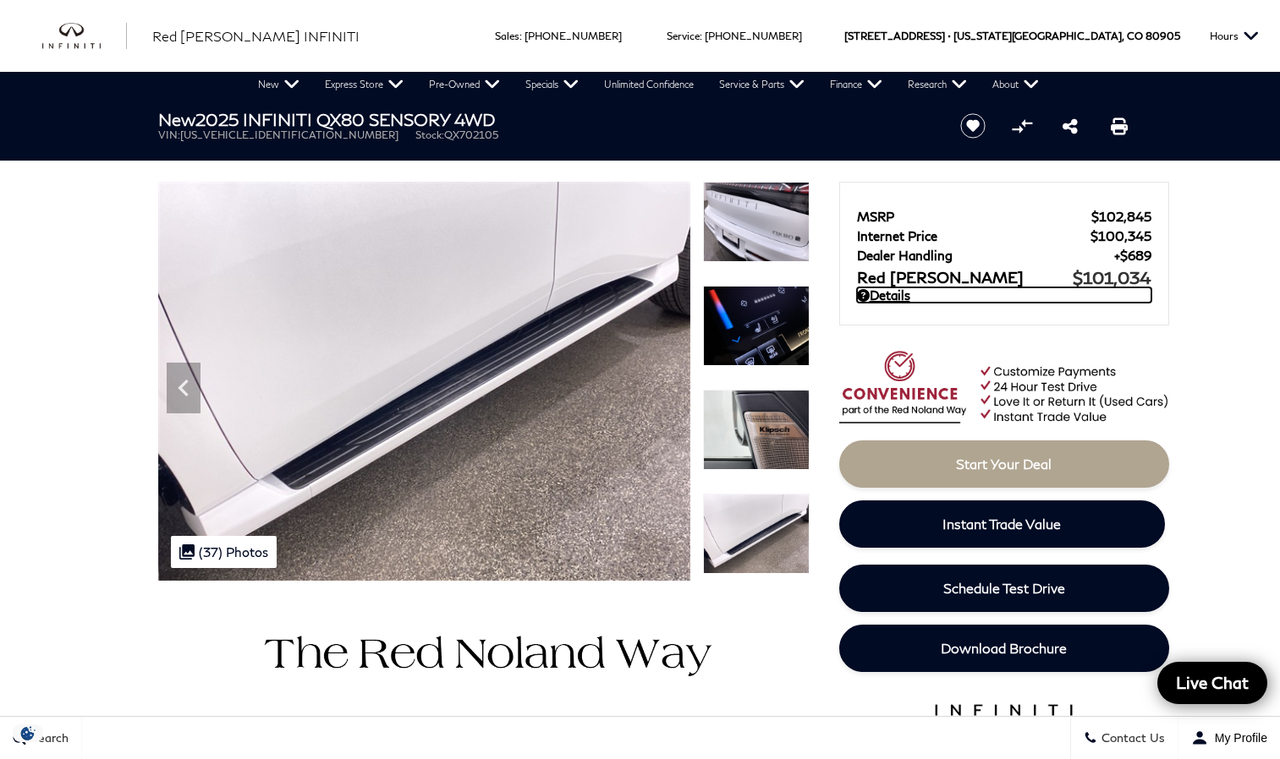
click at [869, 294] on icon at bounding box center [863, 295] width 13 height 13
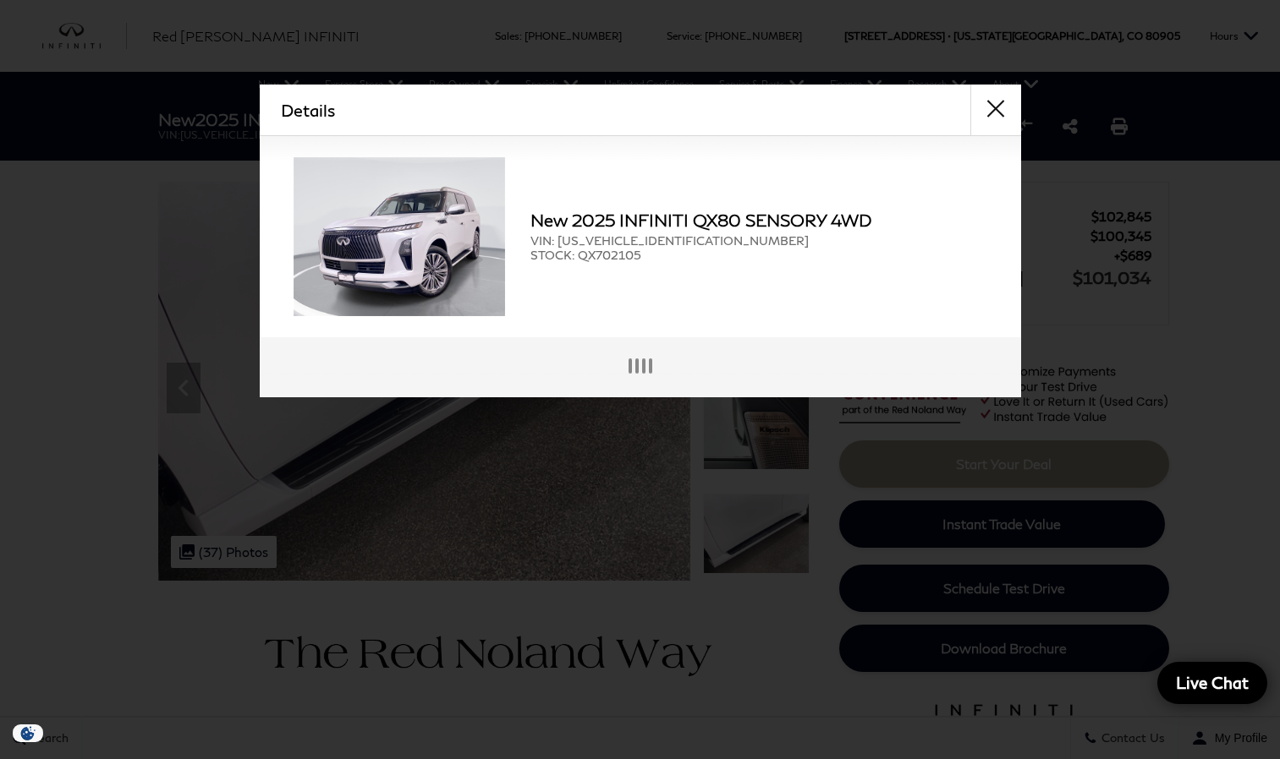
scroll to position [4, 0]
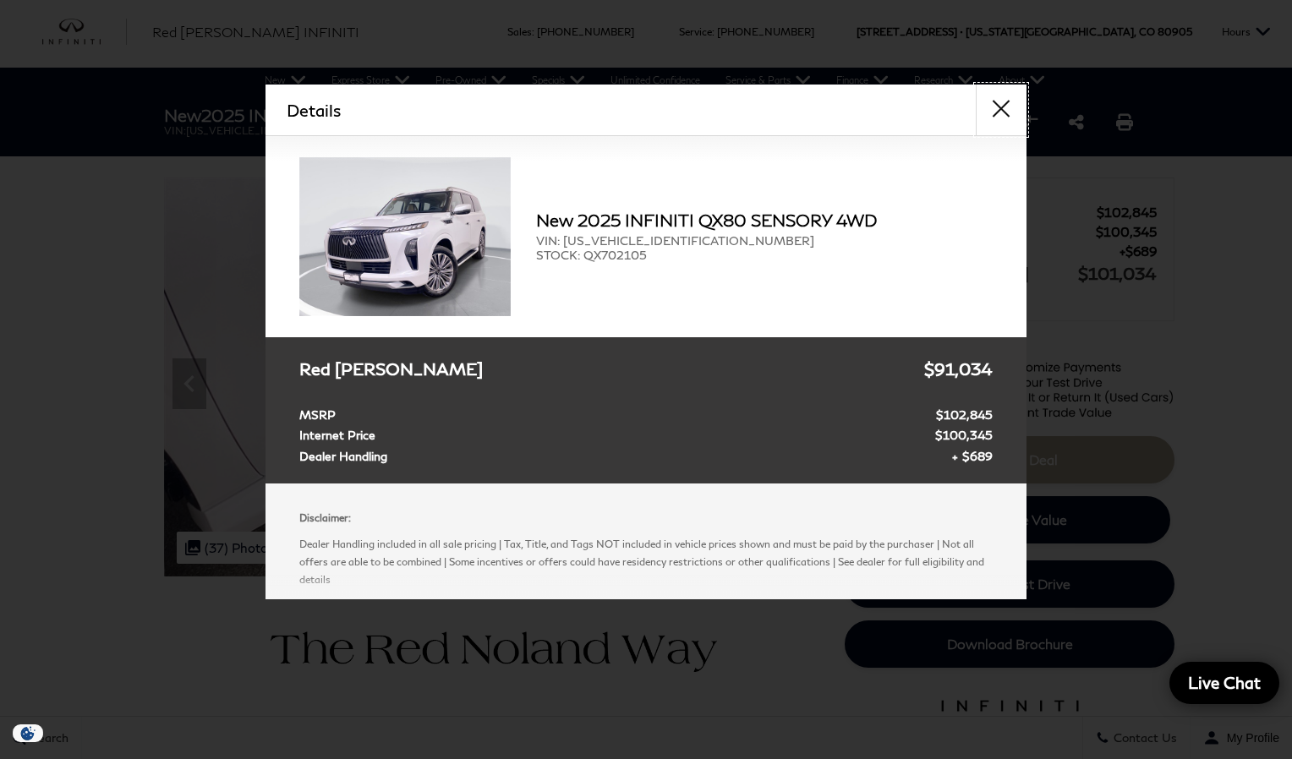
click at [1006, 101] on button "close" at bounding box center [1001, 110] width 51 height 51
